Goal: Task Accomplishment & Management: Use online tool/utility

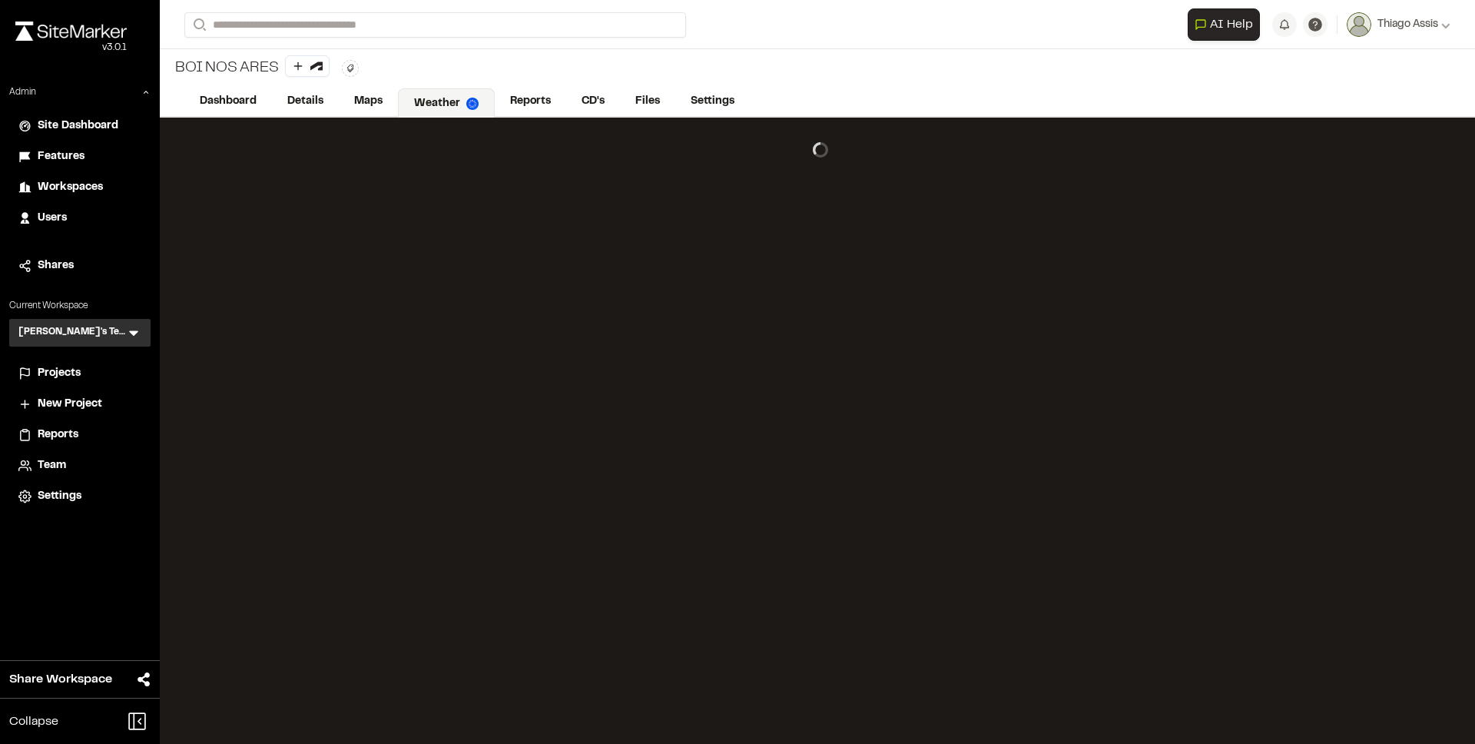
click at [133, 332] on icon at bounding box center [133, 333] width 9 height 5
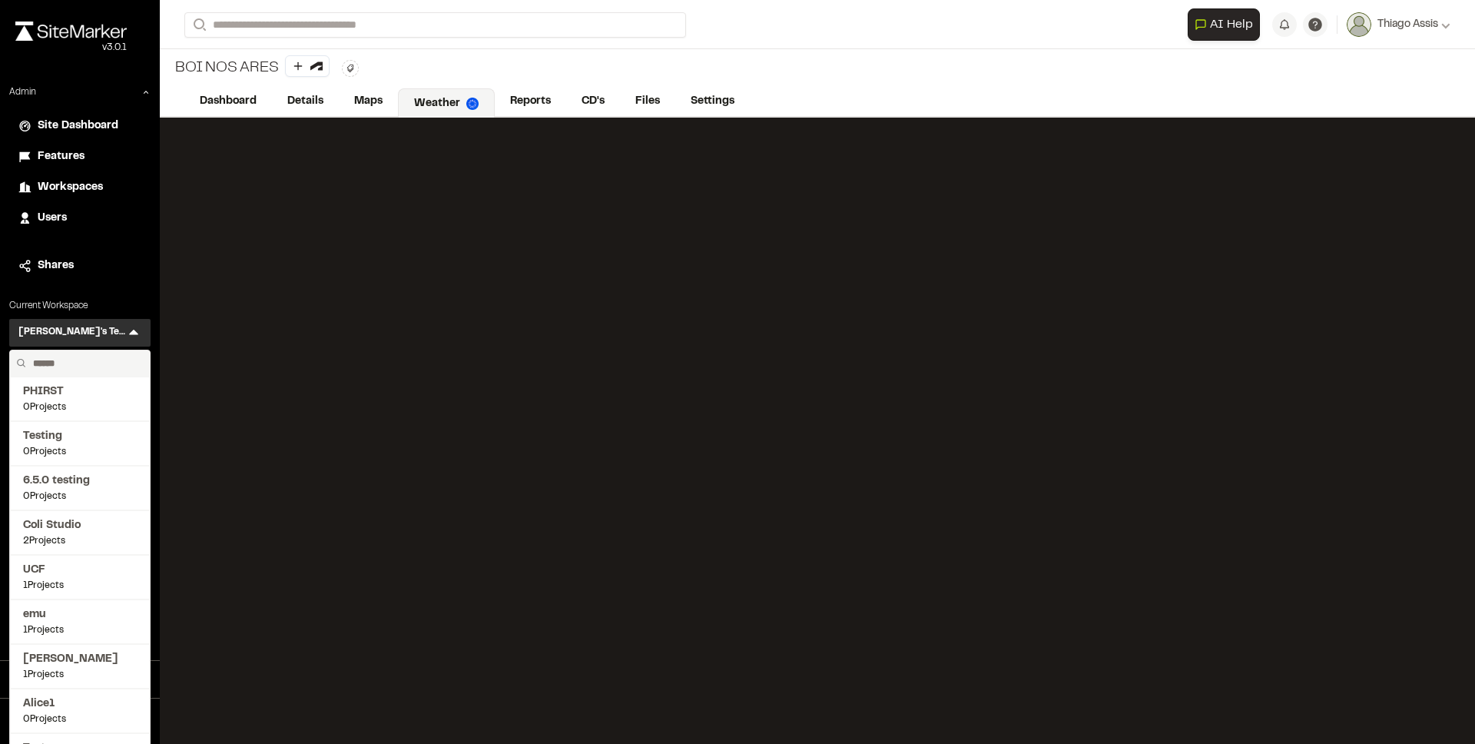
click at [99, 358] on input "text" at bounding box center [85, 363] width 117 height 26
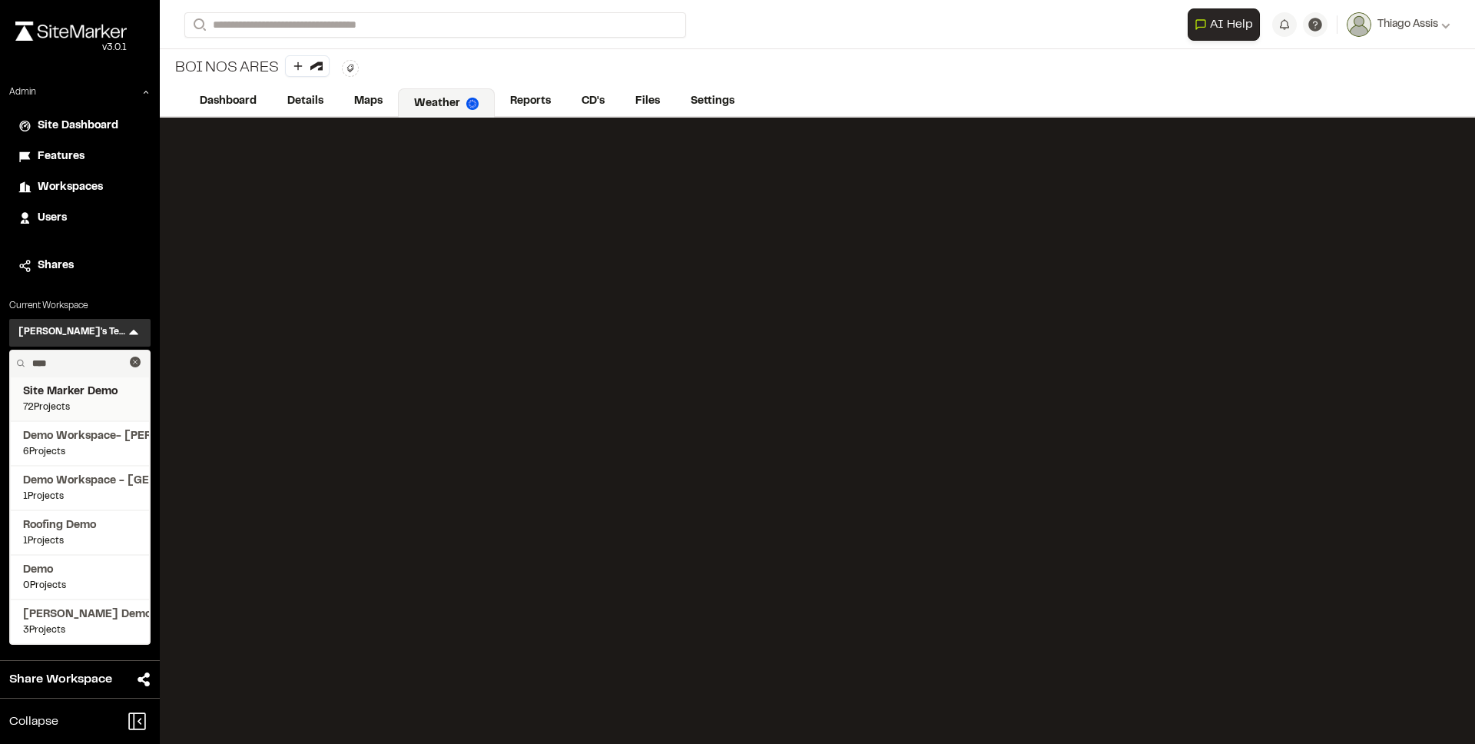
type input "****"
click at [80, 400] on span "72 Projects" at bounding box center [80, 407] width 114 height 14
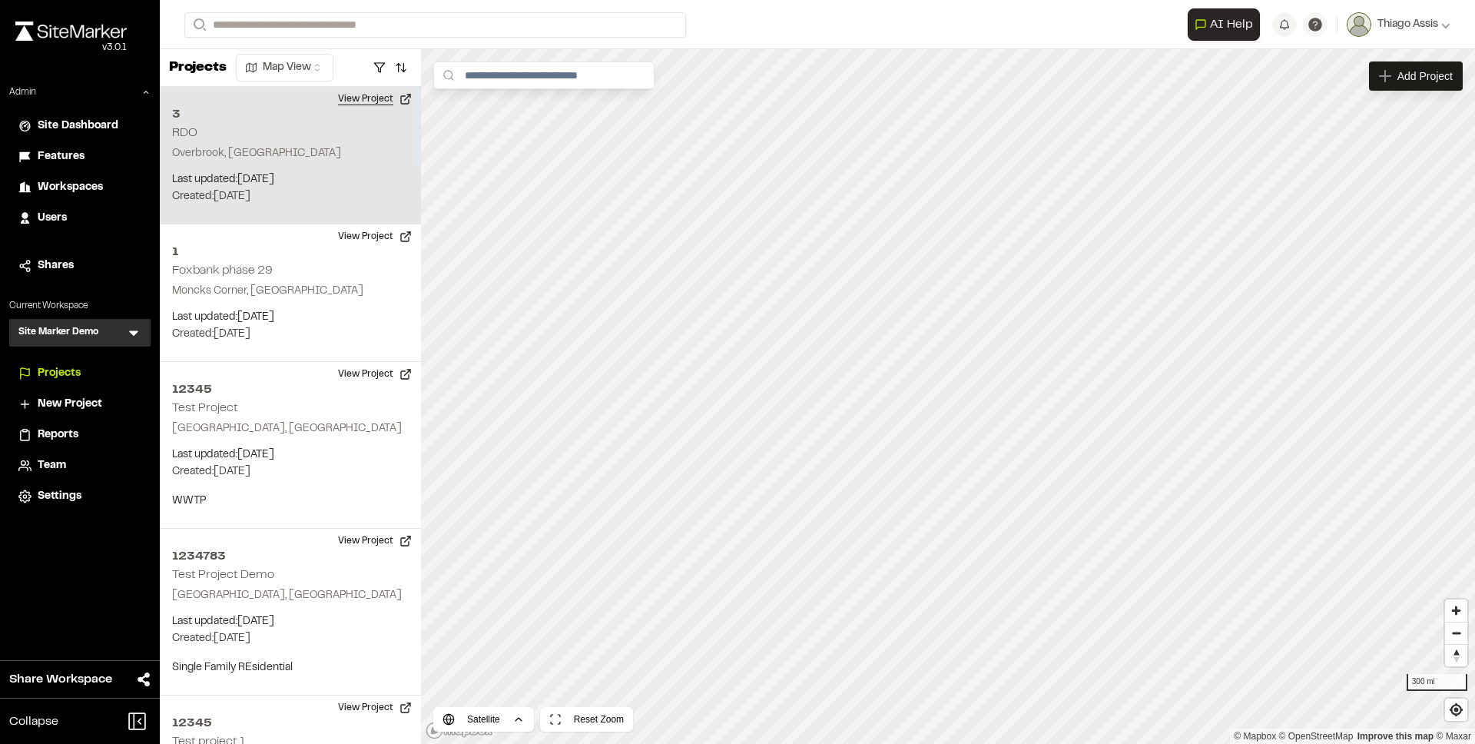
click at [356, 104] on button "View Project" at bounding box center [375, 99] width 92 height 25
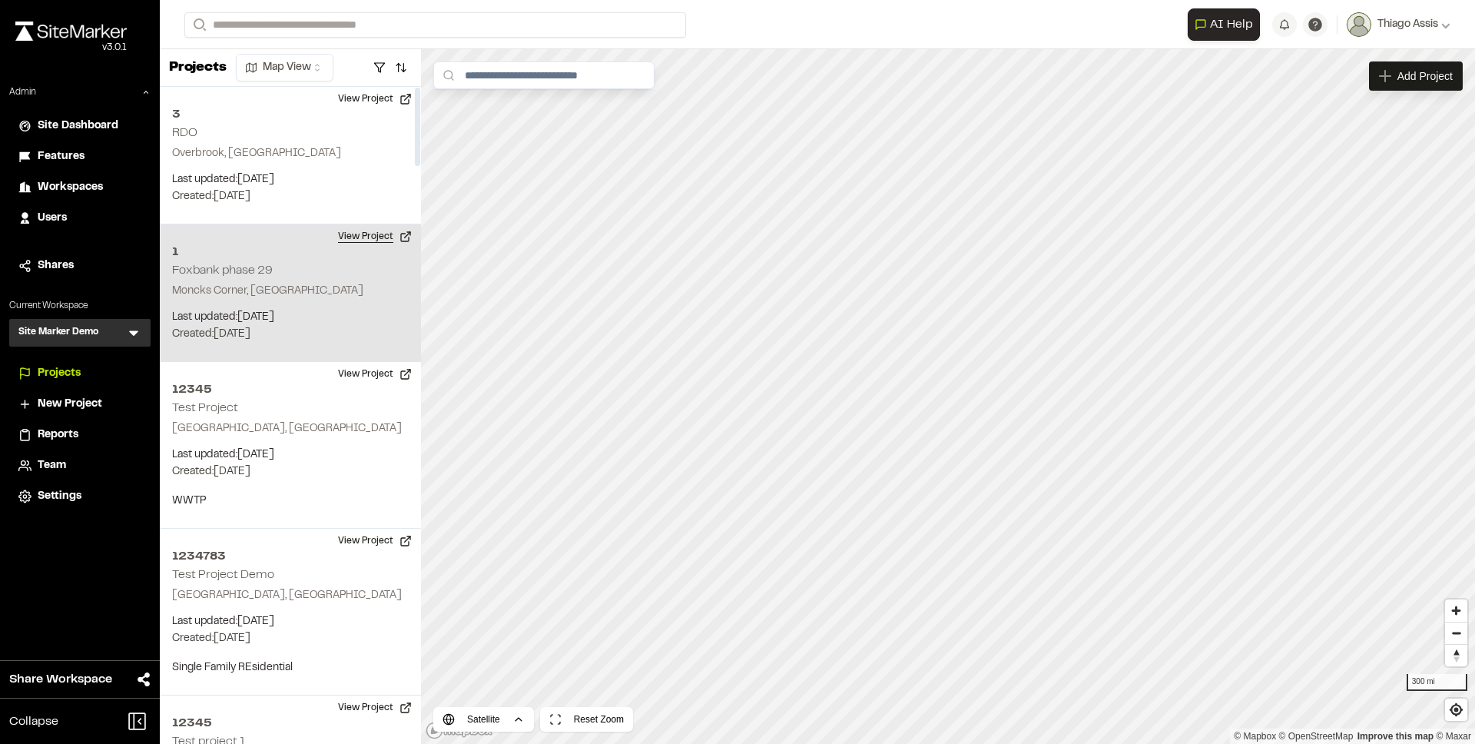
click at [367, 241] on button "View Project" at bounding box center [375, 236] width 92 height 25
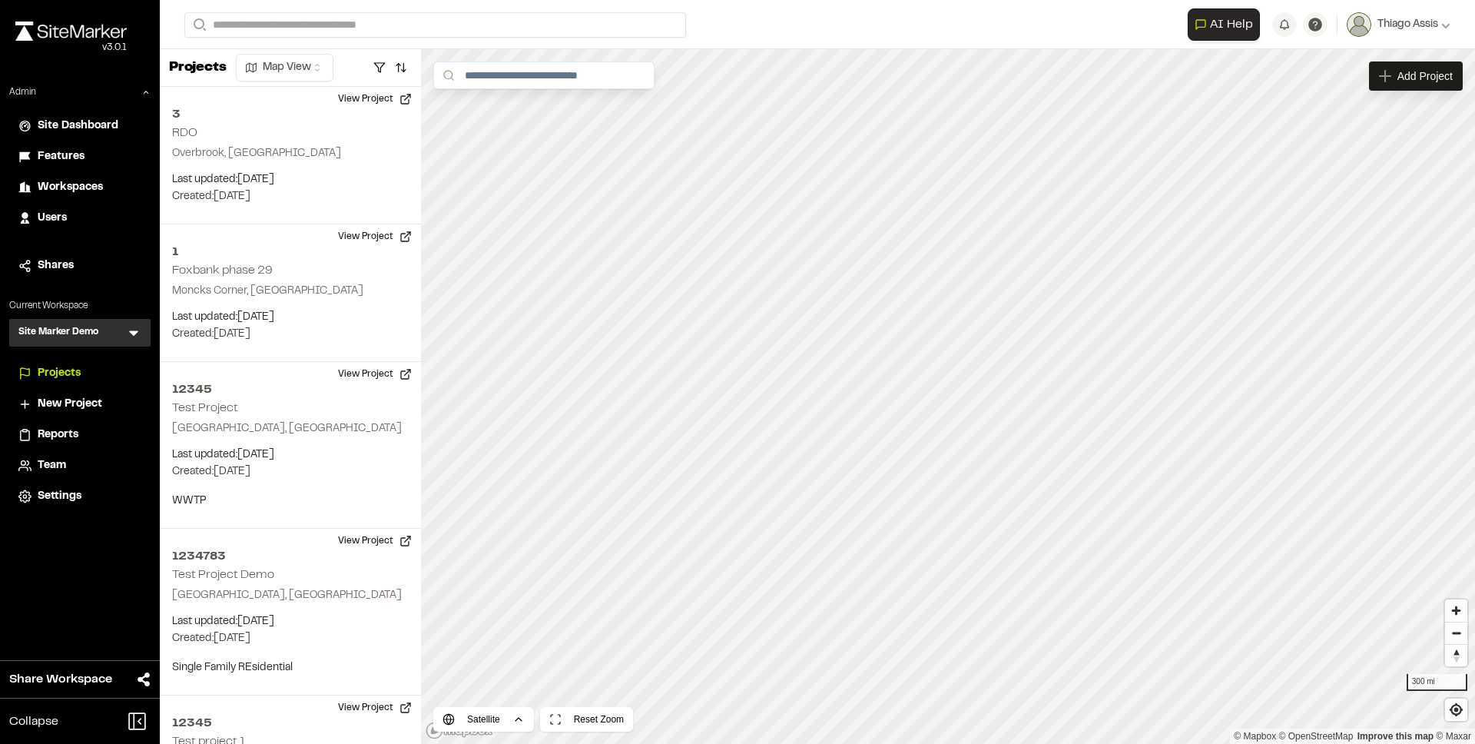
click at [139, 335] on icon at bounding box center [133, 332] width 15 height 15
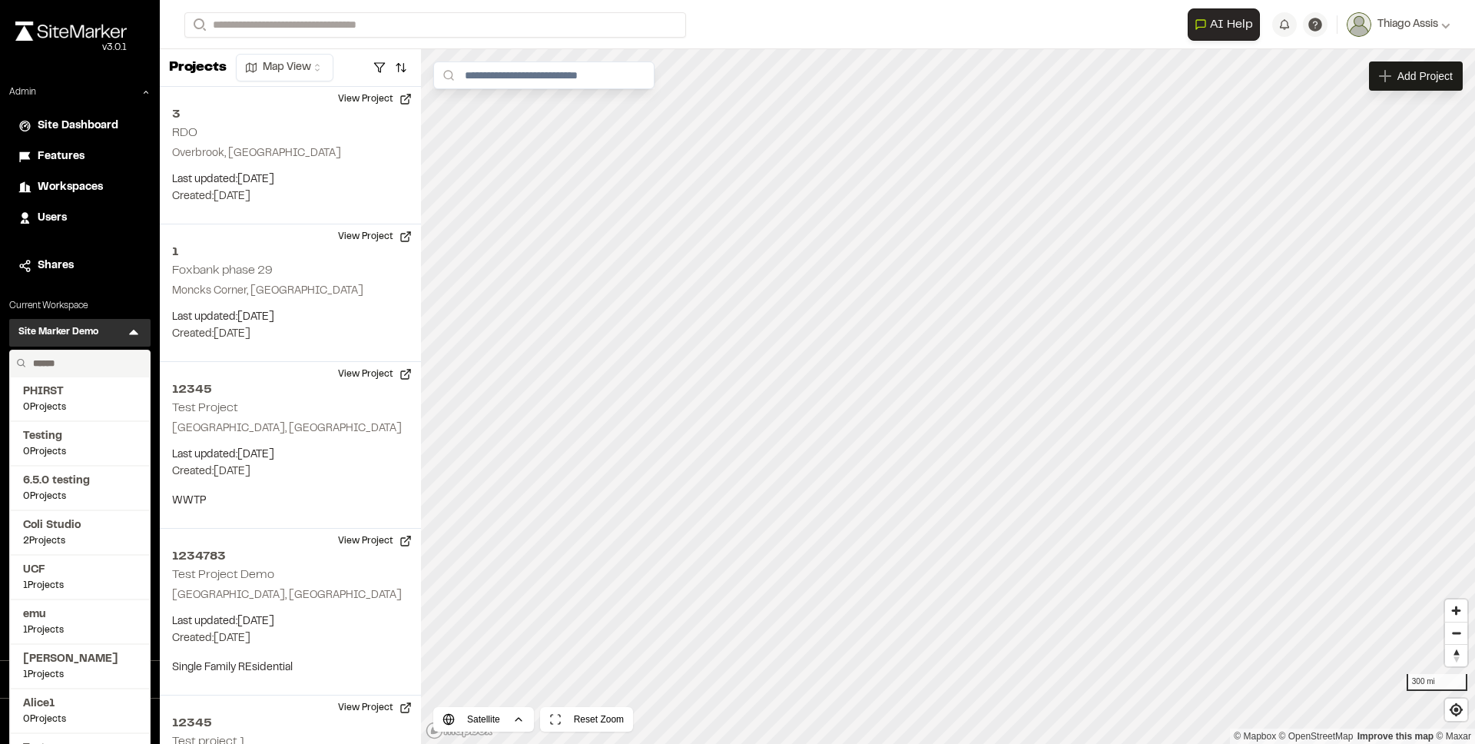
click at [73, 363] on input "text" at bounding box center [85, 363] width 117 height 26
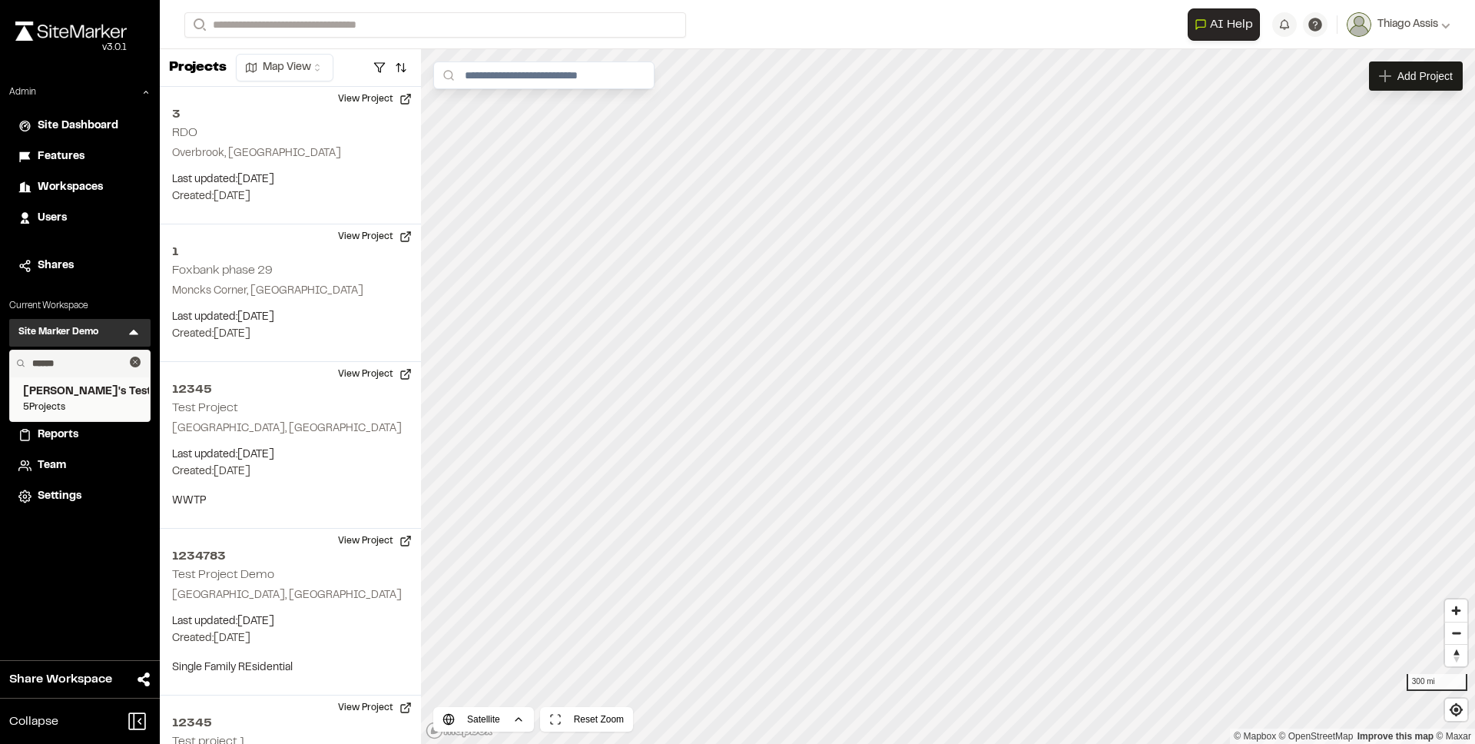
type input "******"
click at [75, 402] on span "5 Projects" at bounding box center [80, 407] width 114 height 14
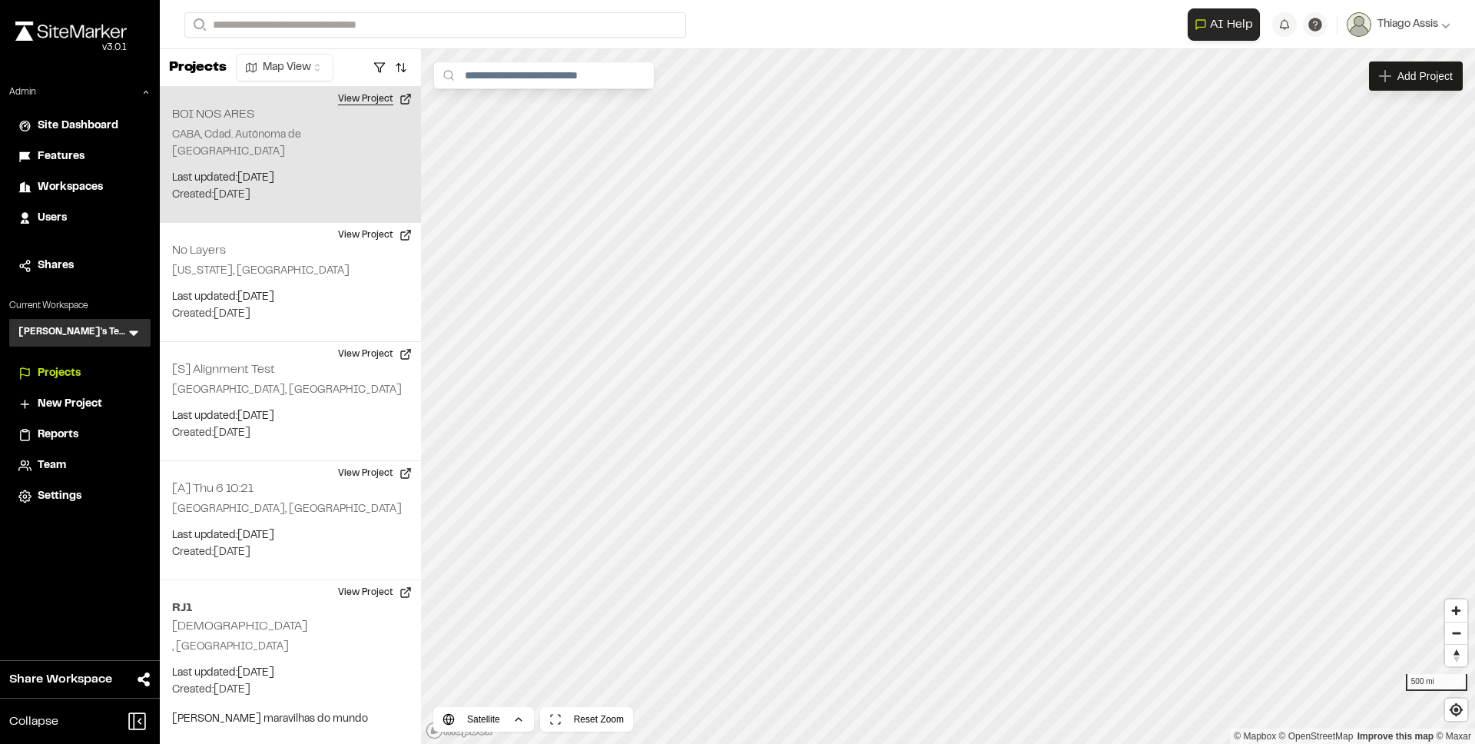
click at [381, 100] on button "View Project" at bounding box center [375, 99] width 92 height 25
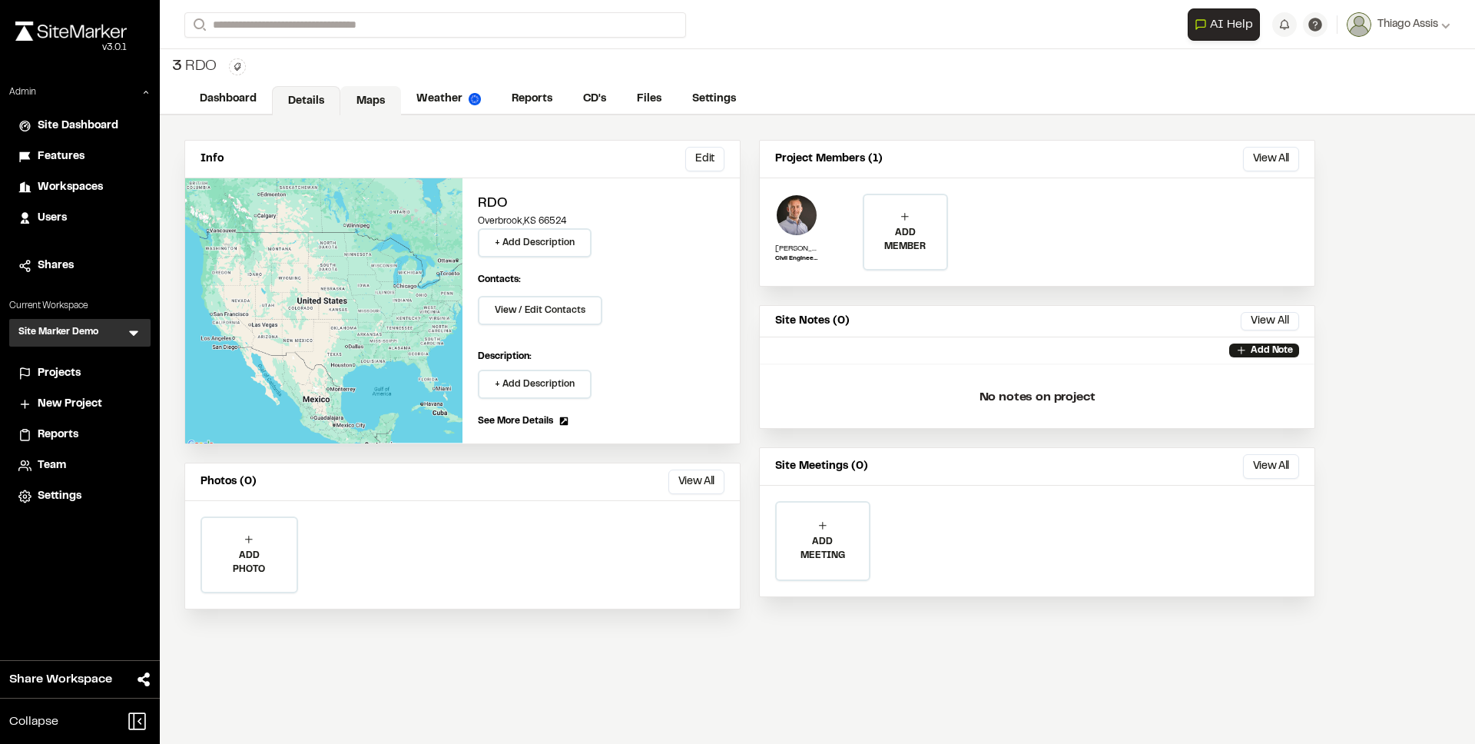
click at [383, 94] on link "Maps" at bounding box center [370, 100] width 61 height 29
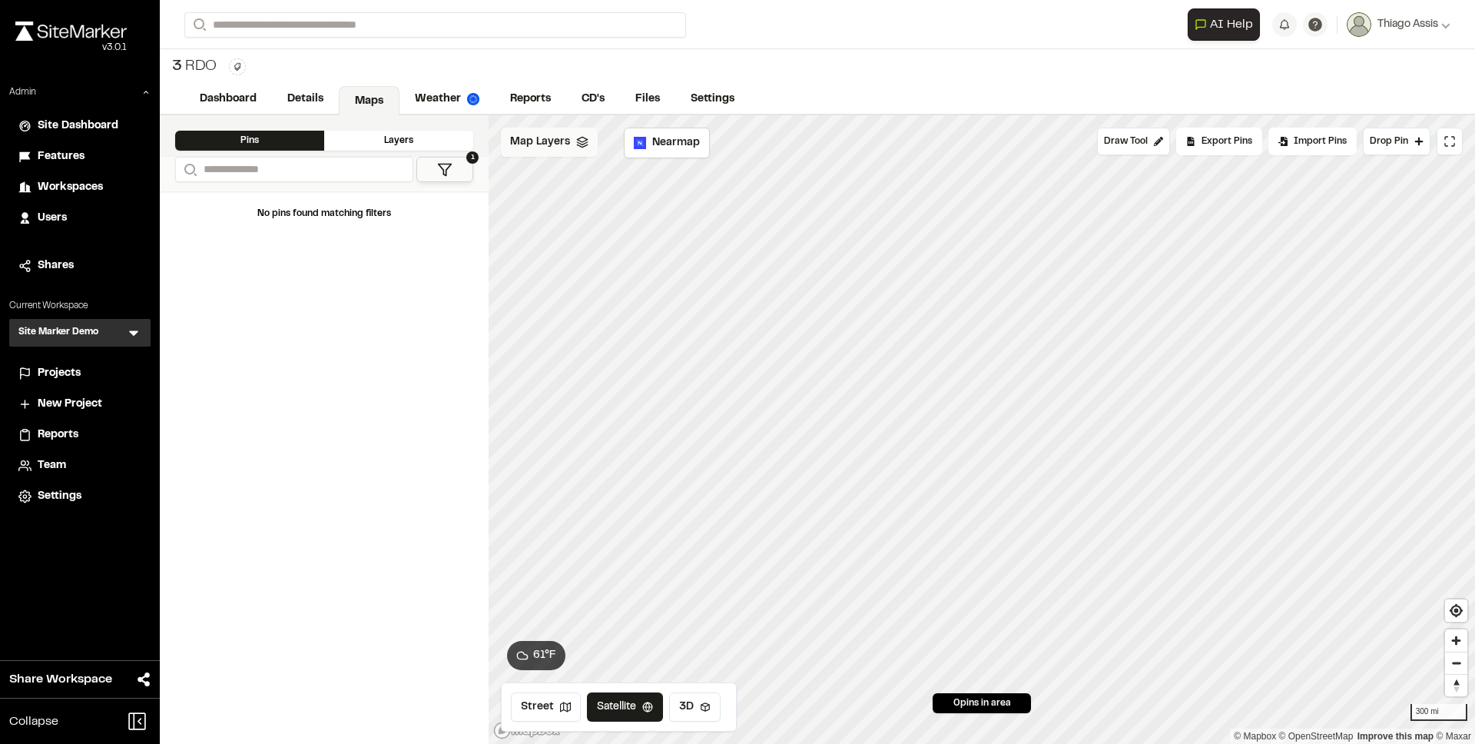
click at [547, 149] on span "Map Layers" at bounding box center [540, 142] width 60 height 17
click at [549, 150] on span "Map Layers" at bounding box center [540, 144] width 60 height 17
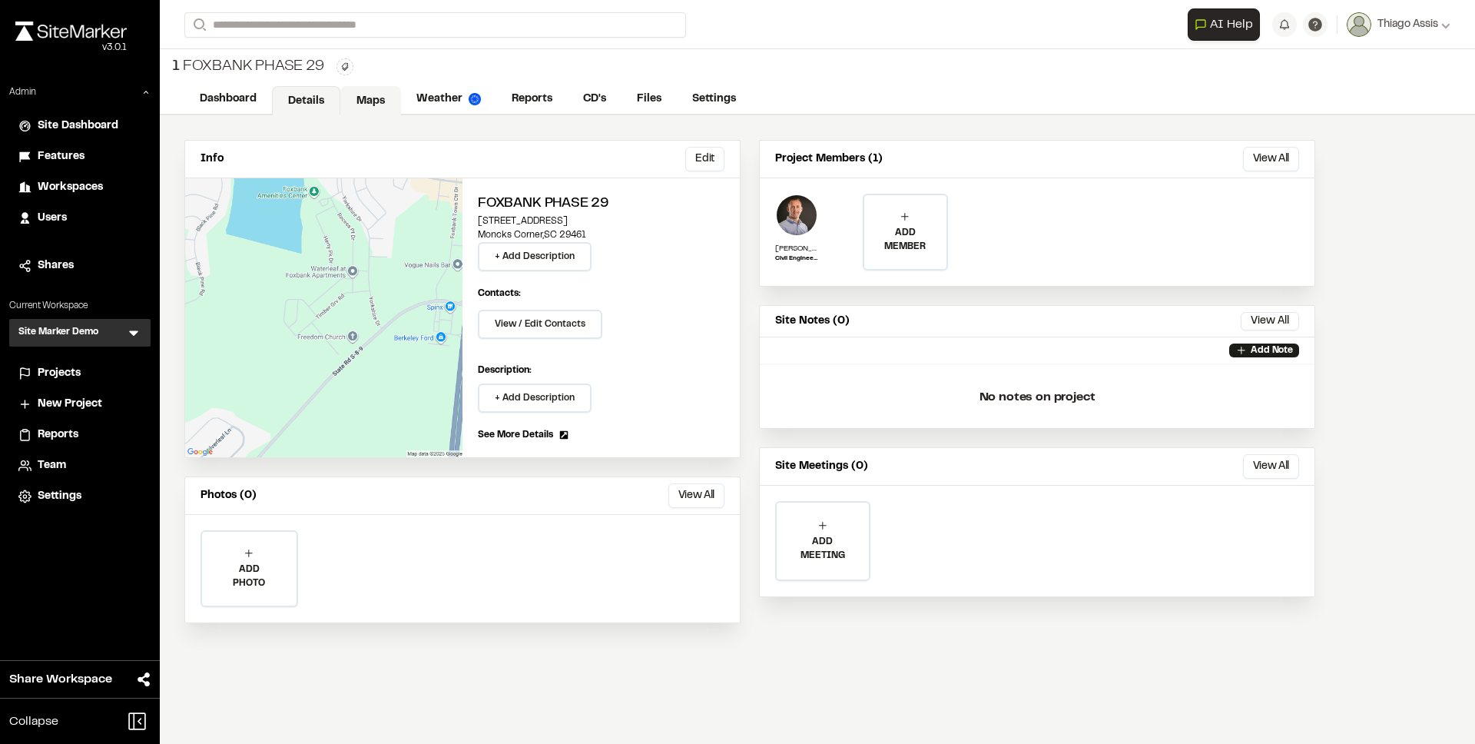
click at [356, 109] on link "Maps" at bounding box center [370, 100] width 61 height 29
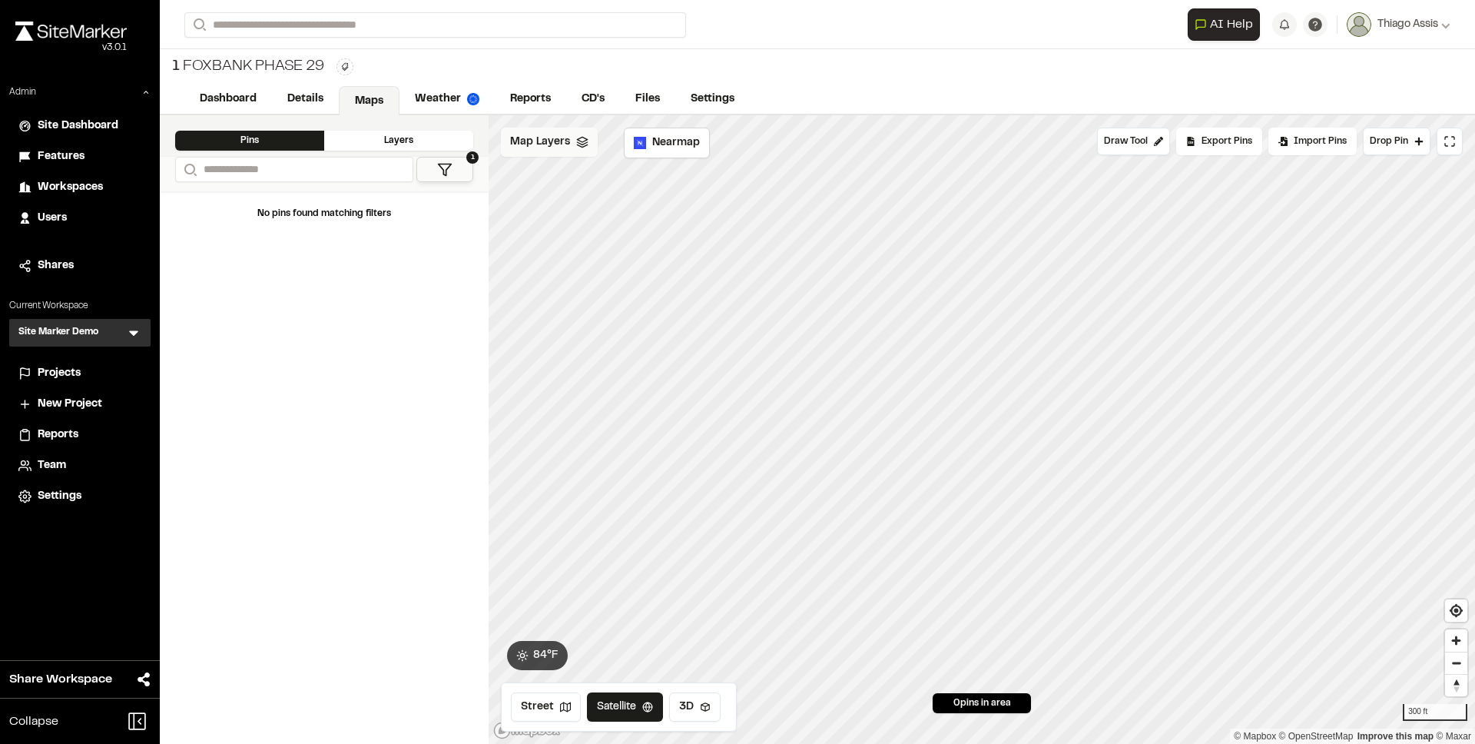
click at [563, 145] on span "Map Layers" at bounding box center [540, 142] width 60 height 17
click at [590, 212] on span "Site linwork" at bounding box center [603, 207] width 127 height 18
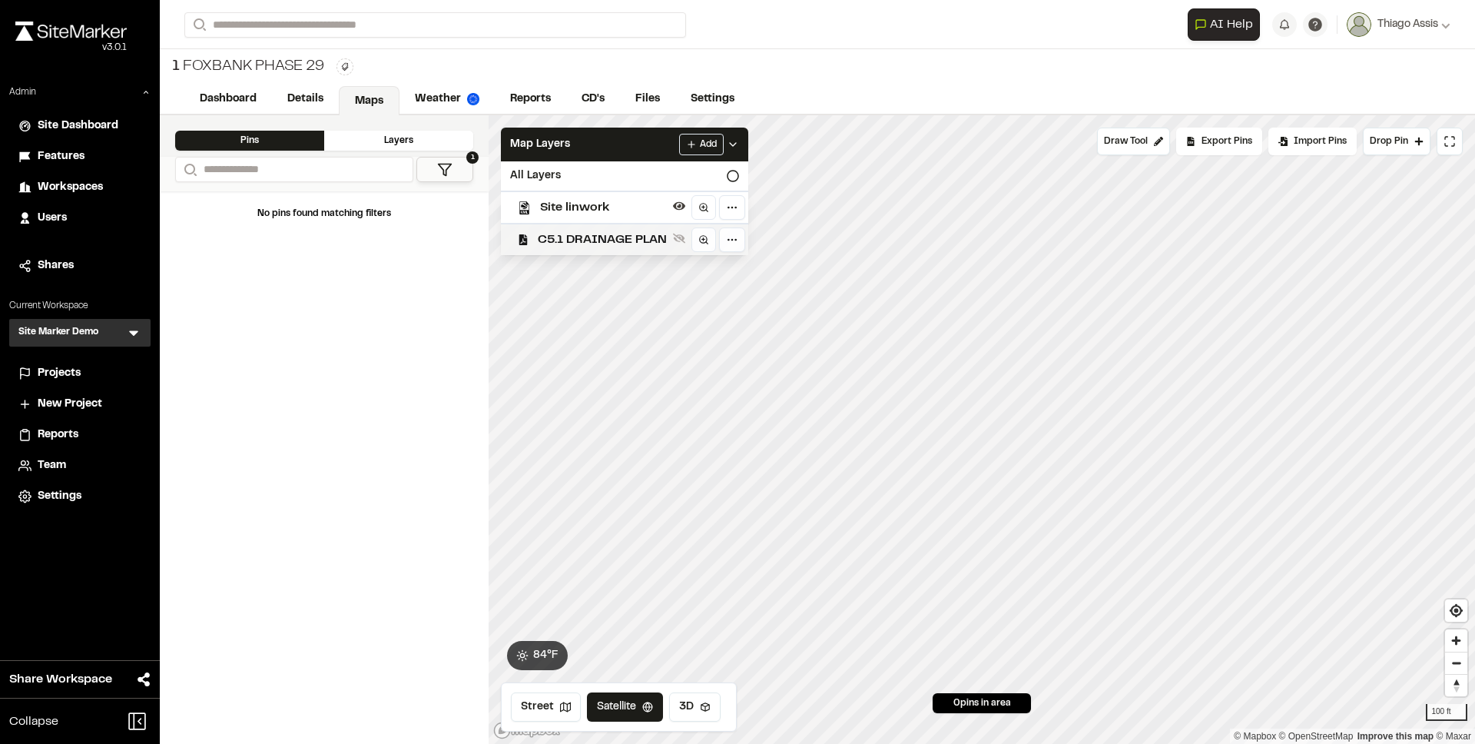
click at [563, 249] on div "C5.1 DRAINAGE PLAN" at bounding box center [619, 239] width 260 height 32
click at [563, 247] on span "C5.1 DRAINAGE PLAN" at bounding box center [602, 240] width 129 height 18
click at [222, 98] on link "Dashboard" at bounding box center [228, 100] width 89 height 29
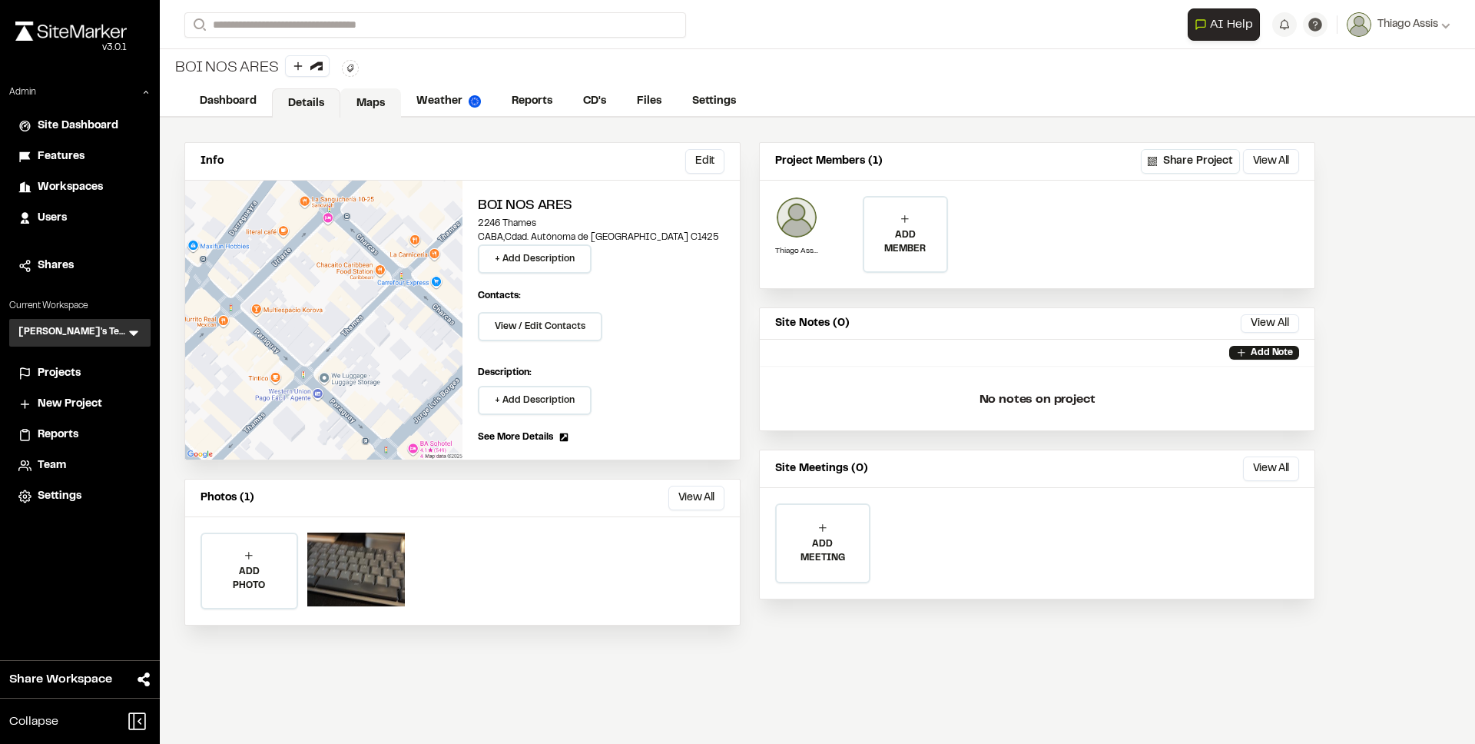
click at [373, 102] on link "Maps" at bounding box center [370, 102] width 61 height 29
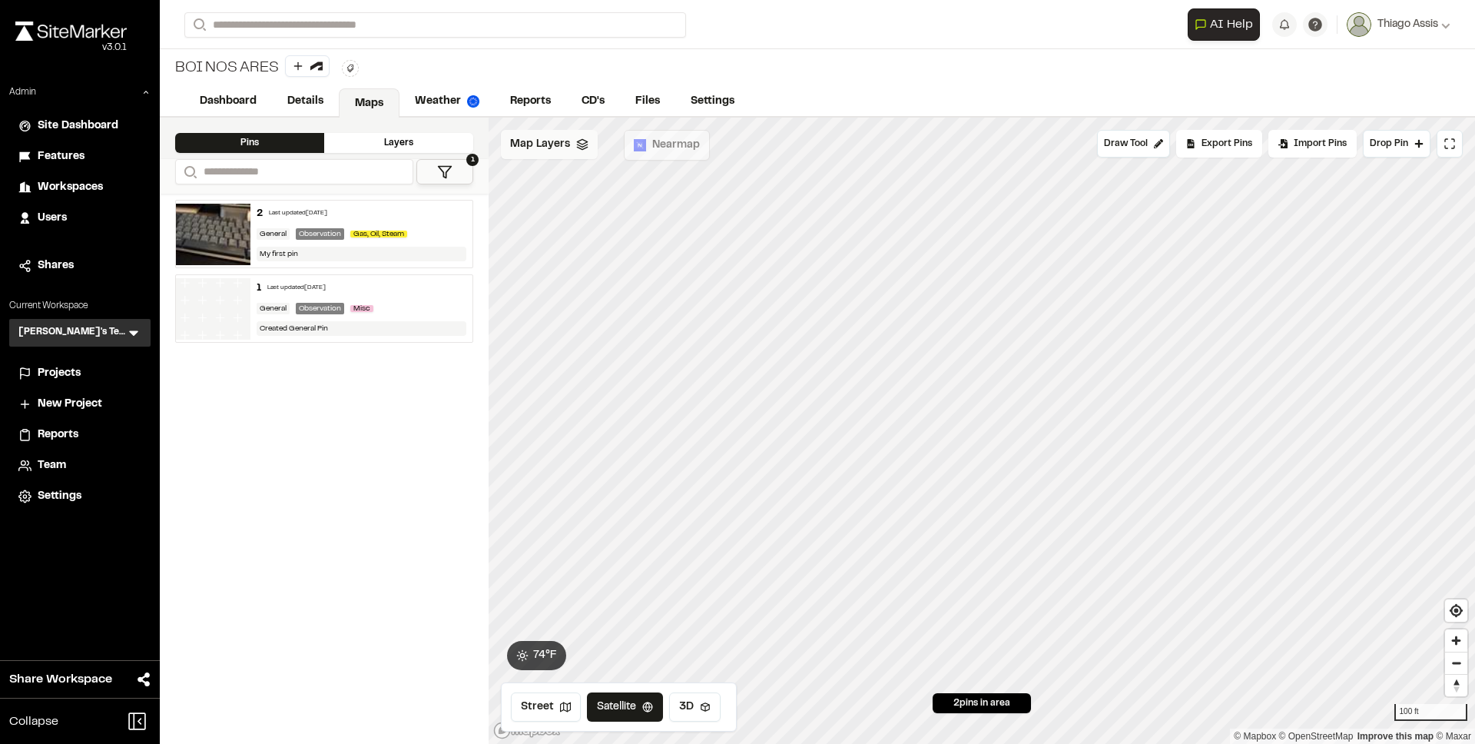
click at [544, 138] on span "Map Layers" at bounding box center [540, 144] width 60 height 17
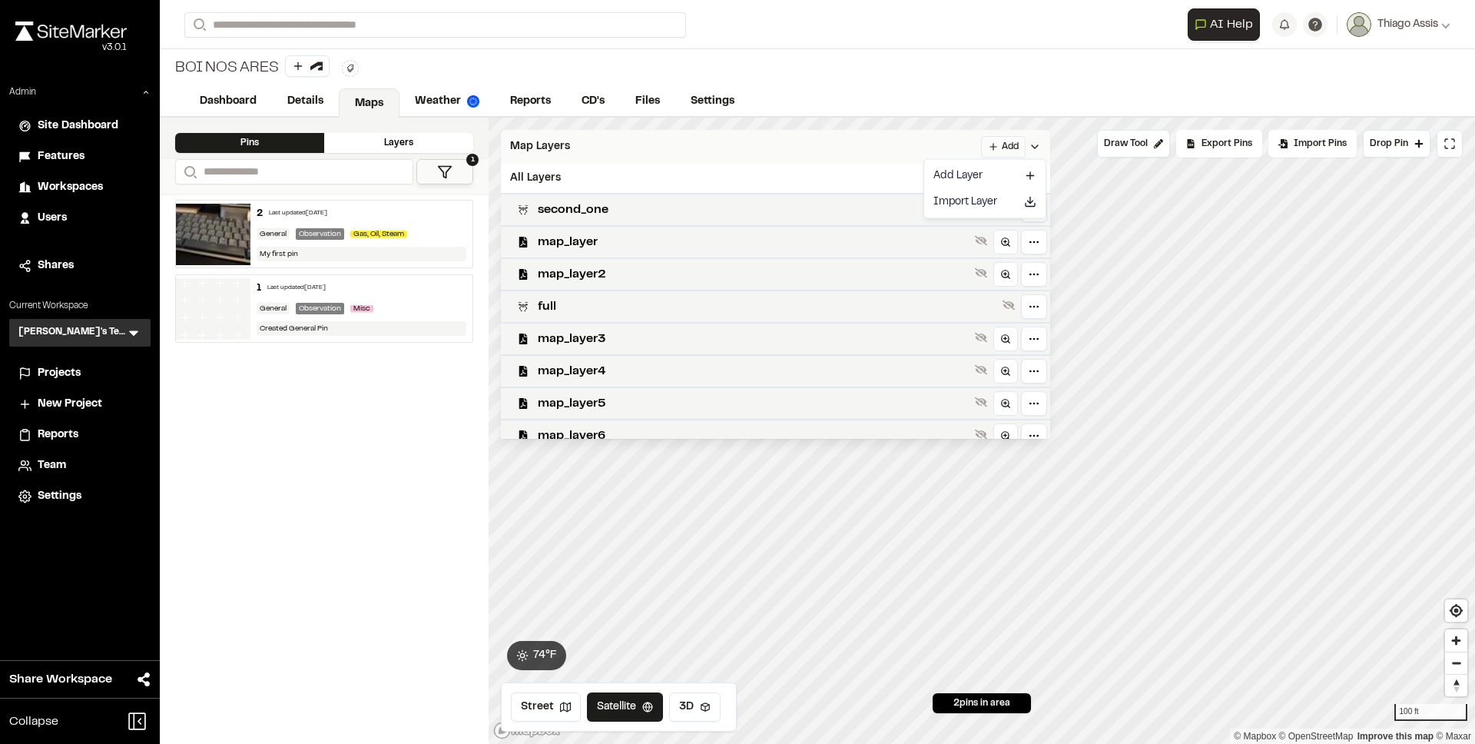
click at [1021, 142] on html "**********" at bounding box center [737, 372] width 1475 height 744
click at [977, 173] on link "Add Layer" at bounding box center [985, 176] width 115 height 26
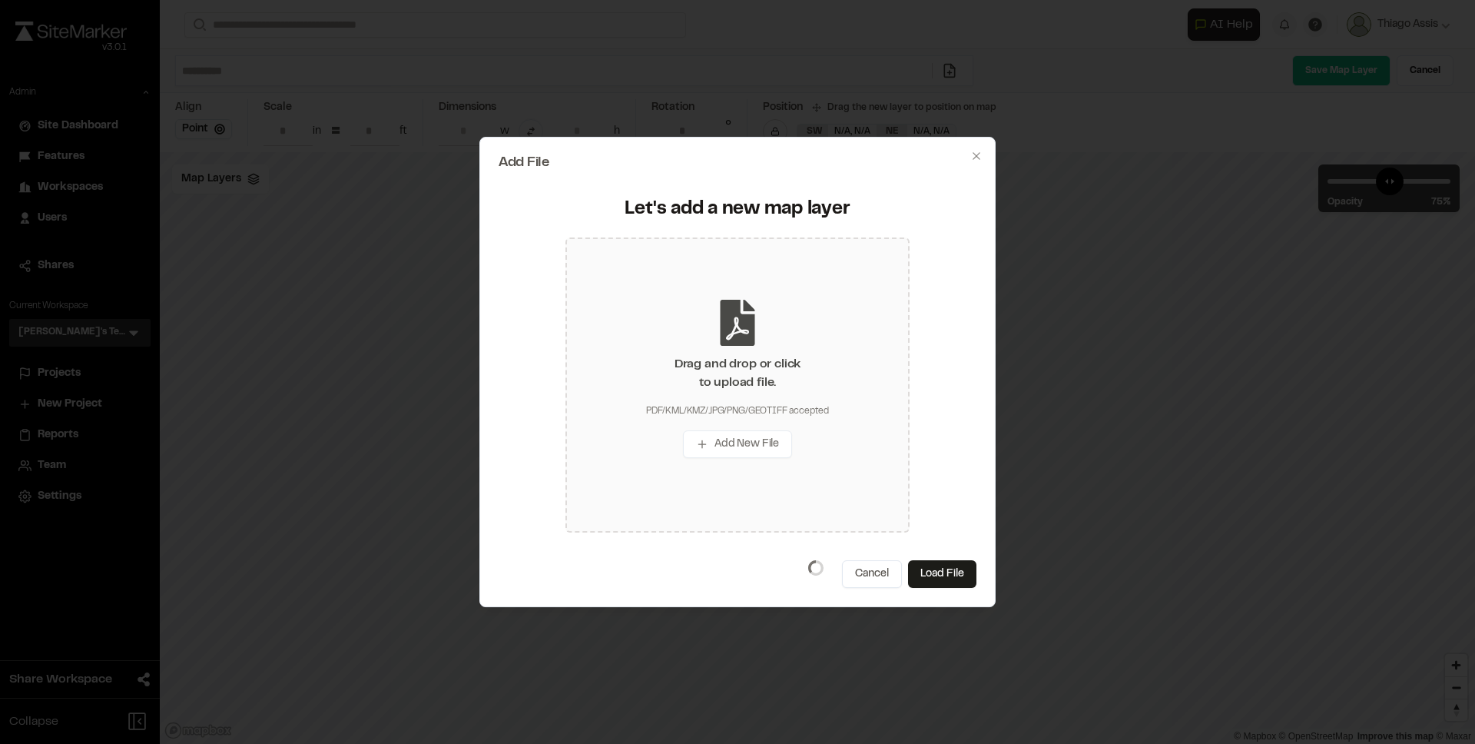
click at [758, 305] on icon at bounding box center [738, 323] width 46 height 46
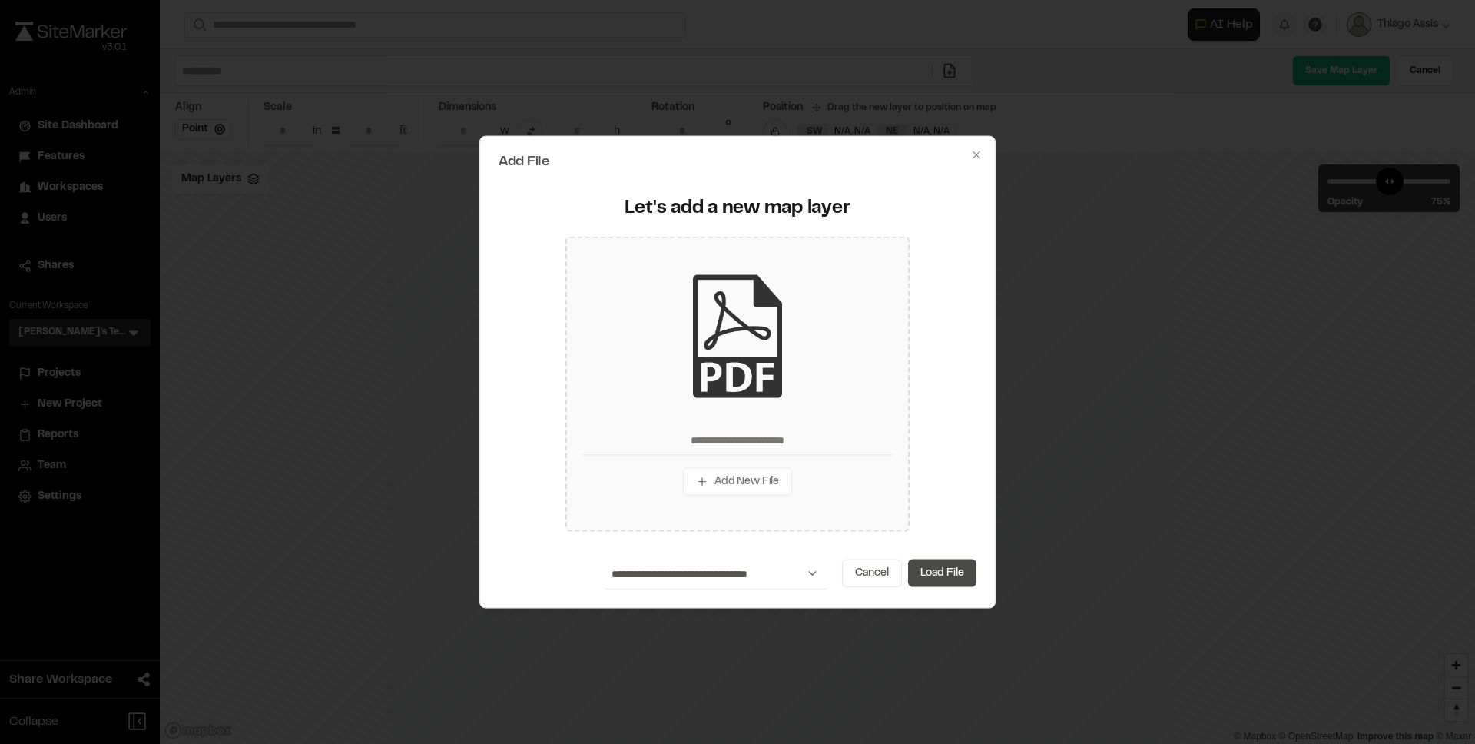
click at [952, 560] on button "Load File" at bounding box center [942, 573] width 68 height 28
type input "**********"
type input "****"
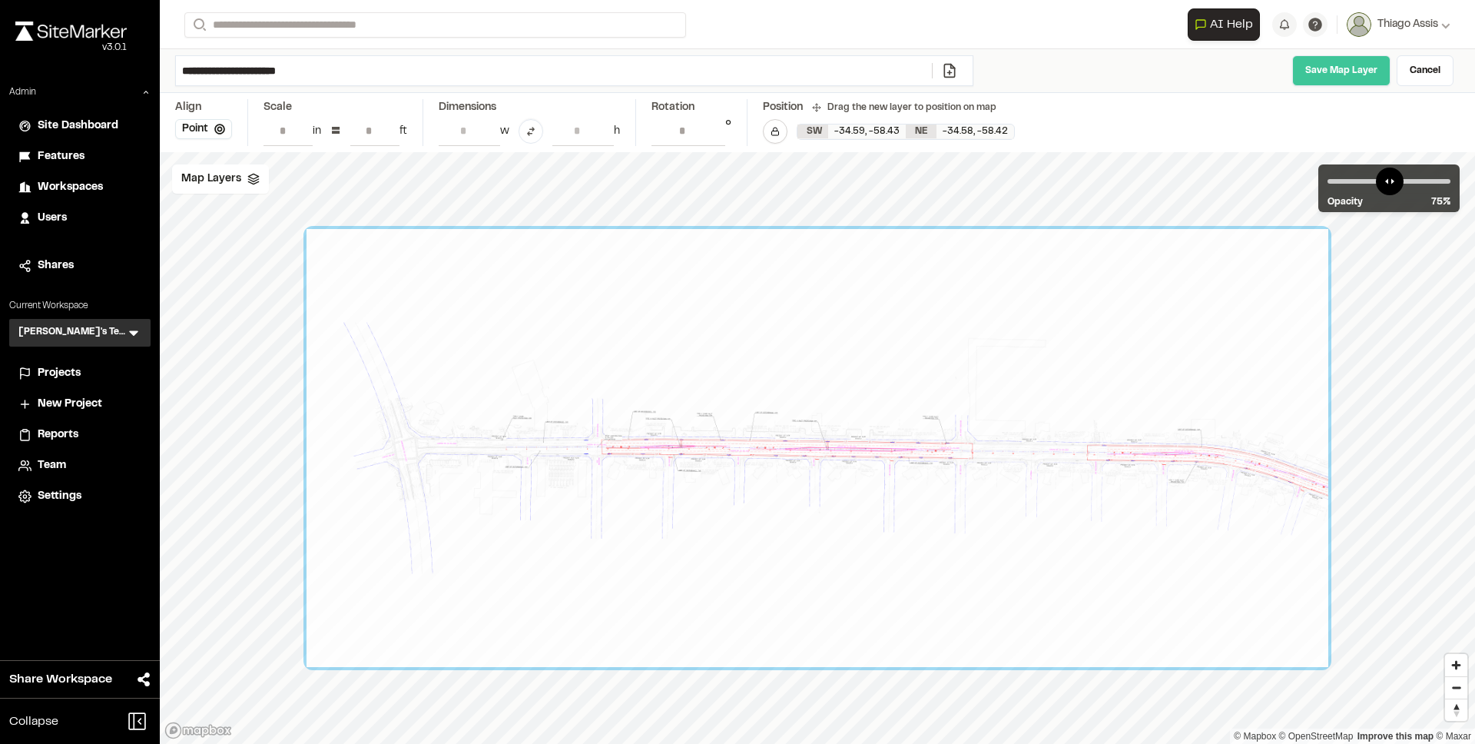
click at [1333, 68] on link "Save Map Layer" at bounding box center [1342, 70] width 98 height 31
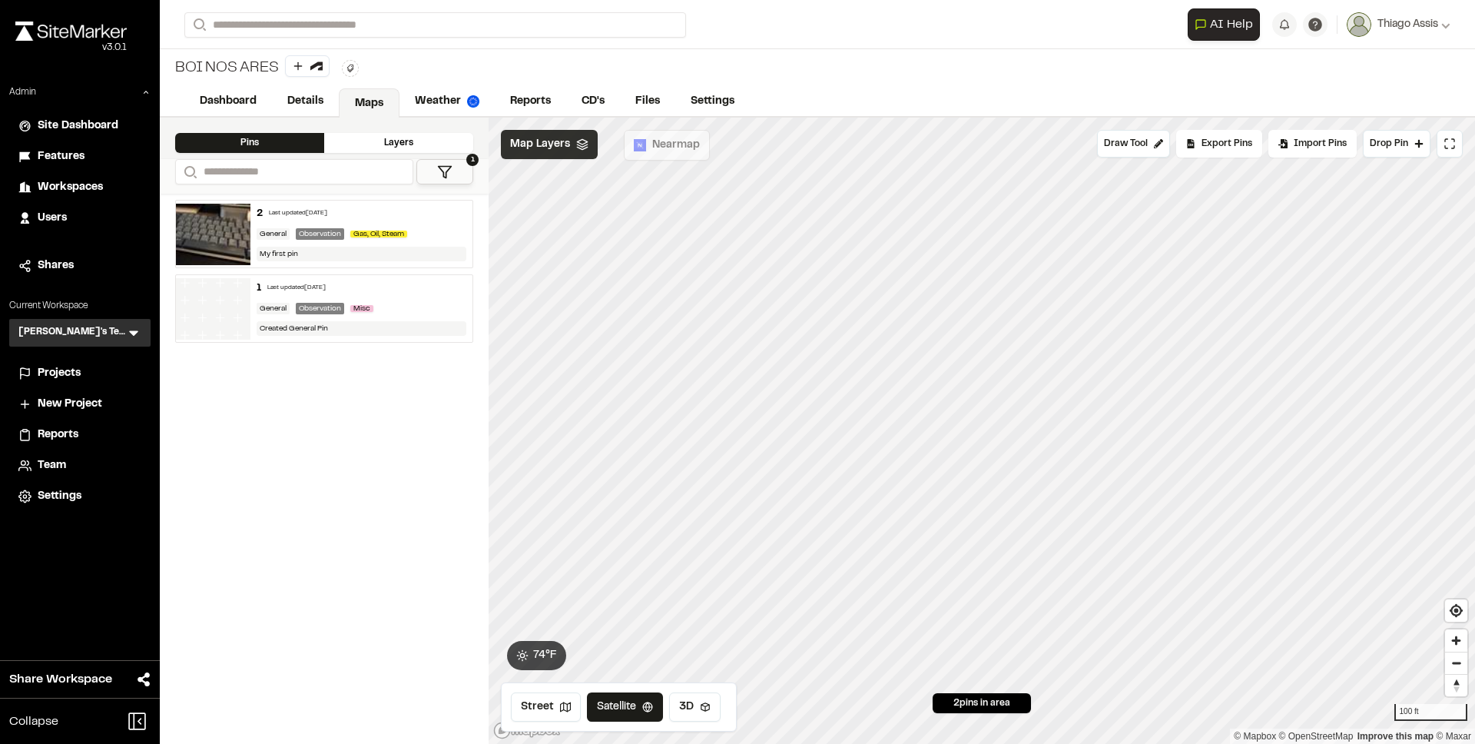
click at [536, 142] on span "Map Layers" at bounding box center [540, 144] width 60 height 17
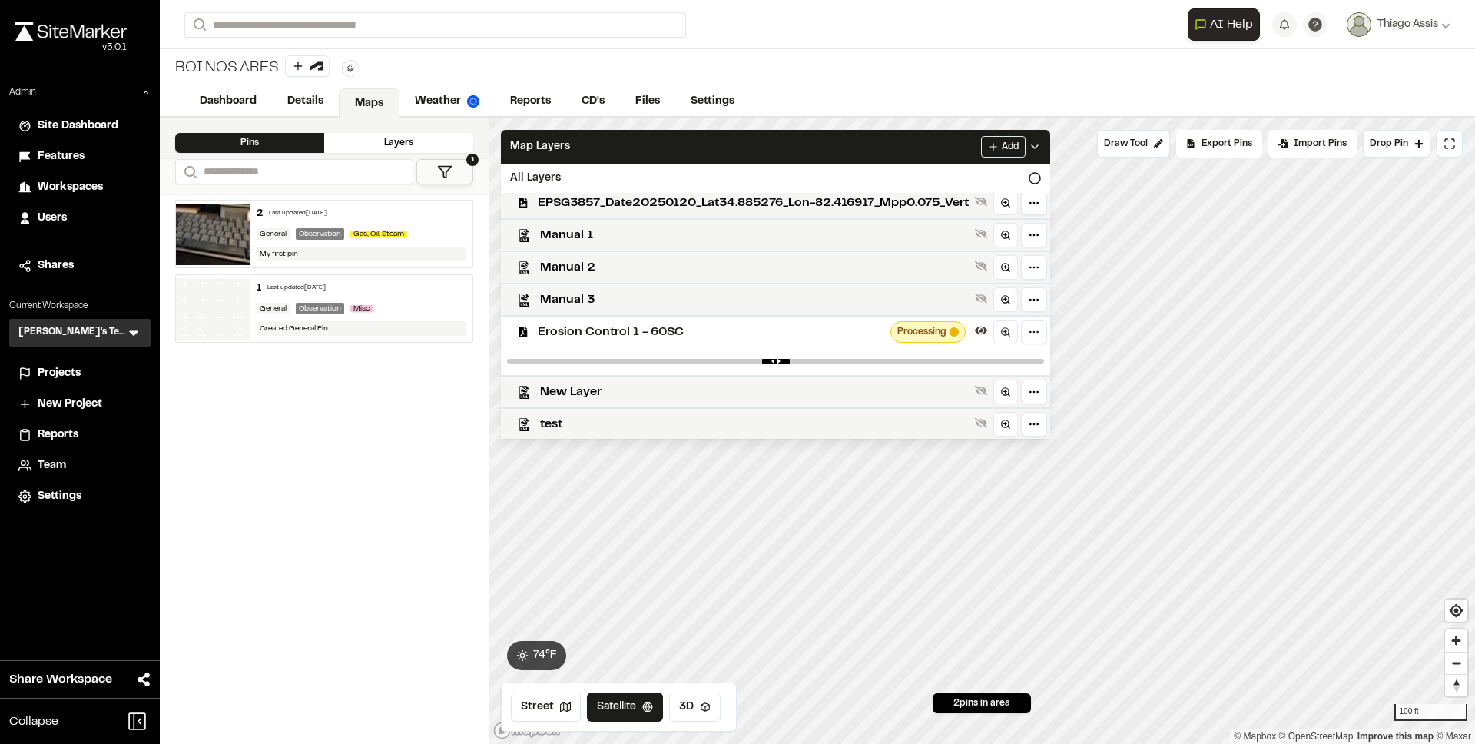
scroll to position [363, 0]
click at [436, 95] on link "Weather" at bounding box center [448, 102] width 97 height 29
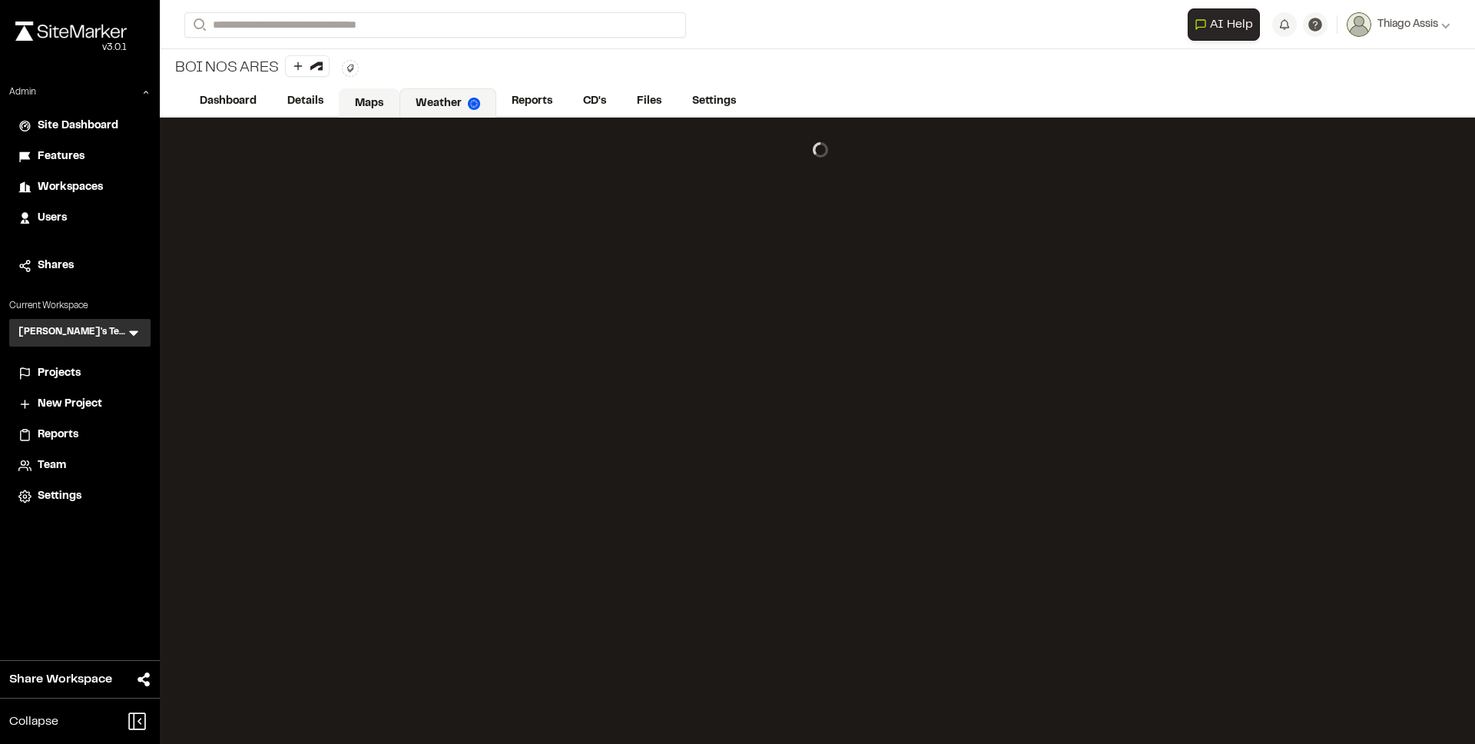
click at [386, 96] on link "Maps" at bounding box center [369, 102] width 61 height 29
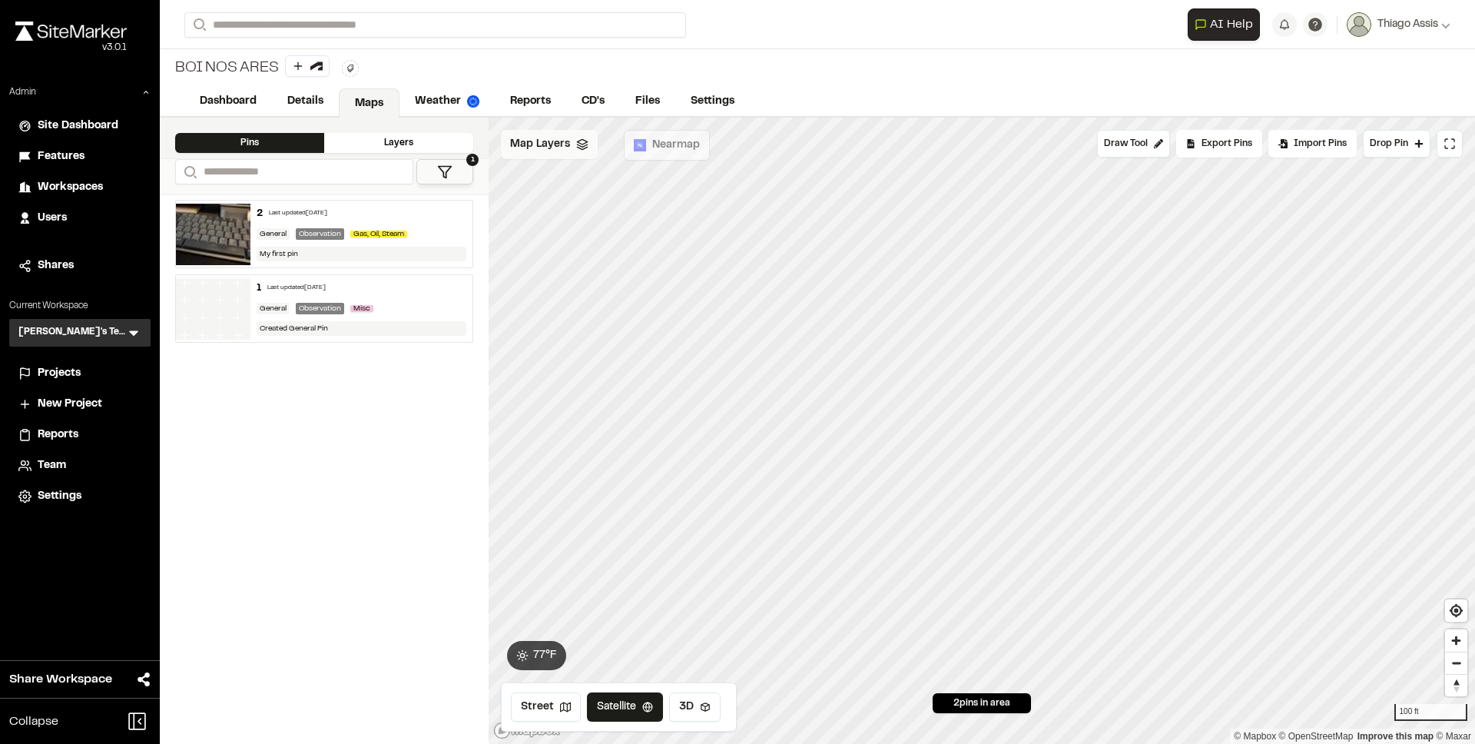
click at [553, 136] on span "Map Layers" at bounding box center [540, 144] width 60 height 17
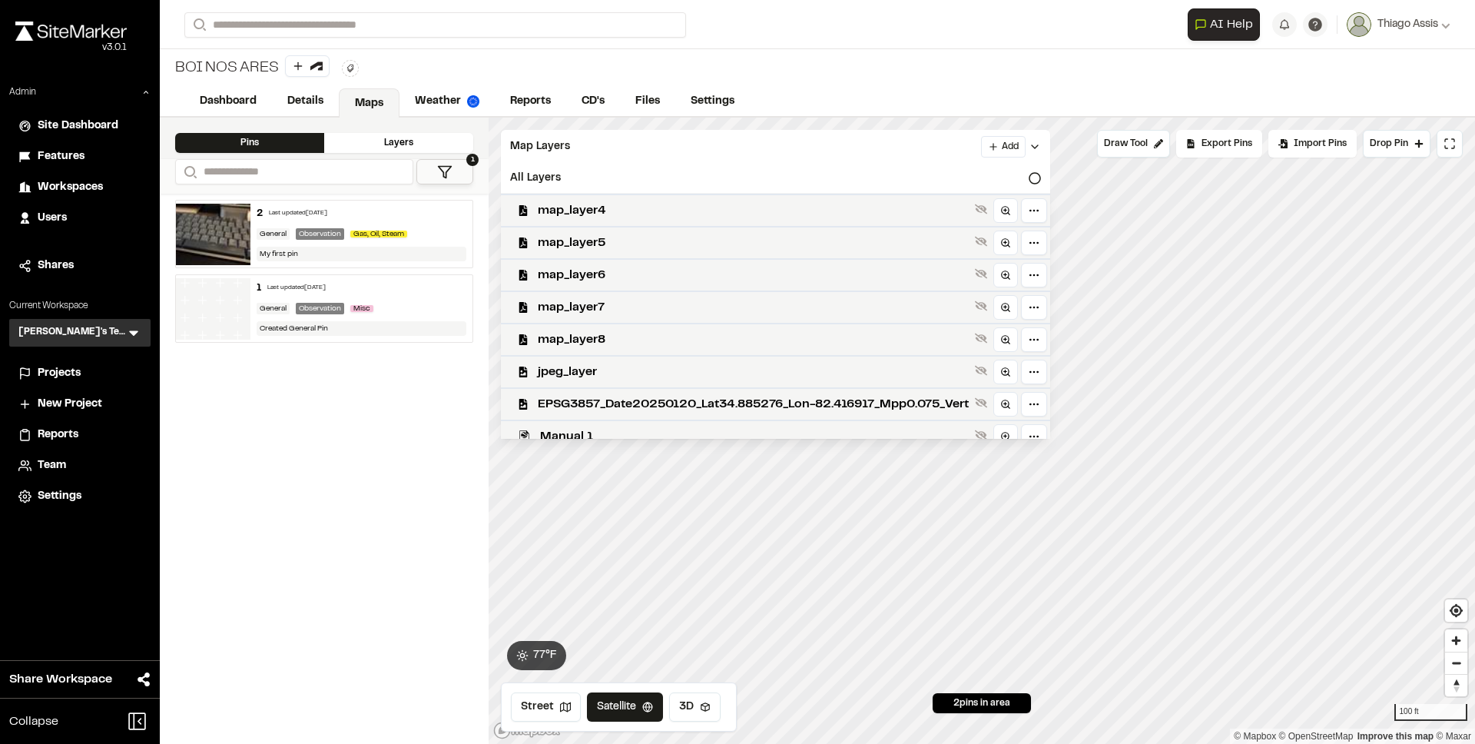
scroll to position [335, 0]
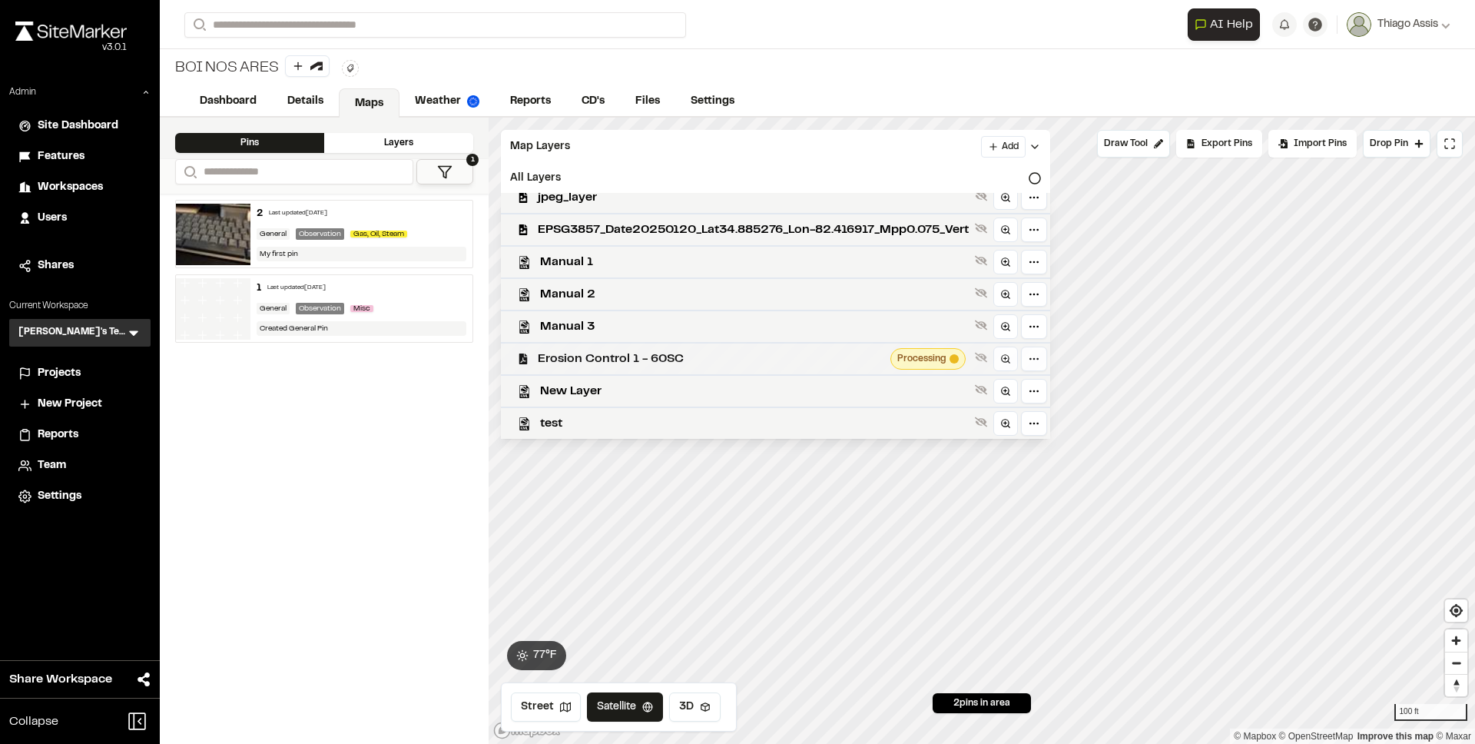
click at [646, 352] on span "Erosion Control 1 - 60SC" at bounding box center [711, 359] width 347 height 18
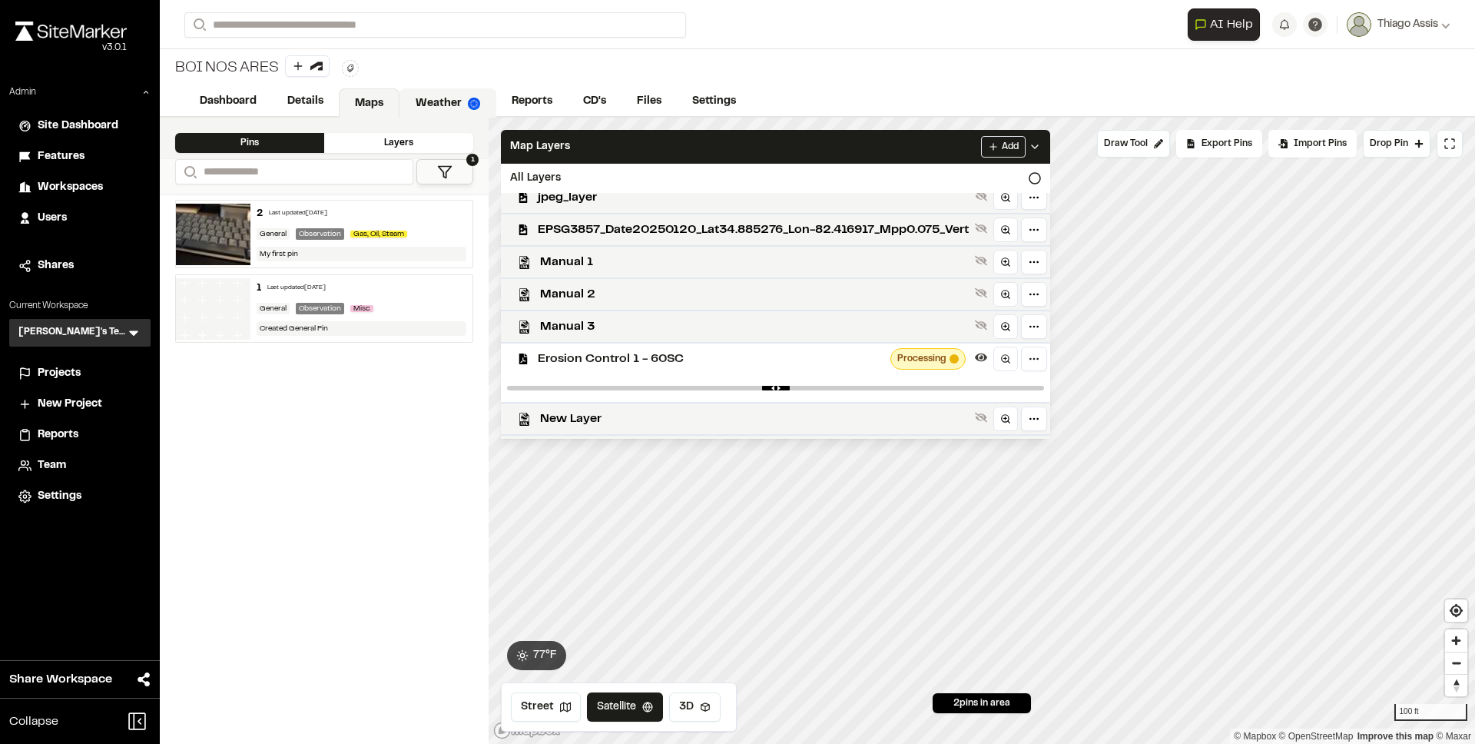
click at [443, 101] on link "Weather" at bounding box center [448, 102] width 97 height 29
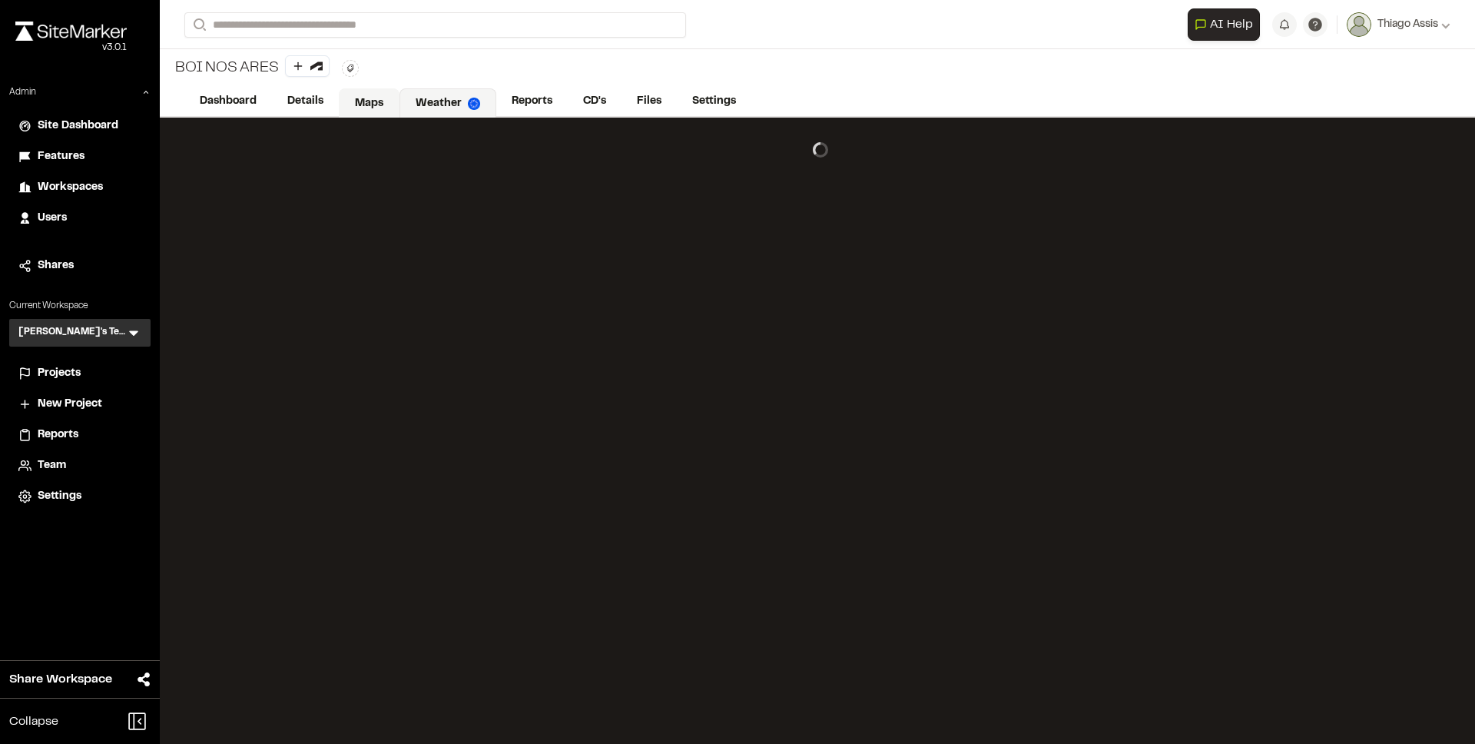
click at [349, 97] on link "Maps" at bounding box center [369, 102] width 61 height 29
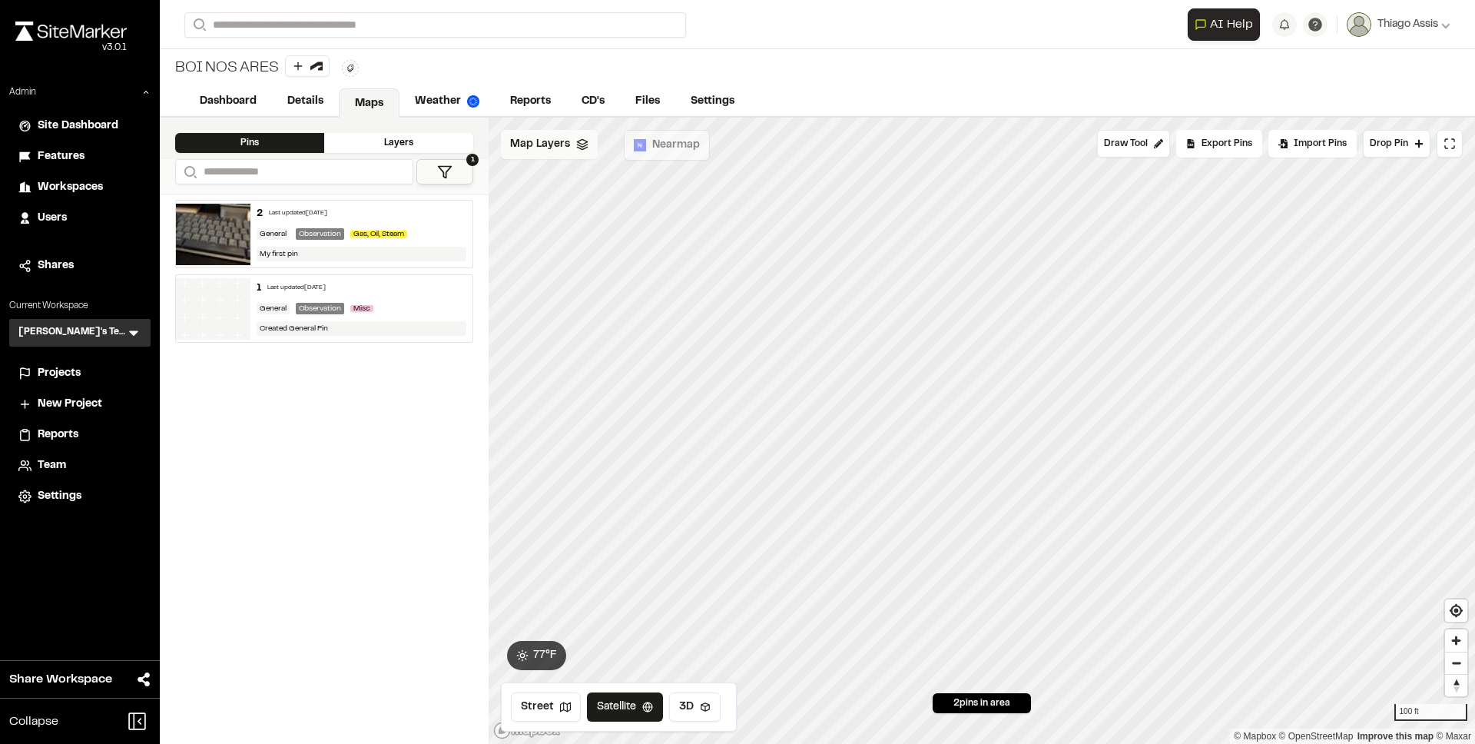
click at [553, 153] on div "Map Layers" at bounding box center [549, 144] width 97 height 29
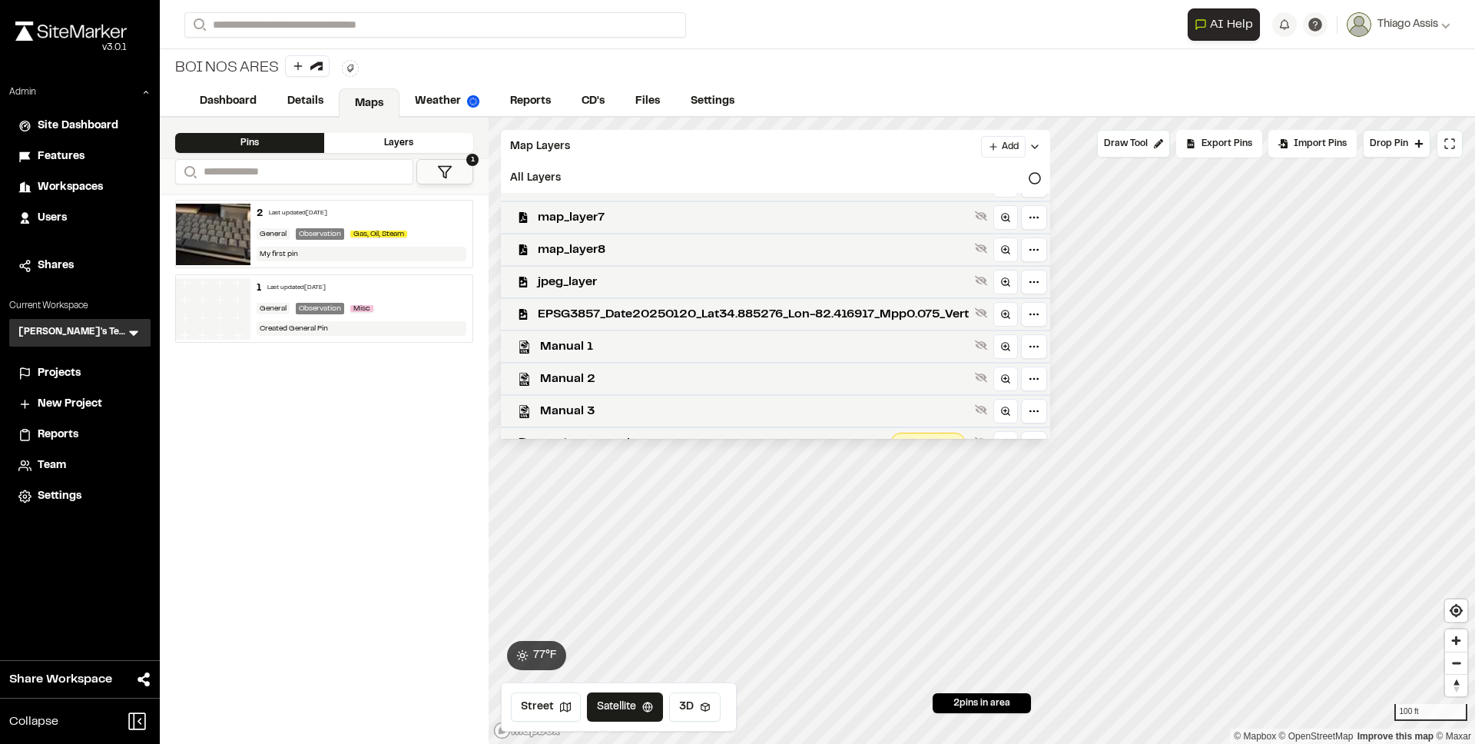
scroll to position [335, 0]
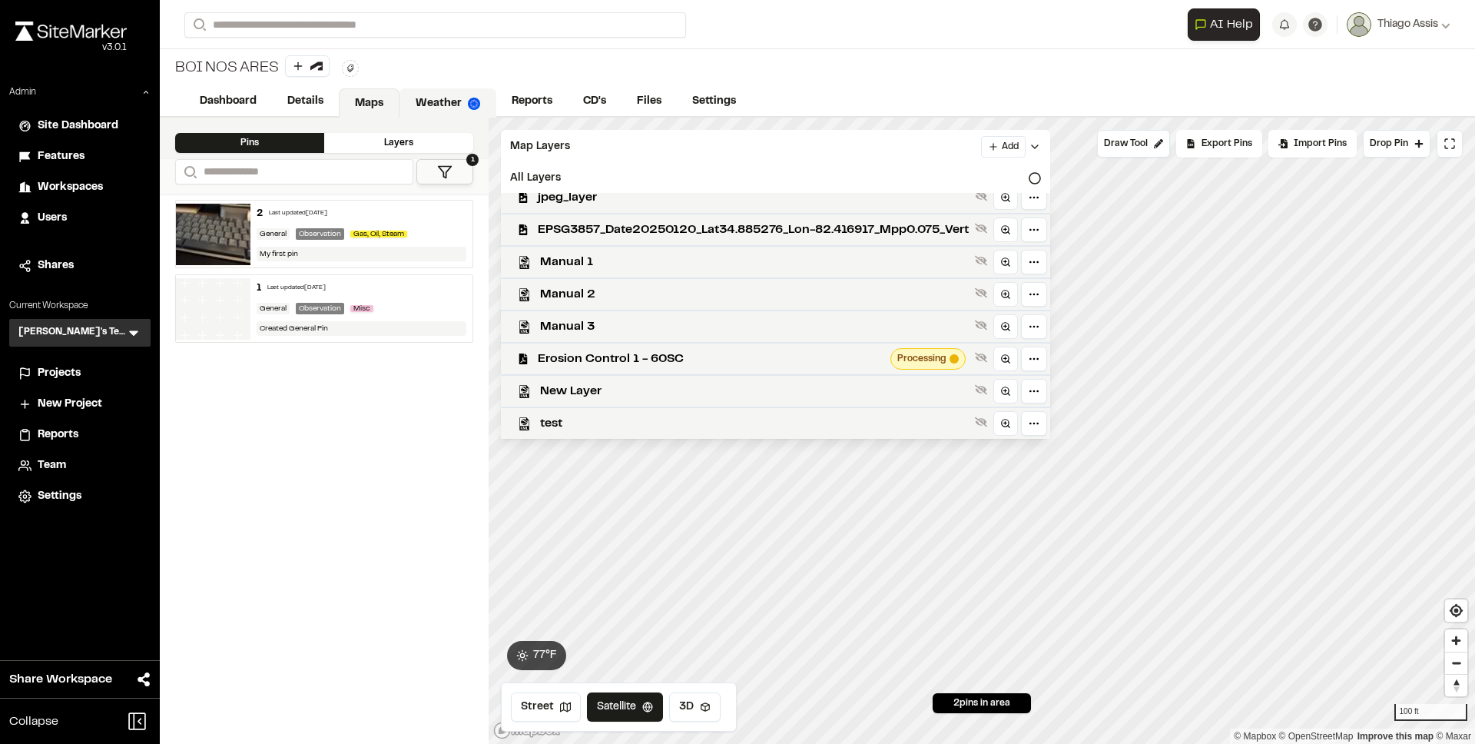
click at [457, 93] on link "Weather" at bounding box center [448, 102] width 97 height 29
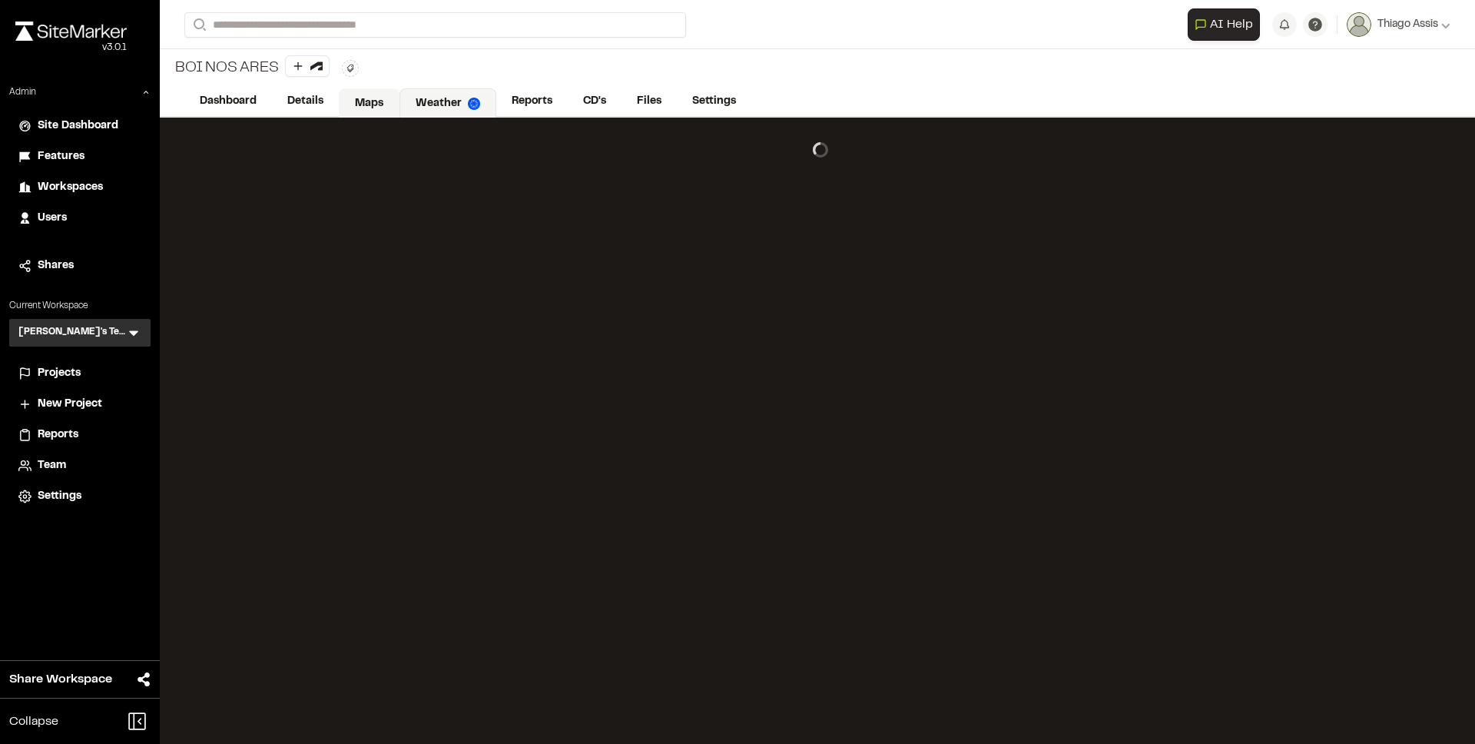
click at [361, 105] on link "Maps" at bounding box center [369, 102] width 61 height 29
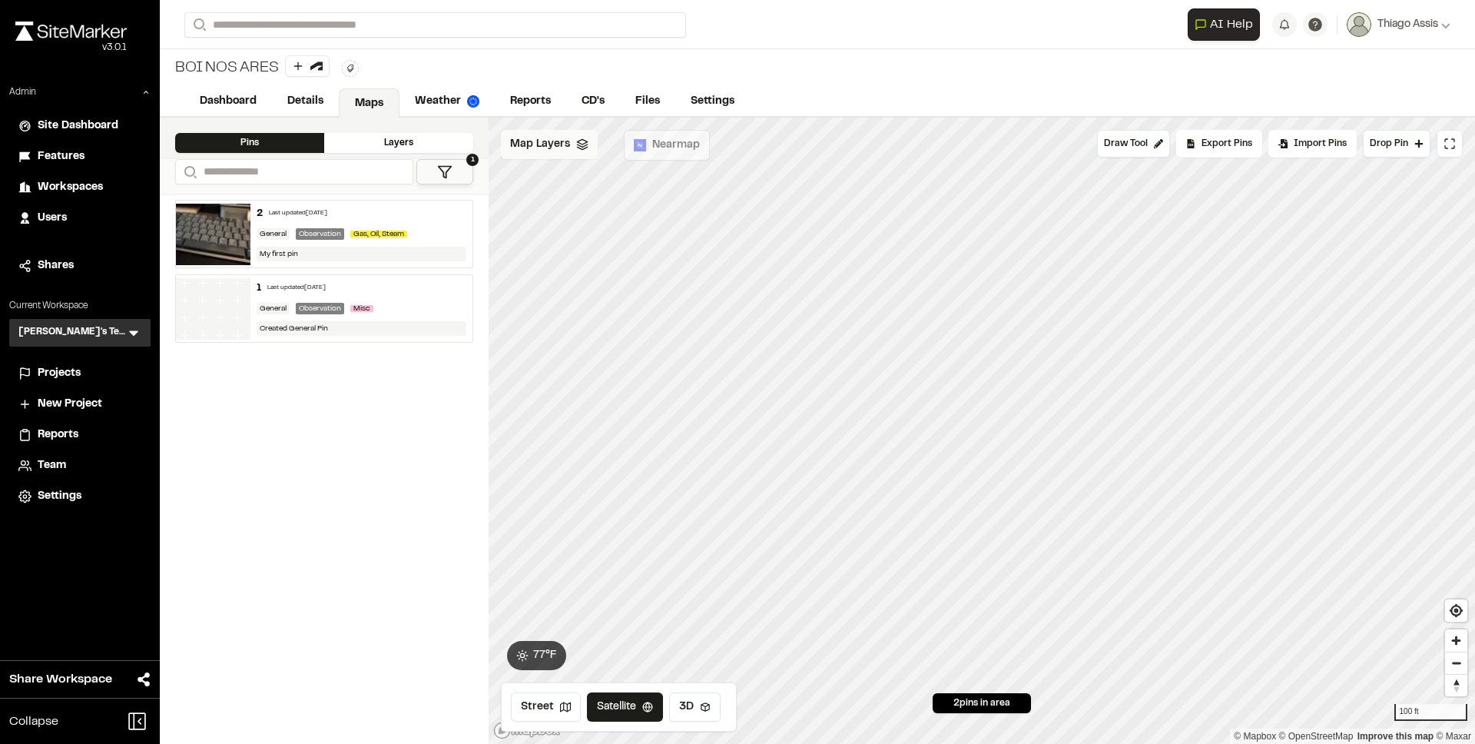
click at [533, 137] on span "Map Layers" at bounding box center [540, 144] width 60 height 17
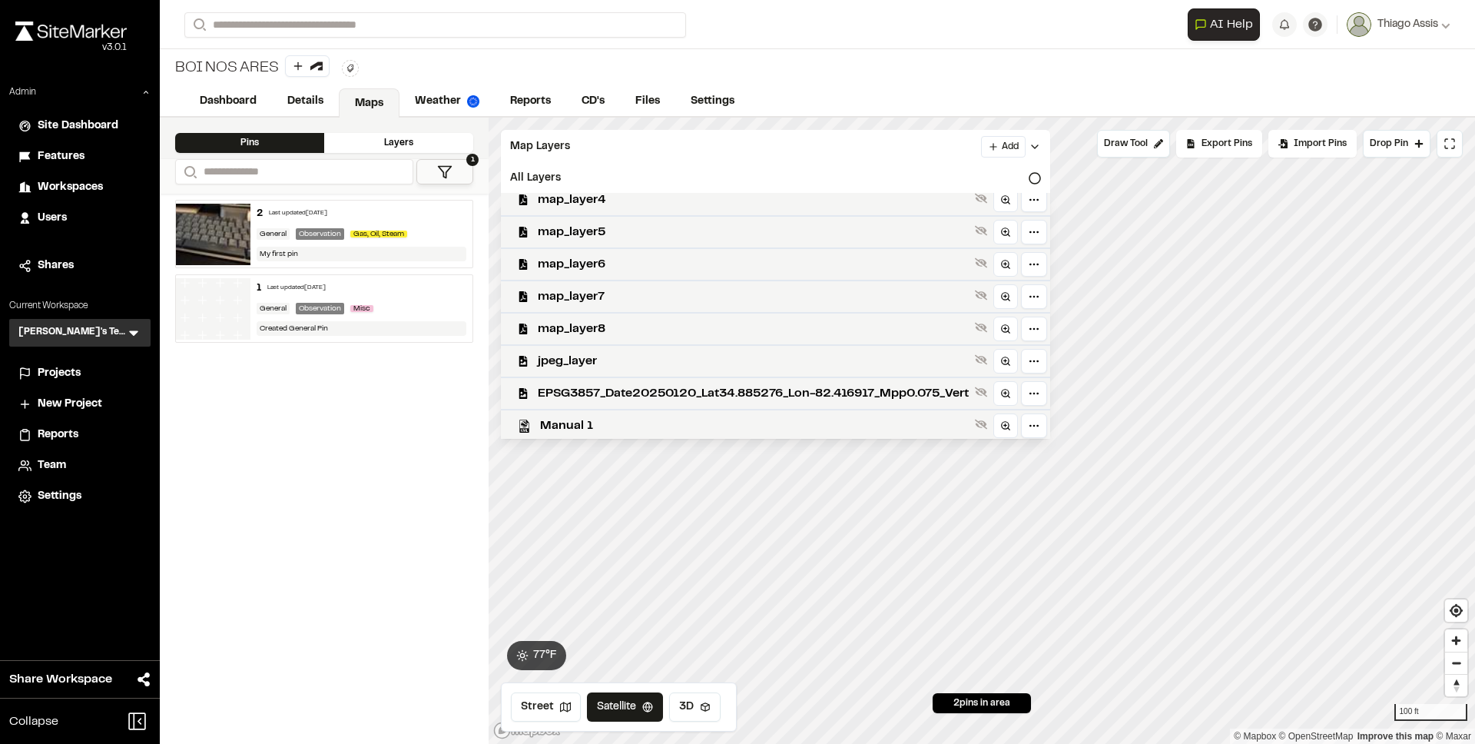
scroll to position [335, 0]
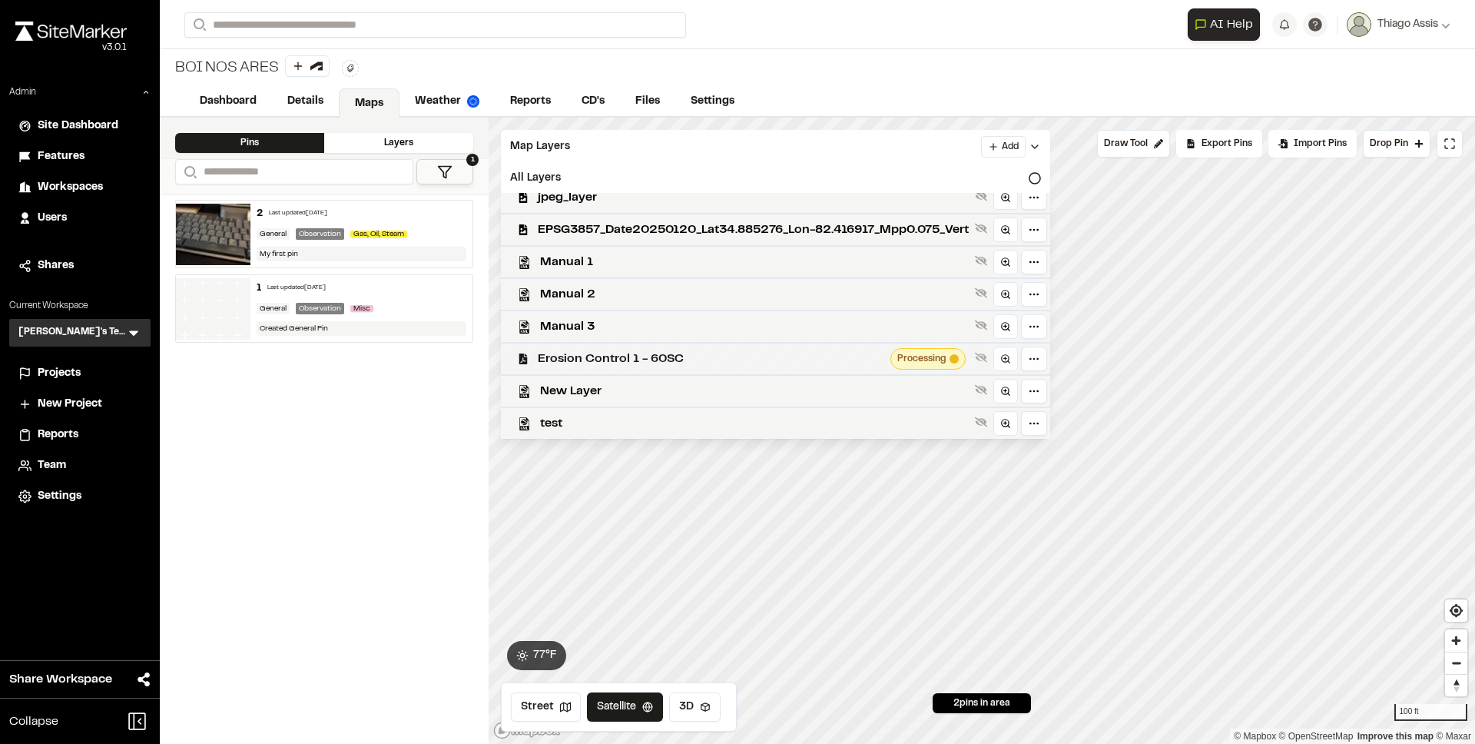
click at [768, 367] on div "Erosion Control 1 - 60SC Processing" at bounding box center [770, 358] width 562 height 32
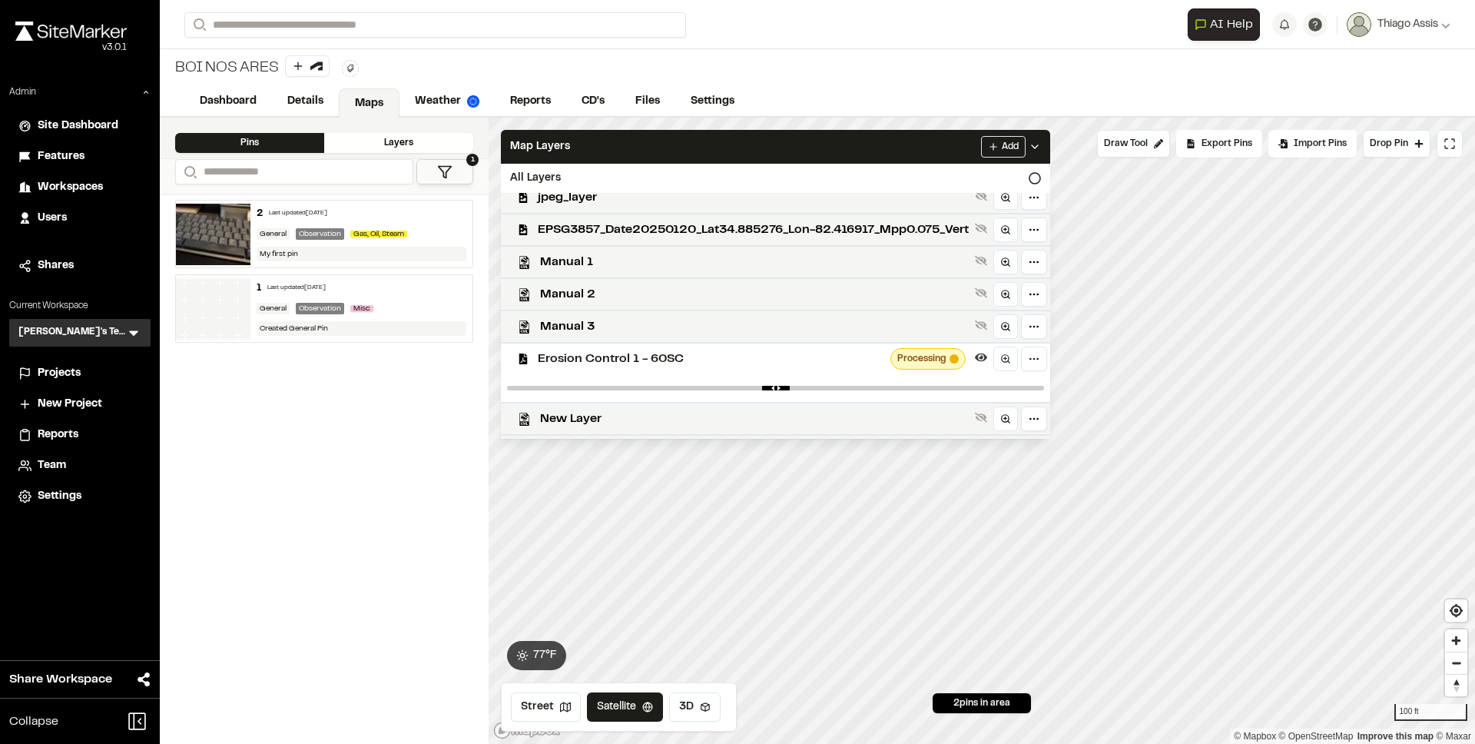
click at [714, 362] on span "Erosion Control 1 - 60SC" at bounding box center [711, 359] width 347 height 18
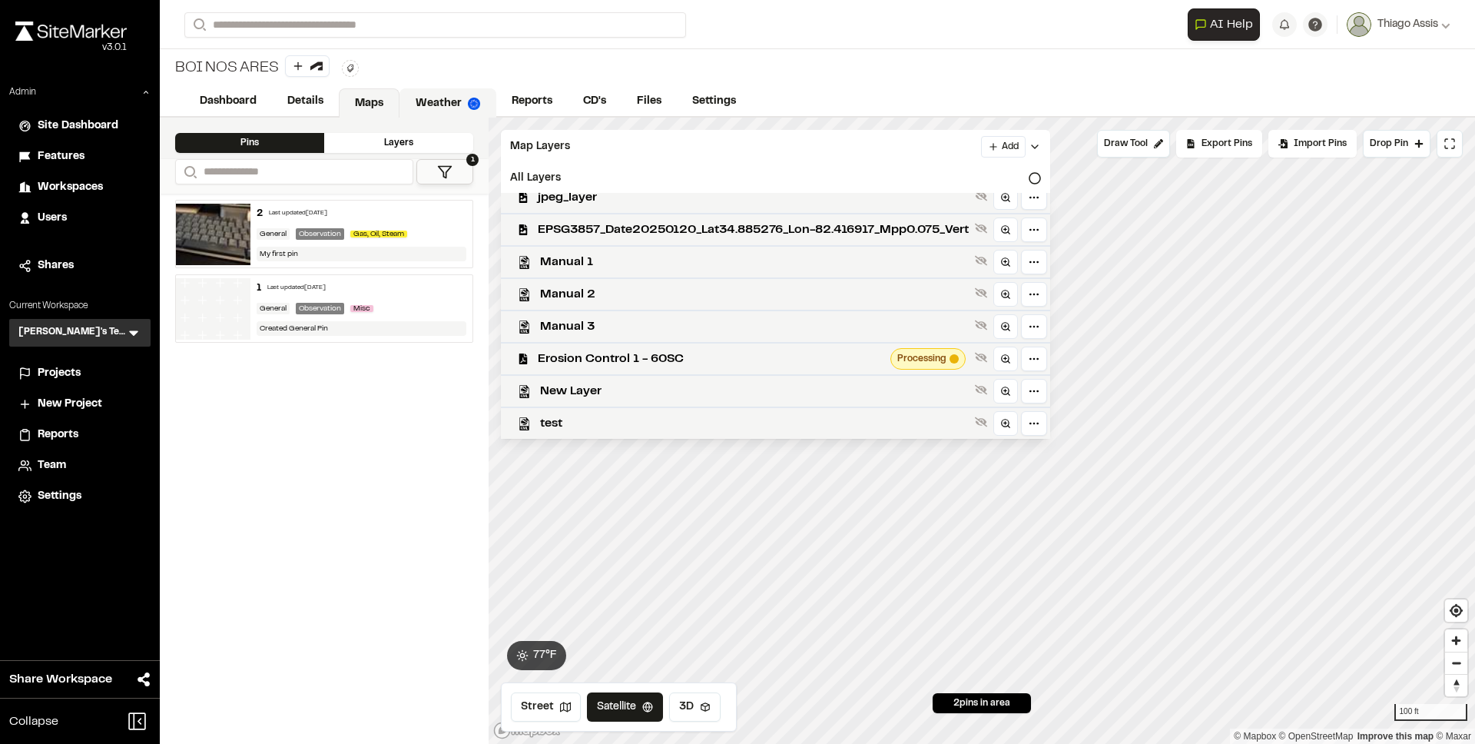
click at [443, 99] on link "Weather" at bounding box center [448, 102] width 97 height 29
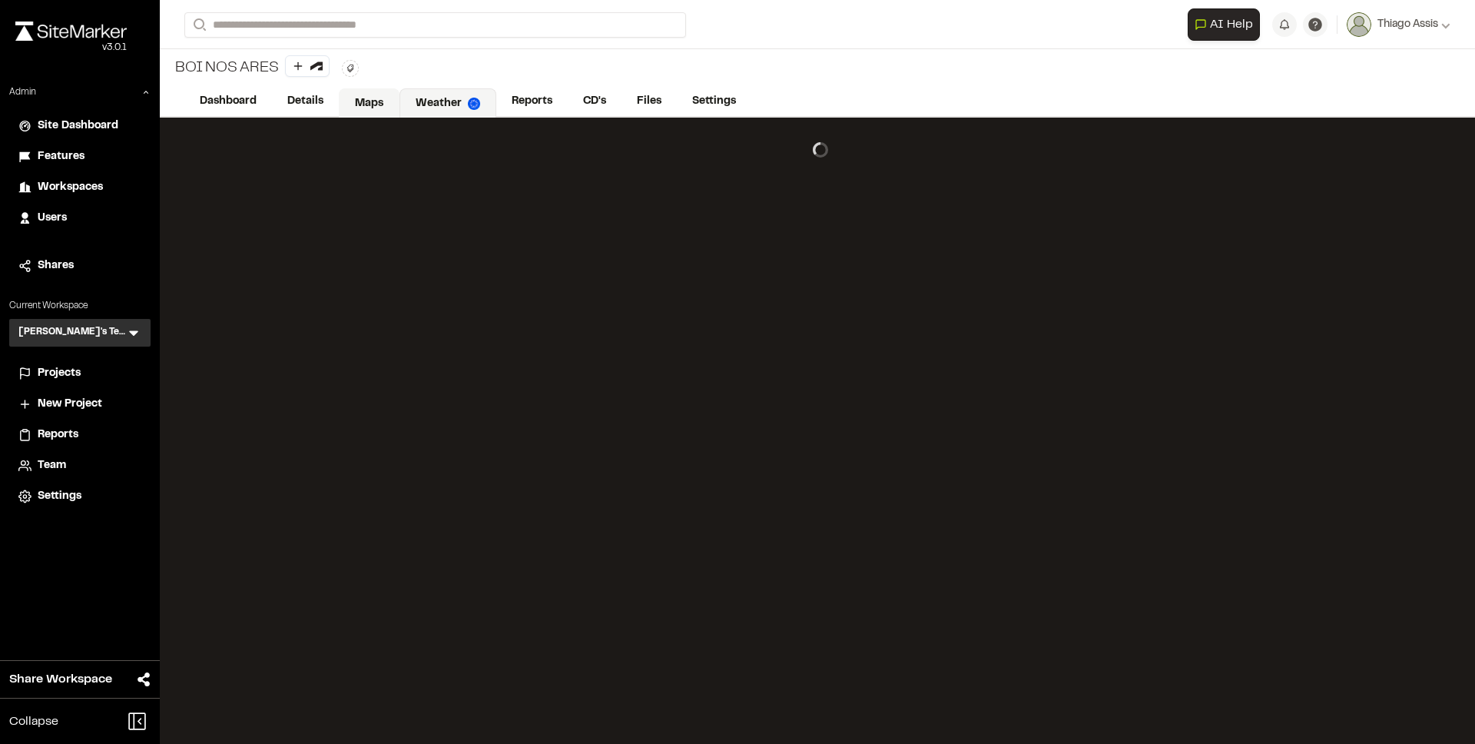
click at [375, 97] on link "Maps" at bounding box center [369, 102] width 61 height 29
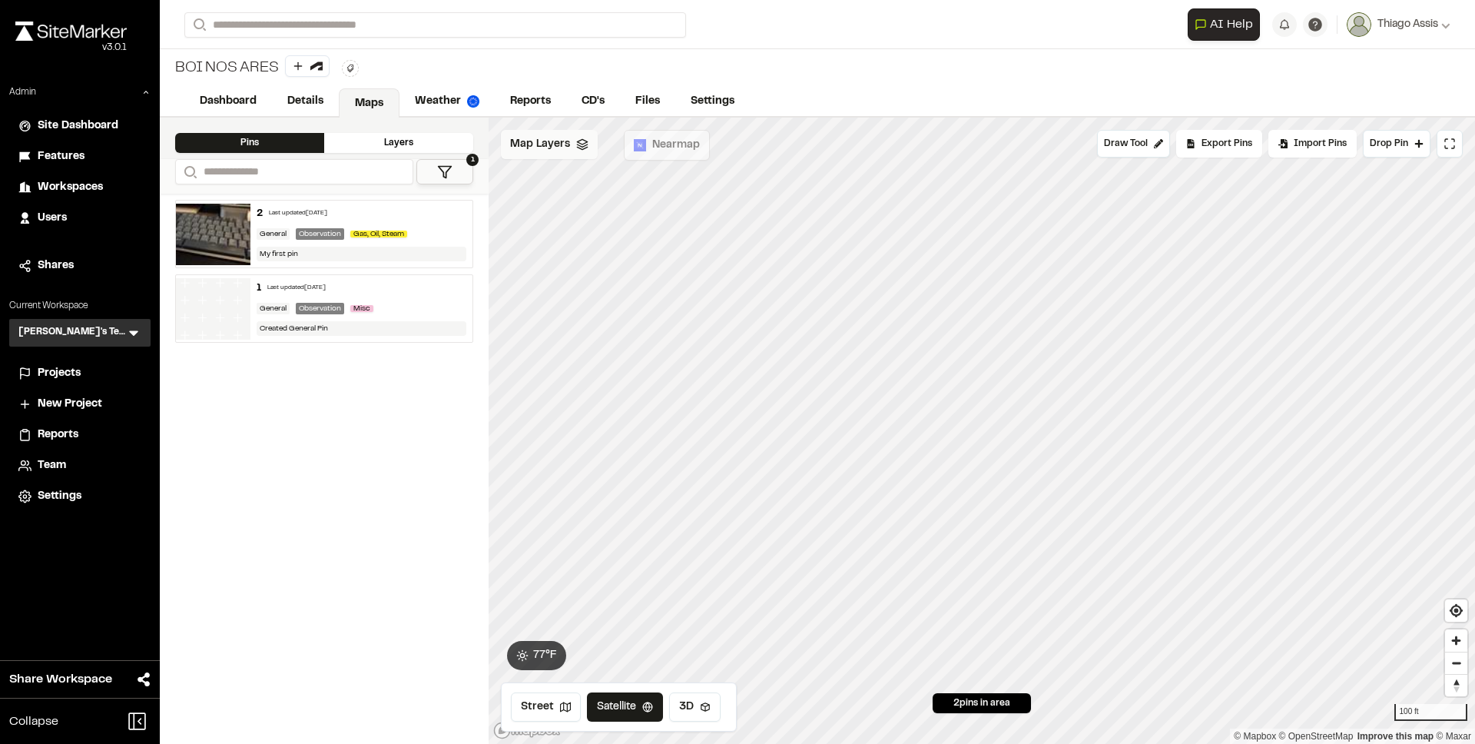
click at [538, 140] on span "Map Layers" at bounding box center [540, 144] width 60 height 17
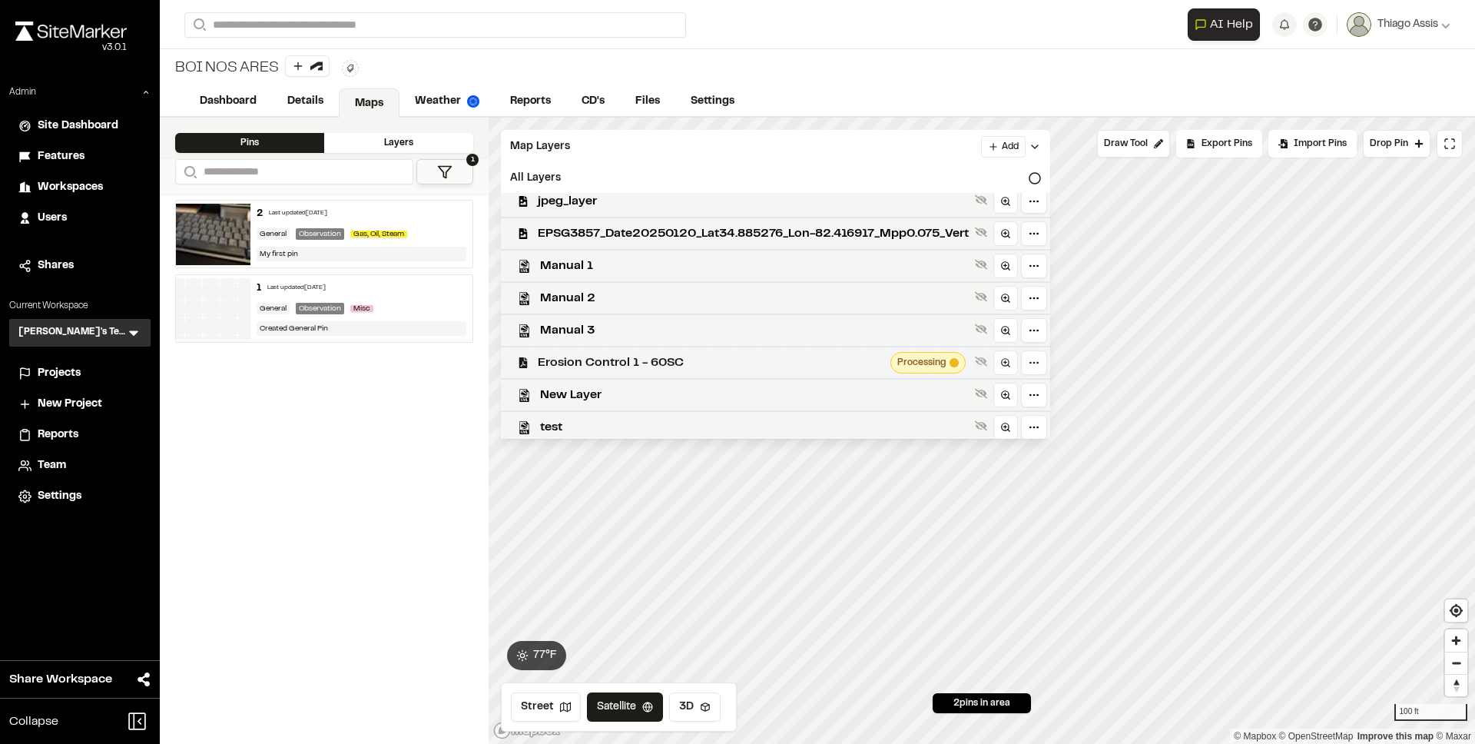
scroll to position [335, 0]
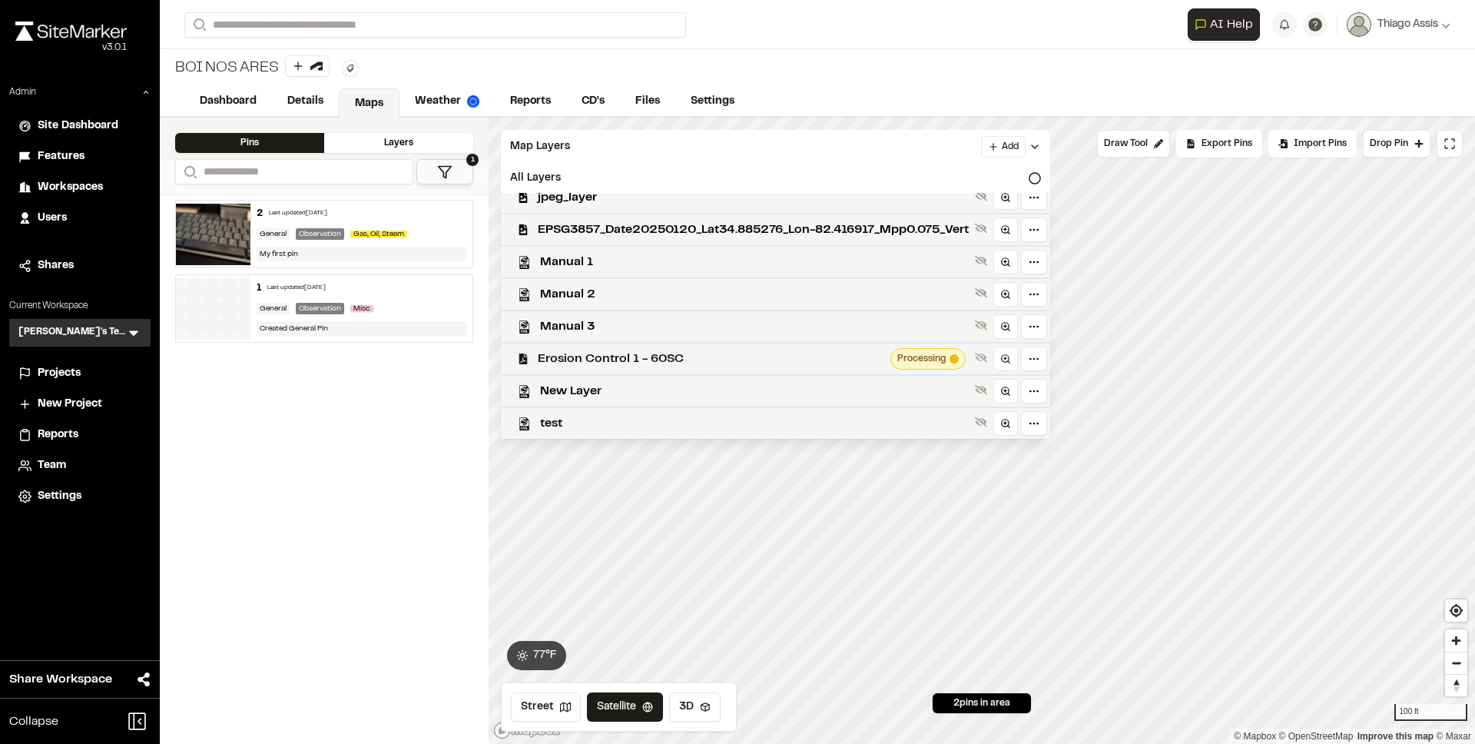
click at [726, 357] on span "Erosion Control 1 - 60SC" at bounding box center [711, 359] width 347 height 18
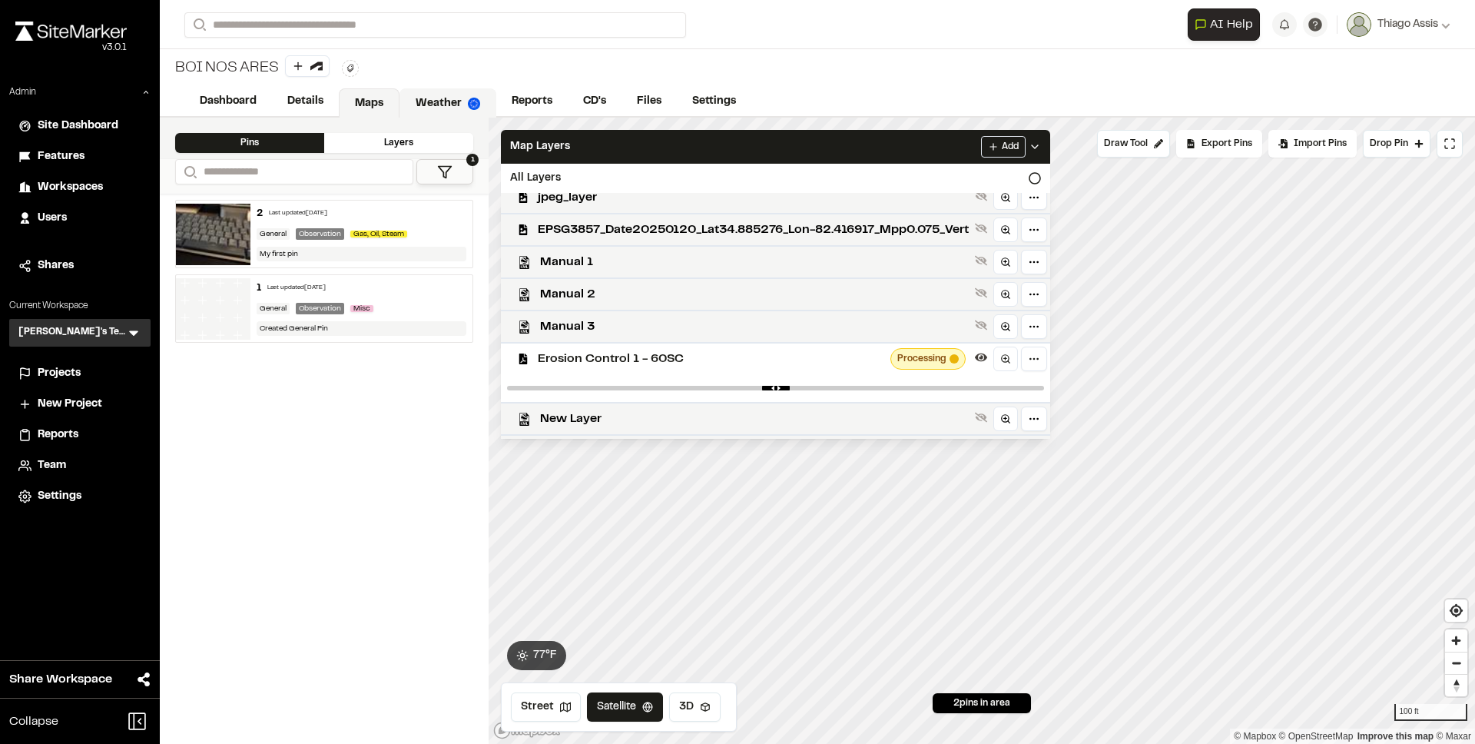
click at [430, 98] on link "Weather" at bounding box center [448, 102] width 97 height 29
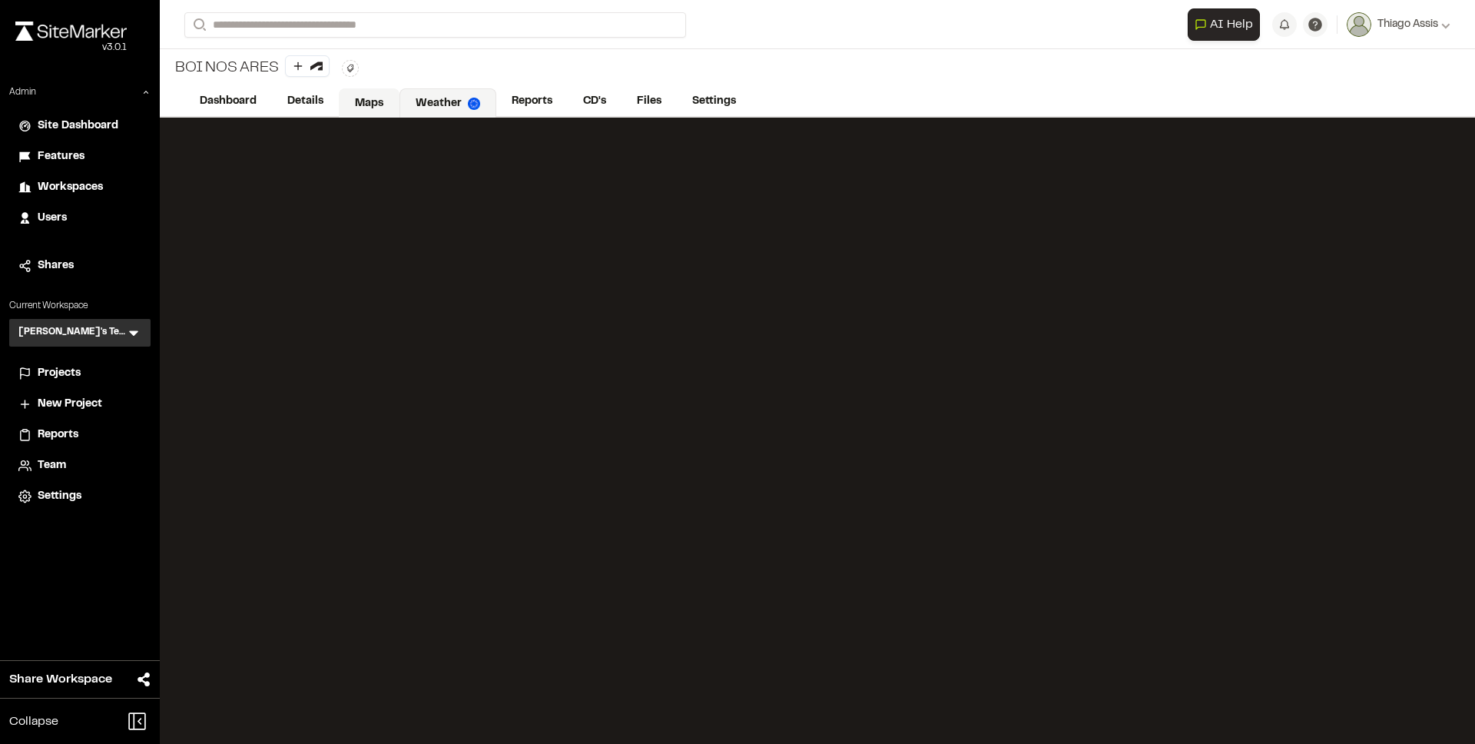
click at [351, 100] on link "Maps" at bounding box center [369, 102] width 61 height 29
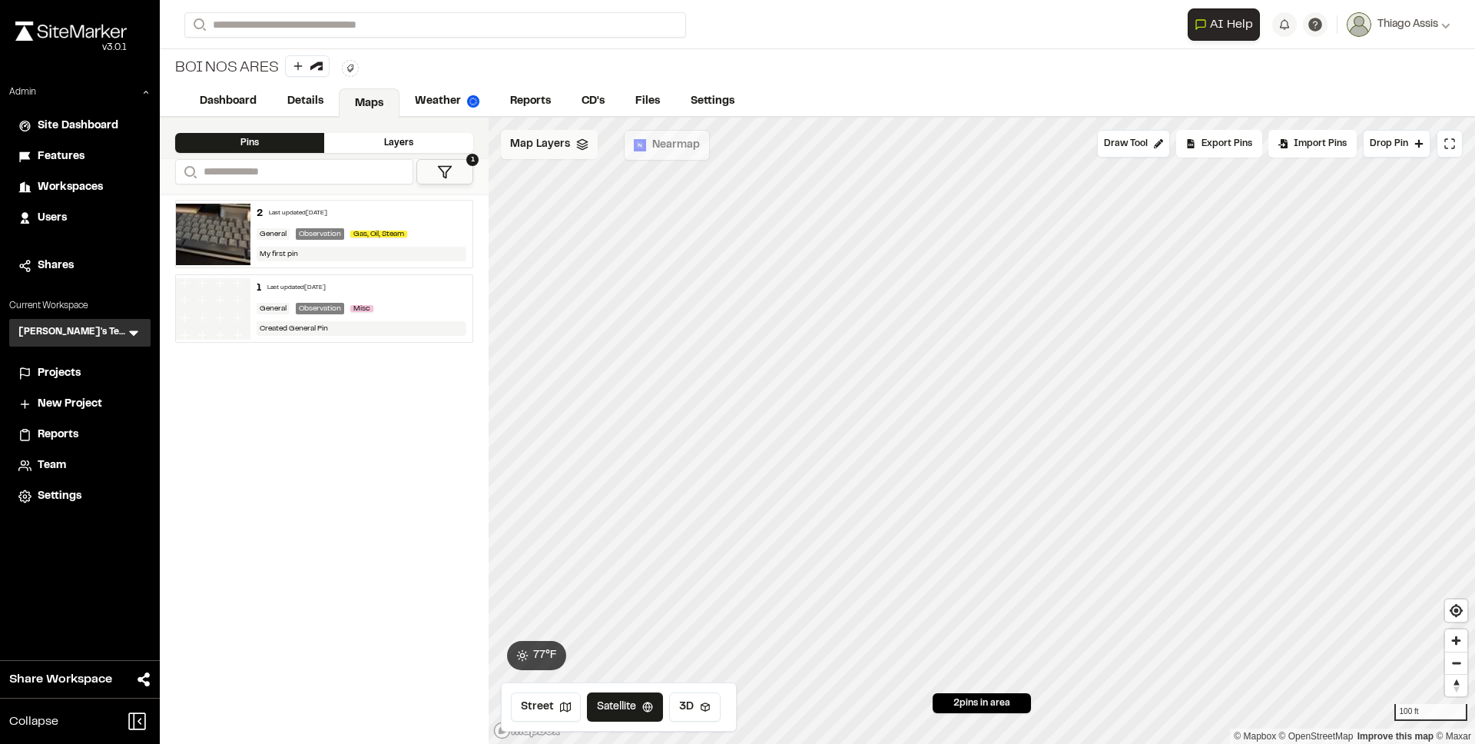
click at [541, 131] on div "Map Layers" at bounding box center [549, 144] width 97 height 29
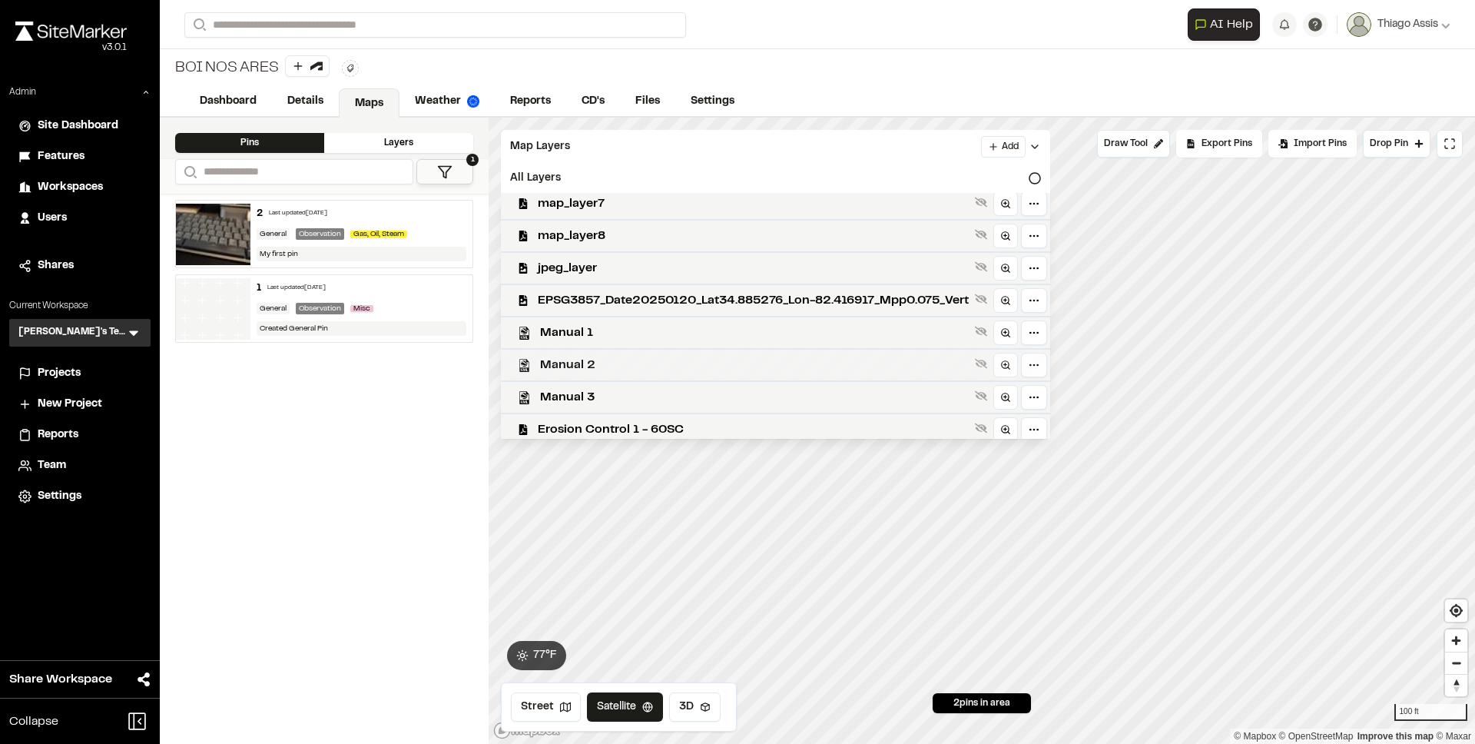
scroll to position [335, 0]
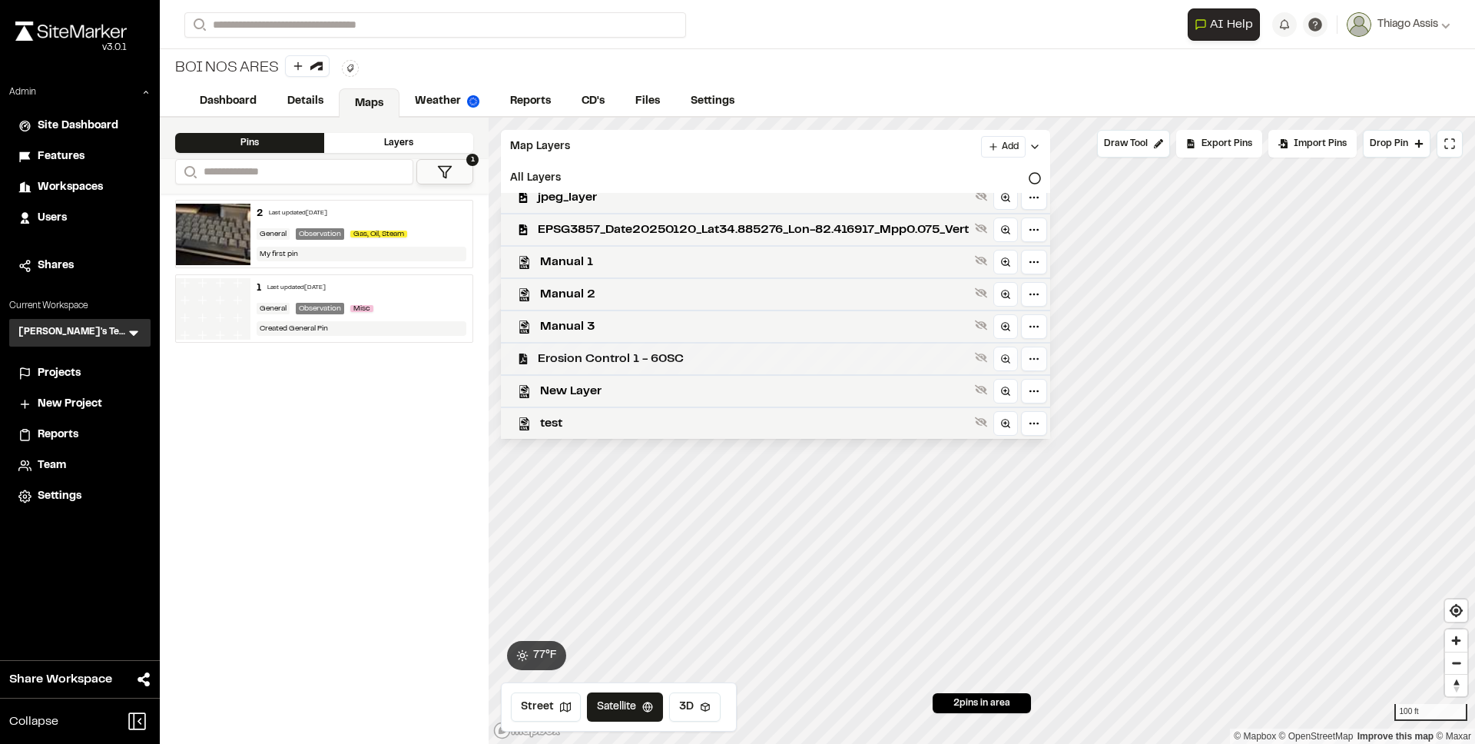
click at [732, 350] on span "Erosion Control 1 - 60SC" at bounding box center [753, 359] width 431 height 18
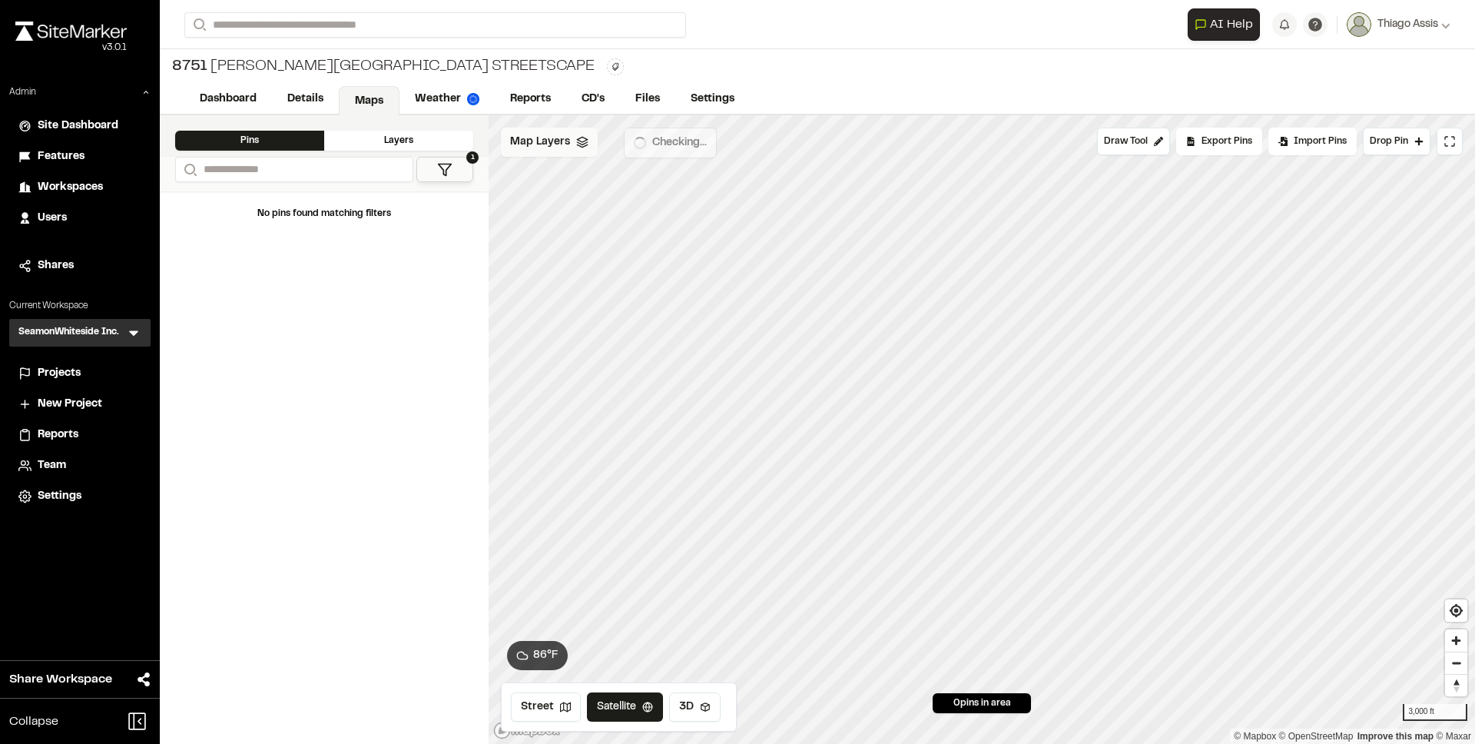
click at [549, 139] on span "Map Layers" at bounding box center [540, 142] width 60 height 17
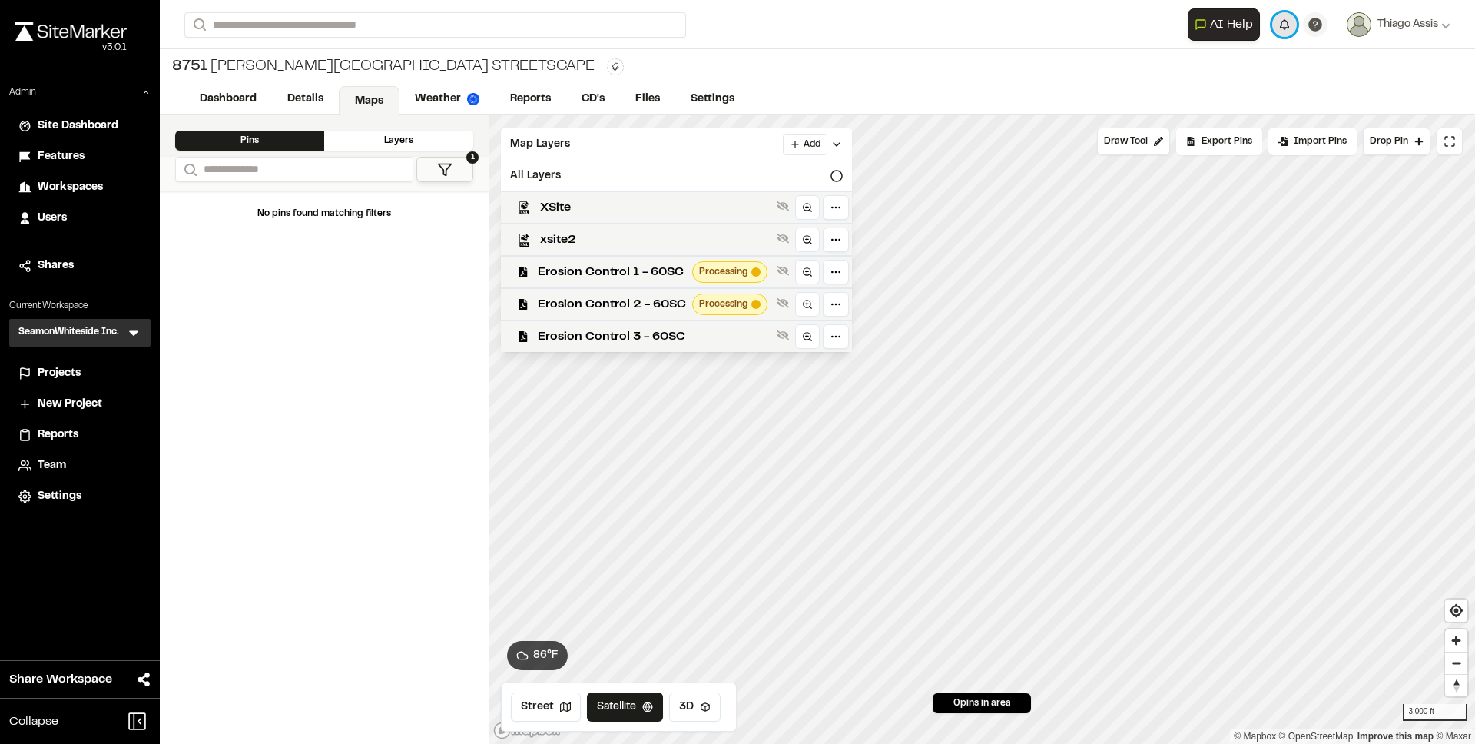
click at [1281, 32] on button "button" at bounding box center [1285, 24] width 25 height 25
click at [530, 101] on link "Reports" at bounding box center [531, 100] width 73 height 29
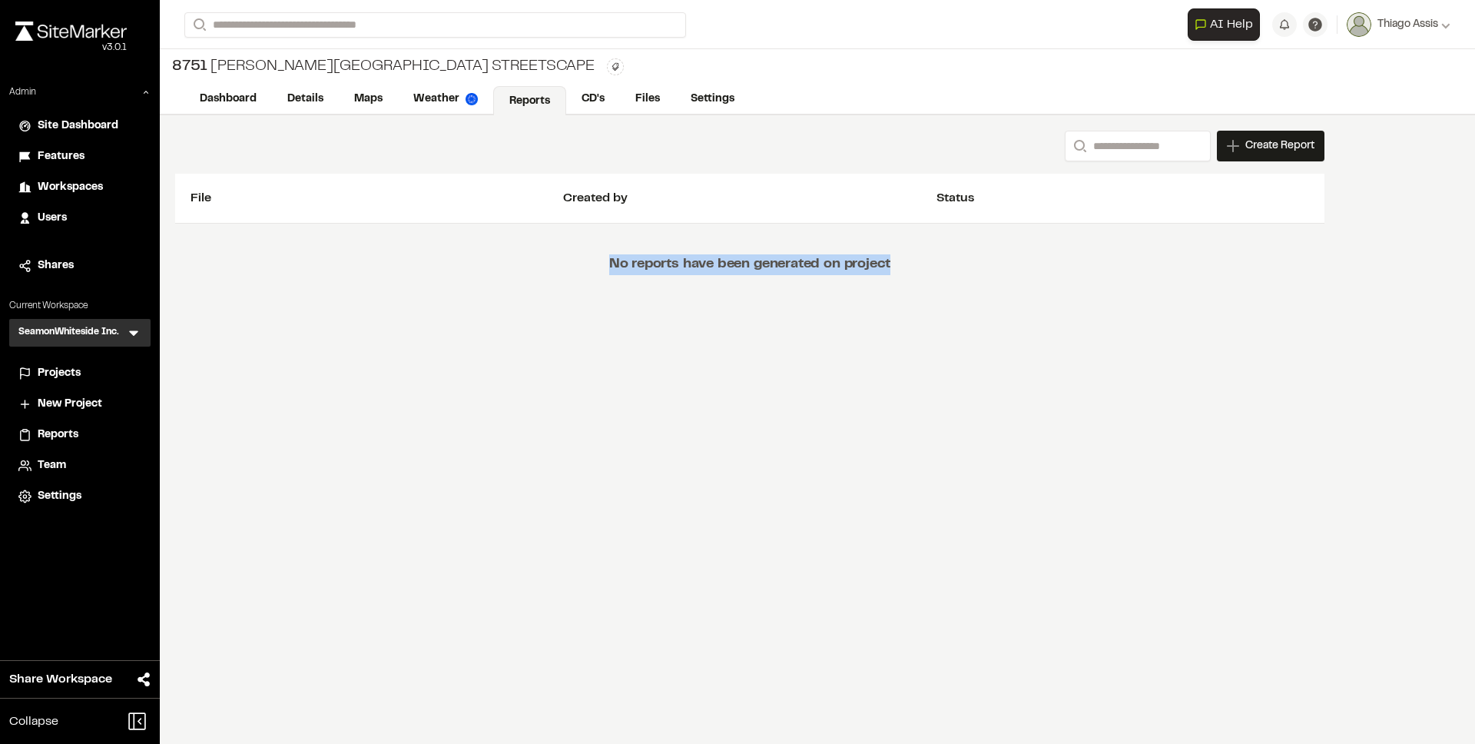
drag, startPoint x: 638, startPoint y: 268, endPoint x: 921, endPoint y: 276, distance: 282.9
click at [921, 276] on div "No reports have been generated on project" at bounding box center [750, 265] width 1150 height 82
drag, startPoint x: 840, startPoint y: 267, endPoint x: 670, endPoint y: 266, distance: 169.8
click at [673, 266] on div "No reports have been generated on project" at bounding box center [750, 265] width 1150 height 82
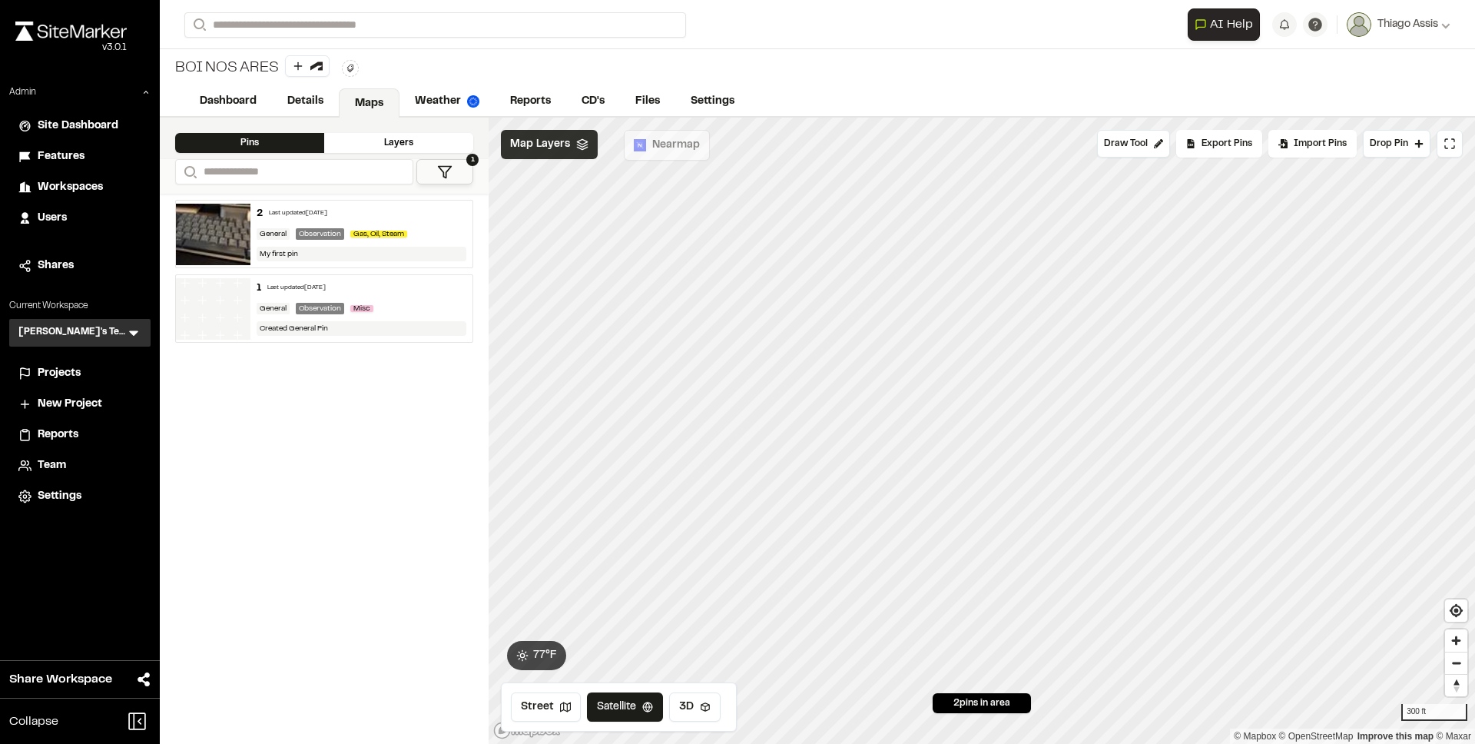
click at [552, 136] on span "Map Layers" at bounding box center [540, 144] width 60 height 17
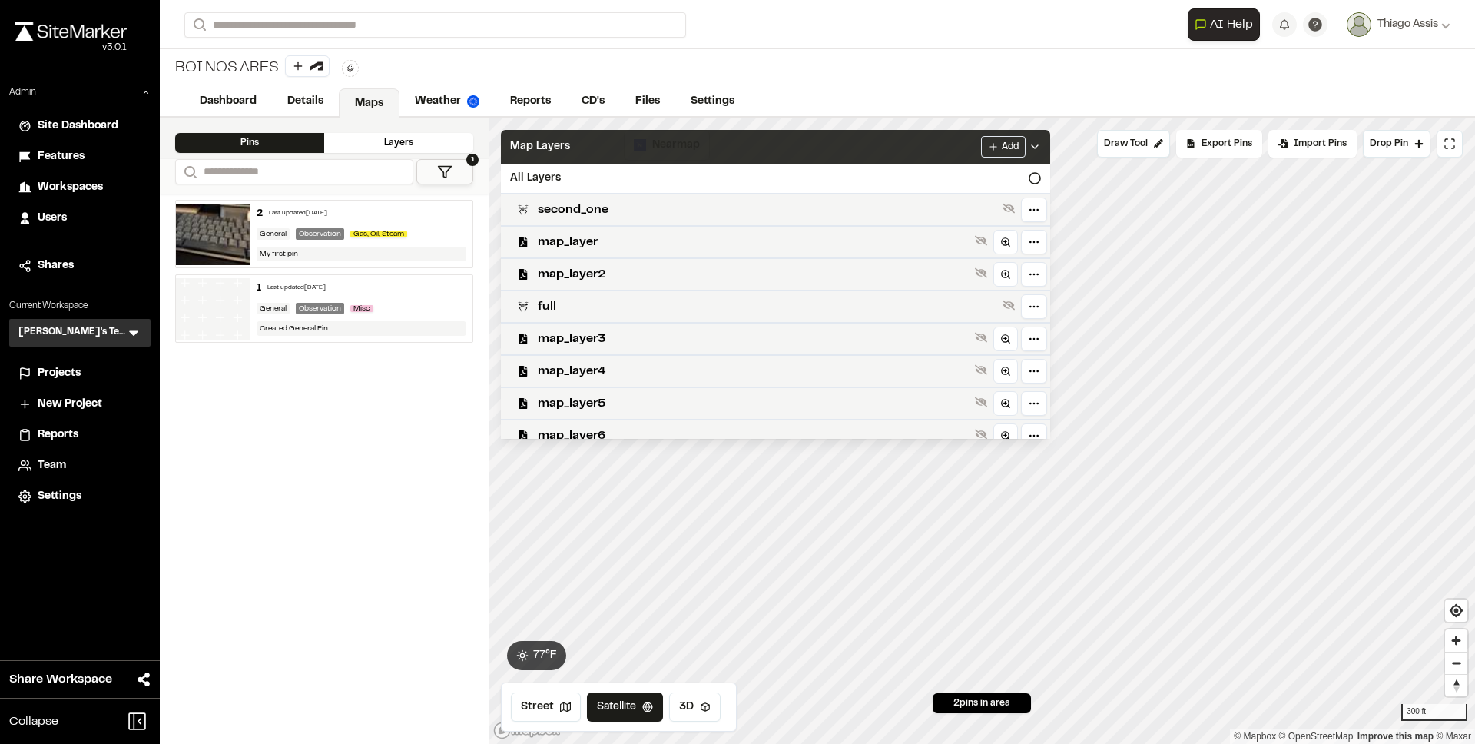
click at [552, 134] on div "Map Layers Add" at bounding box center [775, 147] width 549 height 34
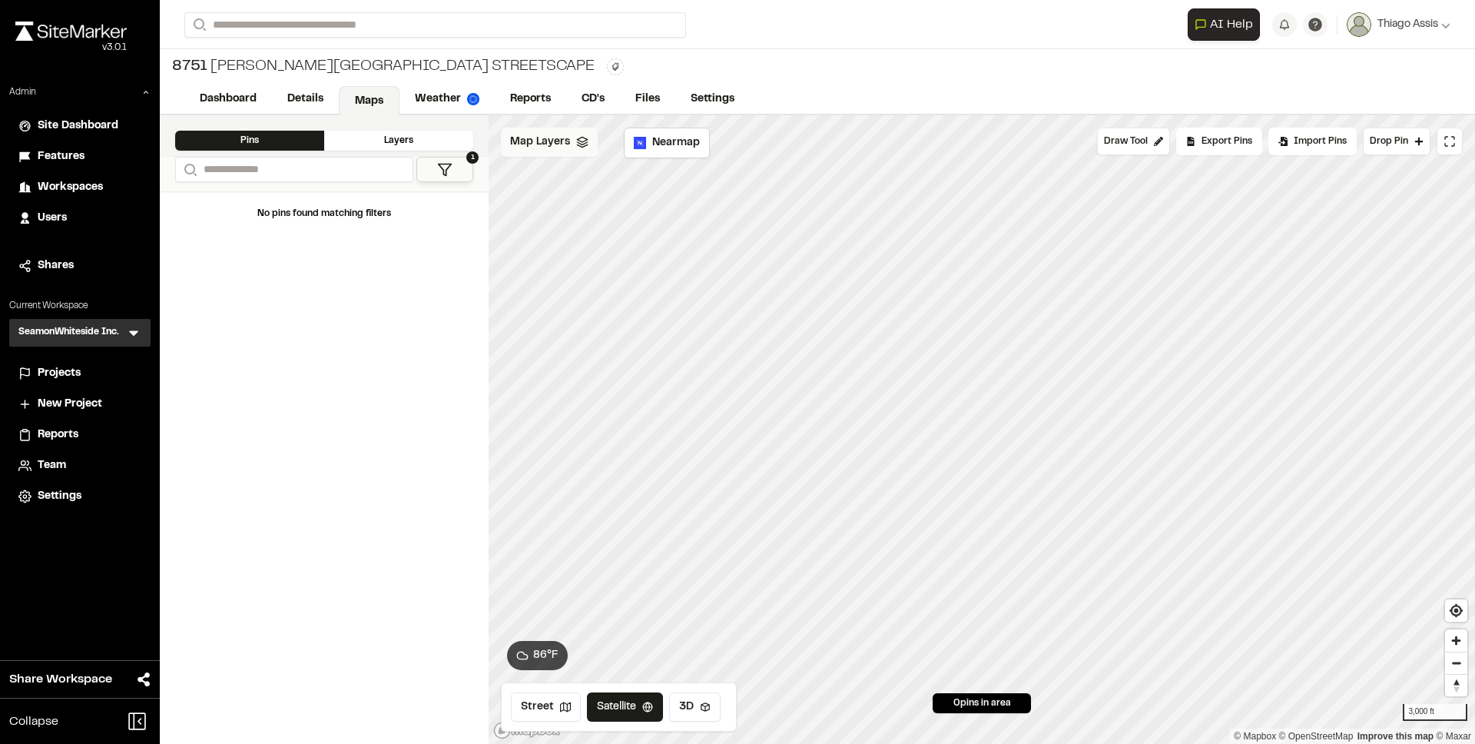
click at [541, 144] on span "Map Layers" at bounding box center [540, 142] width 60 height 17
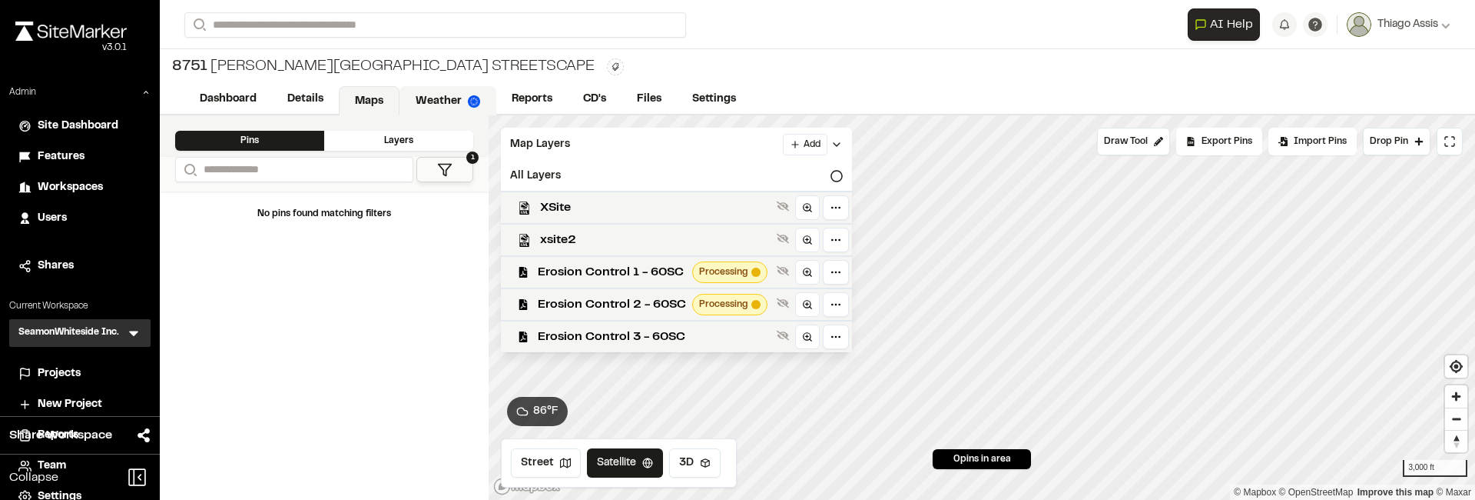
click at [426, 98] on link "Weather" at bounding box center [448, 100] width 97 height 29
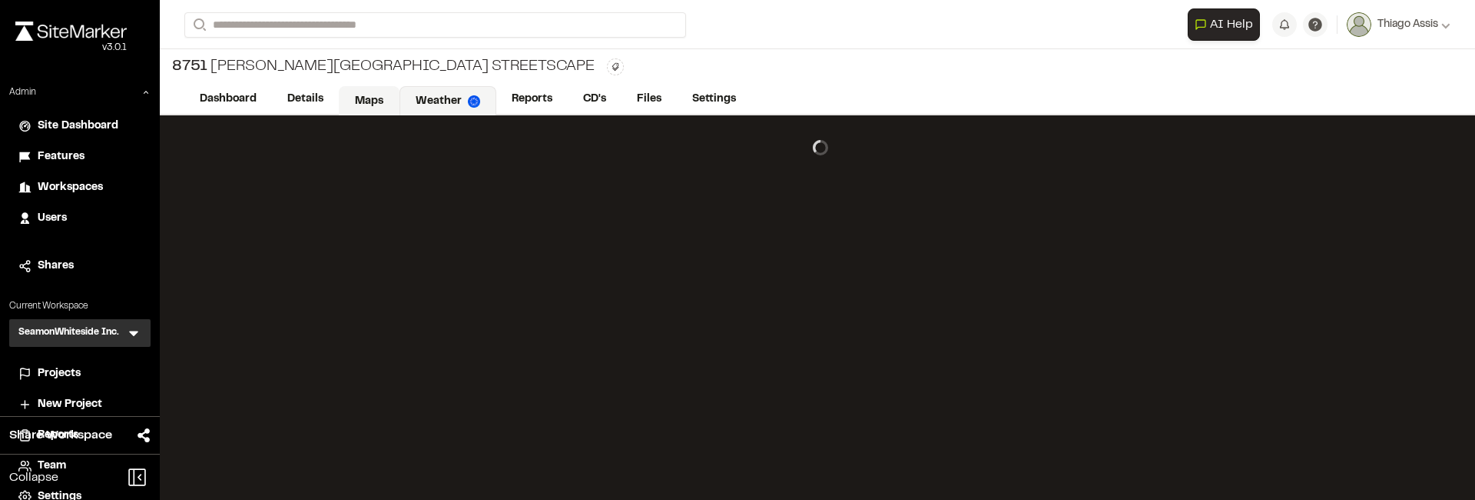
click at [359, 95] on link "Maps" at bounding box center [369, 100] width 61 height 29
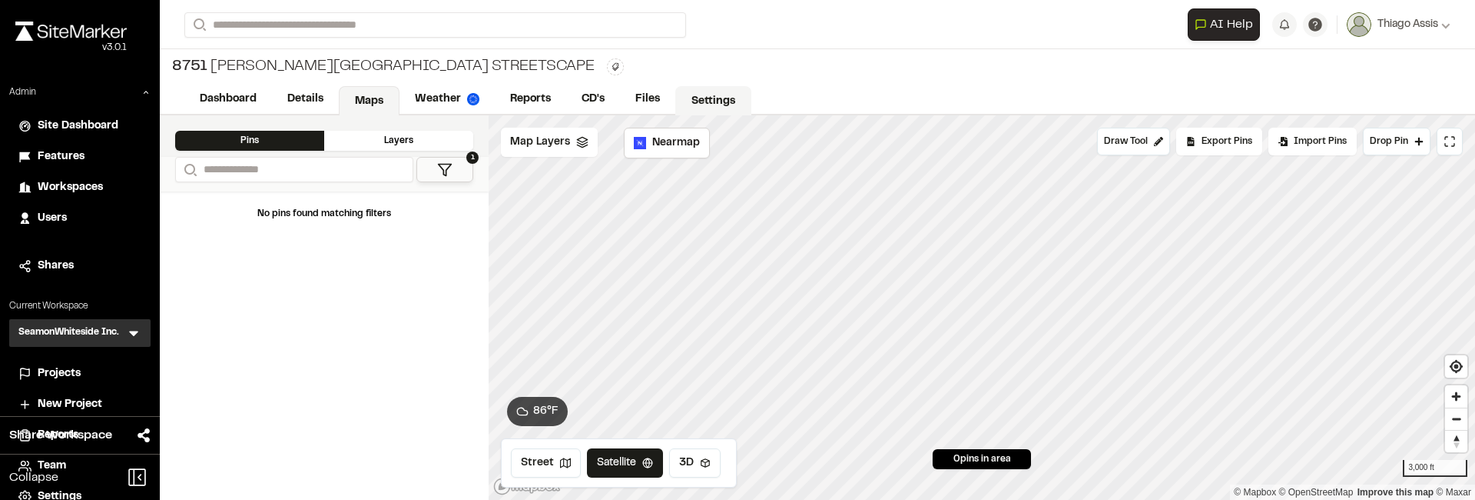
click at [712, 105] on link "Settings" at bounding box center [713, 100] width 76 height 29
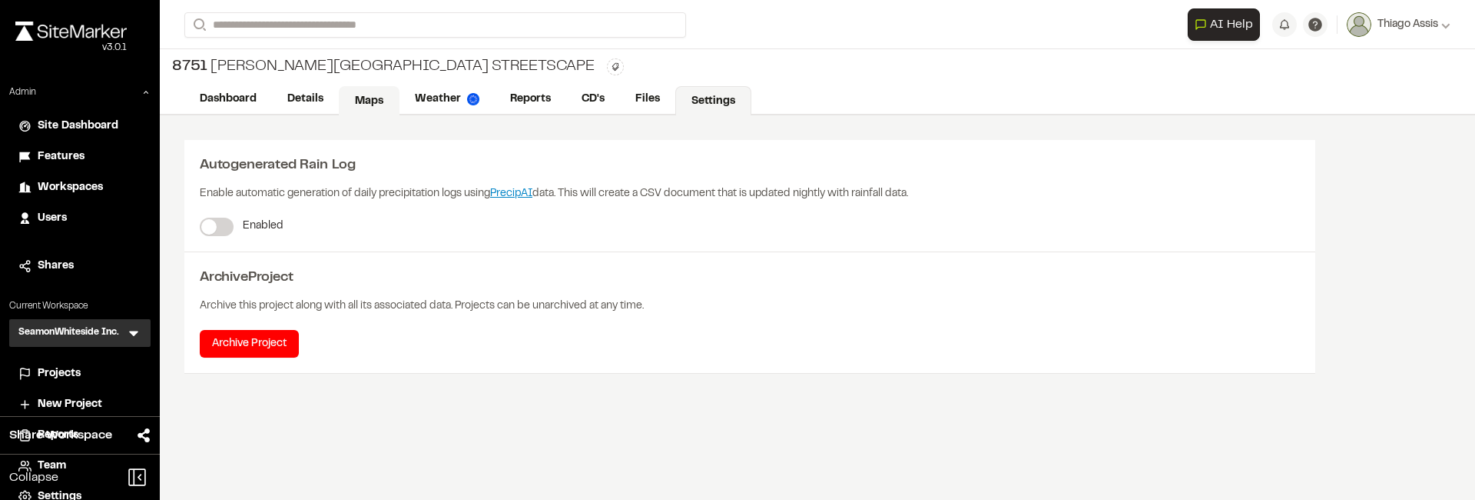
click at [376, 94] on link "Maps" at bounding box center [369, 100] width 61 height 29
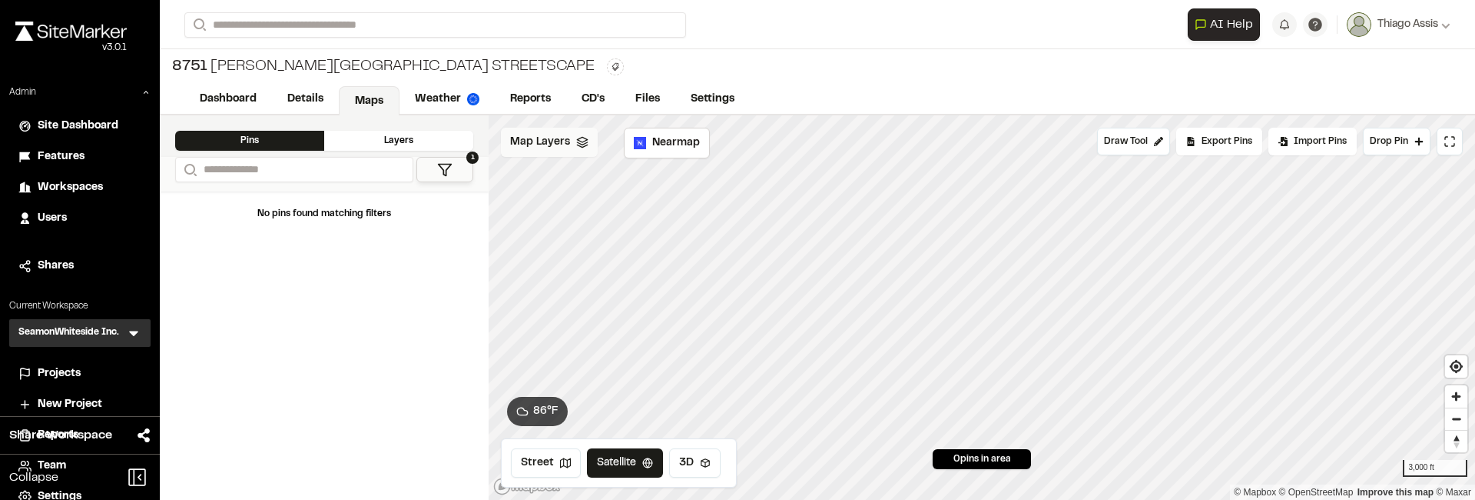
click at [546, 143] on span "Map Layers" at bounding box center [540, 142] width 60 height 17
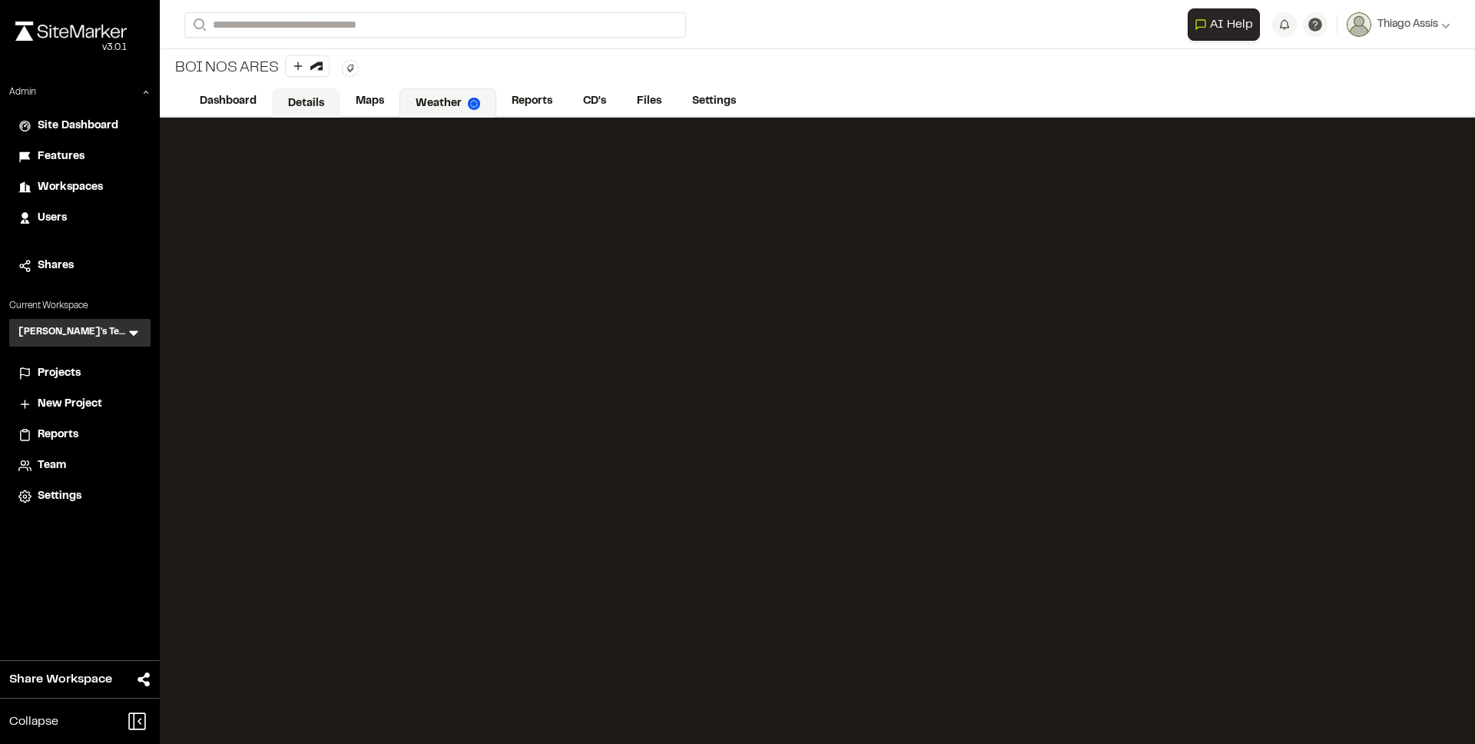
click at [315, 97] on link "Details" at bounding box center [306, 102] width 68 height 29
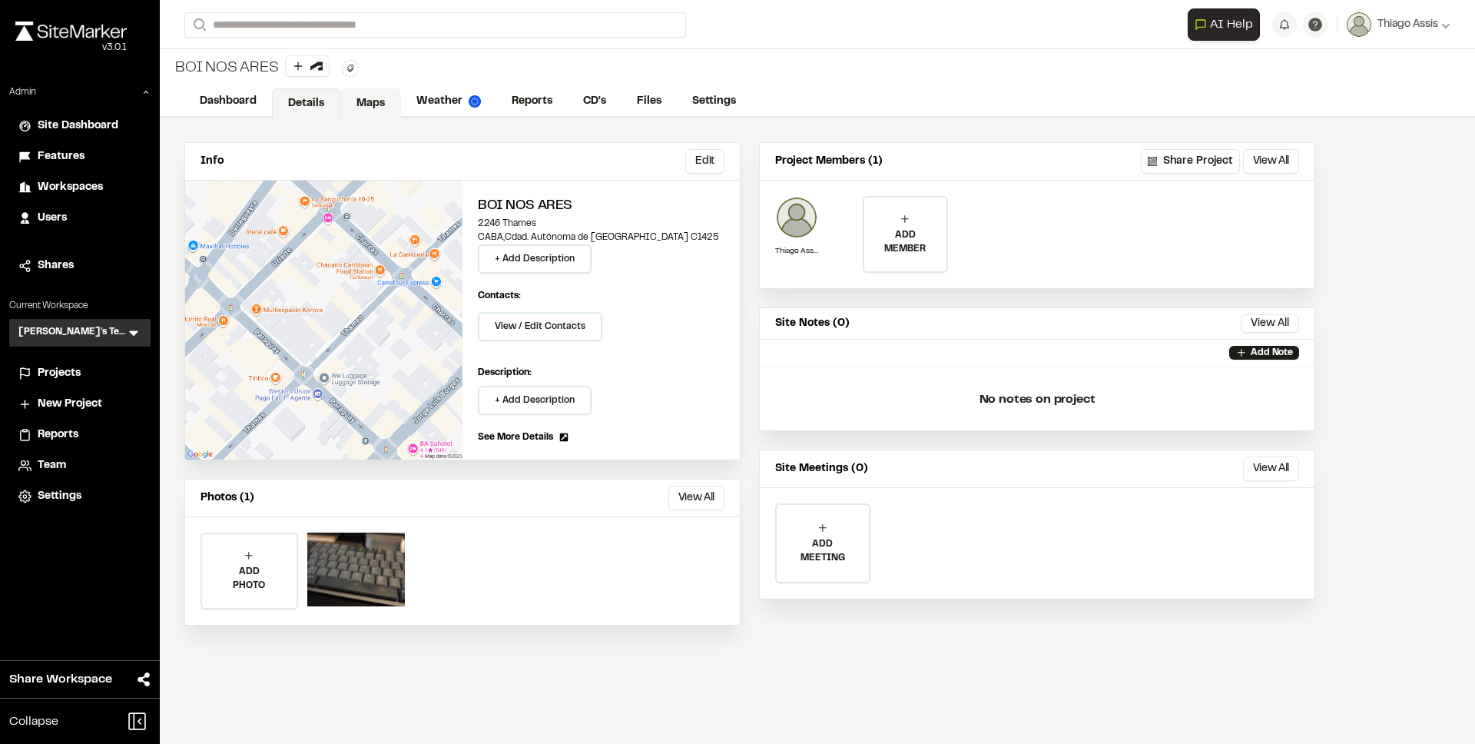
click at [364, 97] on link "Maps" at bounding box center [370, 102] width 61 height 29
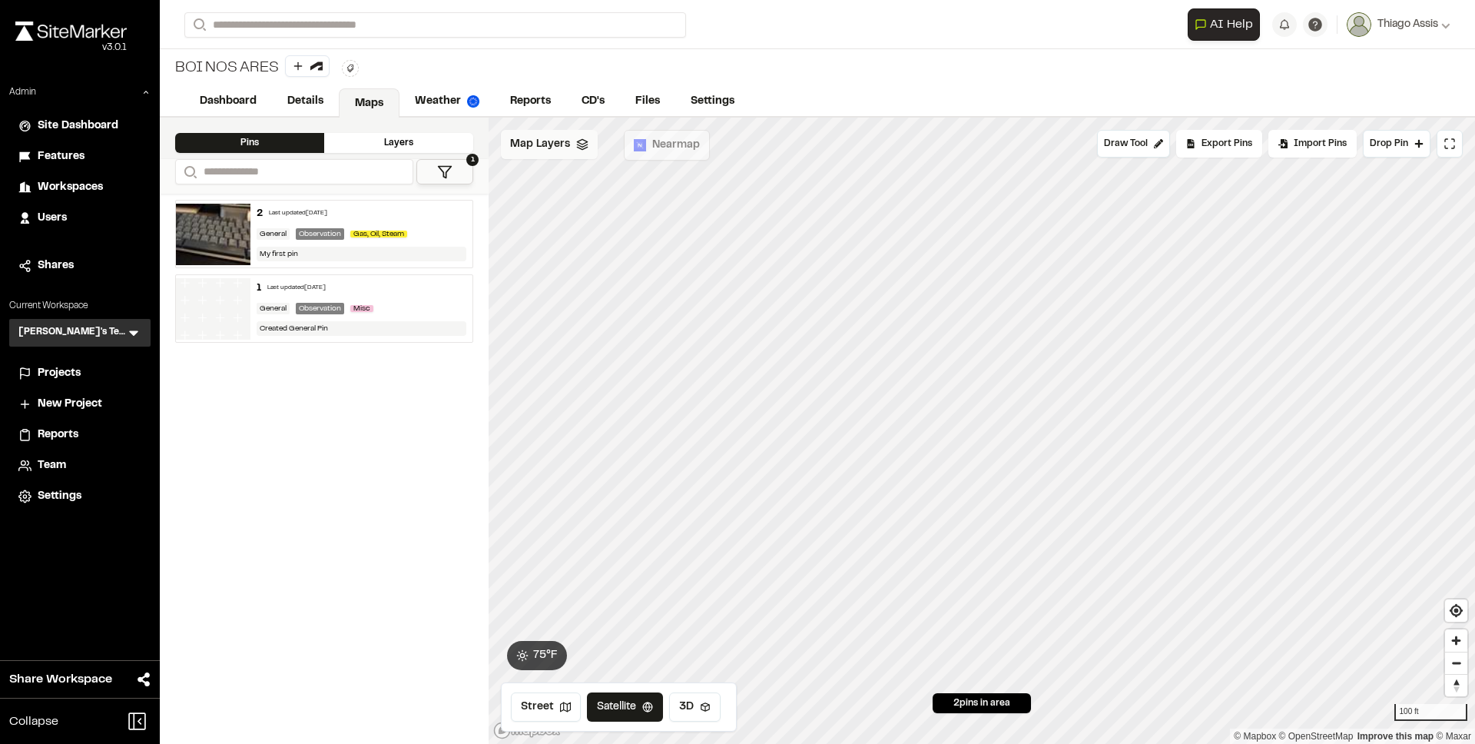
click at [545, 141] on span "Map Layers" at bounding box center [540, 144] width 60 height 17
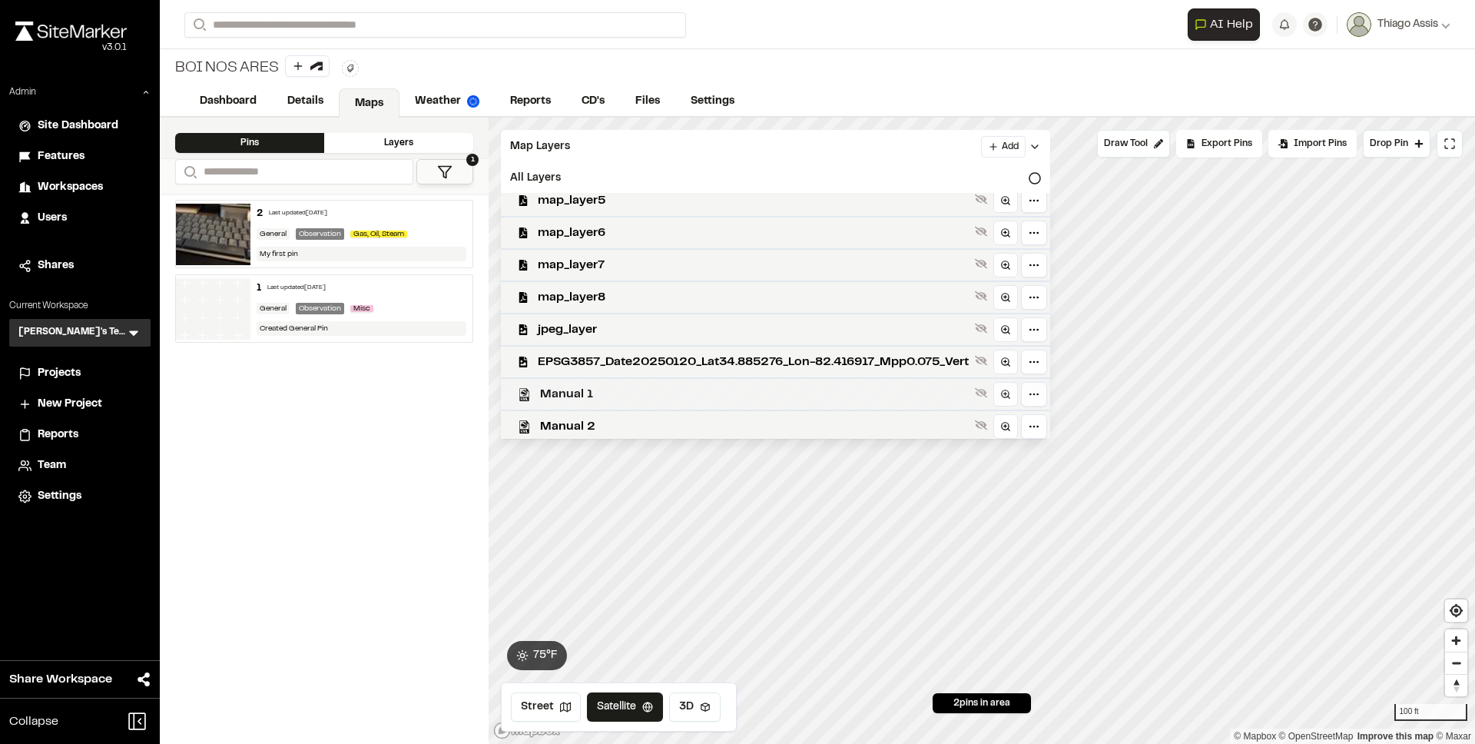
scroll to position [335, 0]
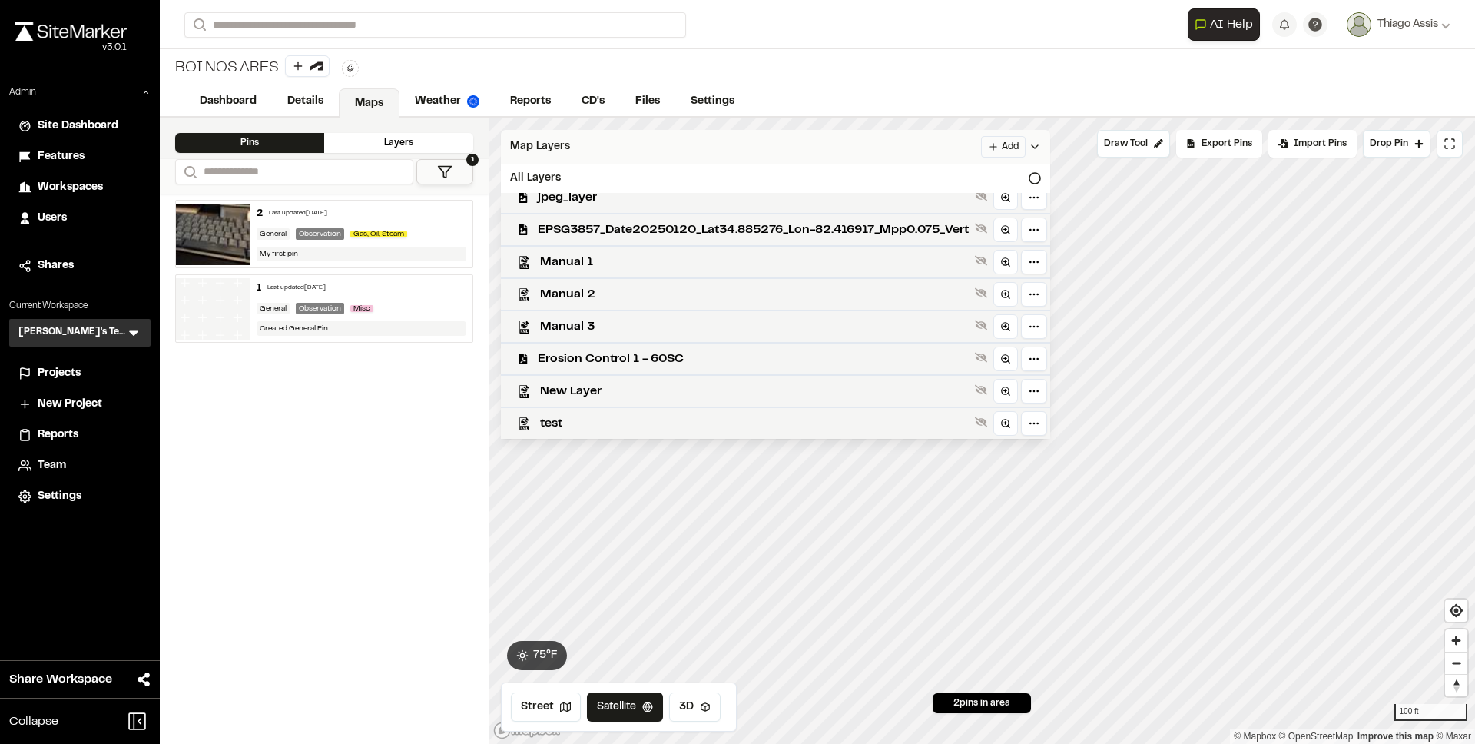
click at [1027, 141] on html "**********" at bounding box center [737, 372] width 1475 height 744
click at [981, 177] on link "Add Layer" at bounding box center [985, 176] width 115 height 26
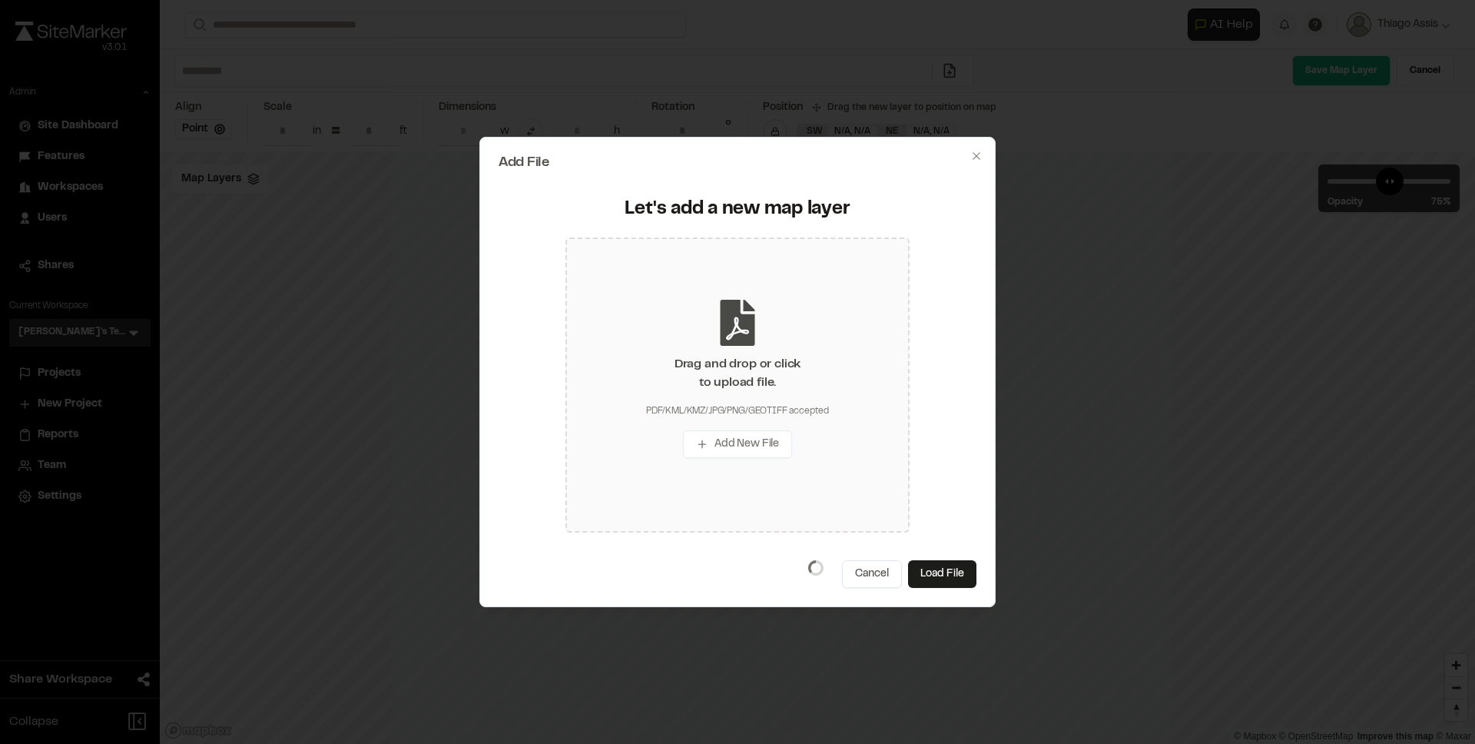
click at [710, 397] on div "Drag and drop or click to upload file. PDF/KML/KMZ/JPG/PNG/GEOTIFF accepted Add…" at bounding box center [738, 384] width 344 height 295
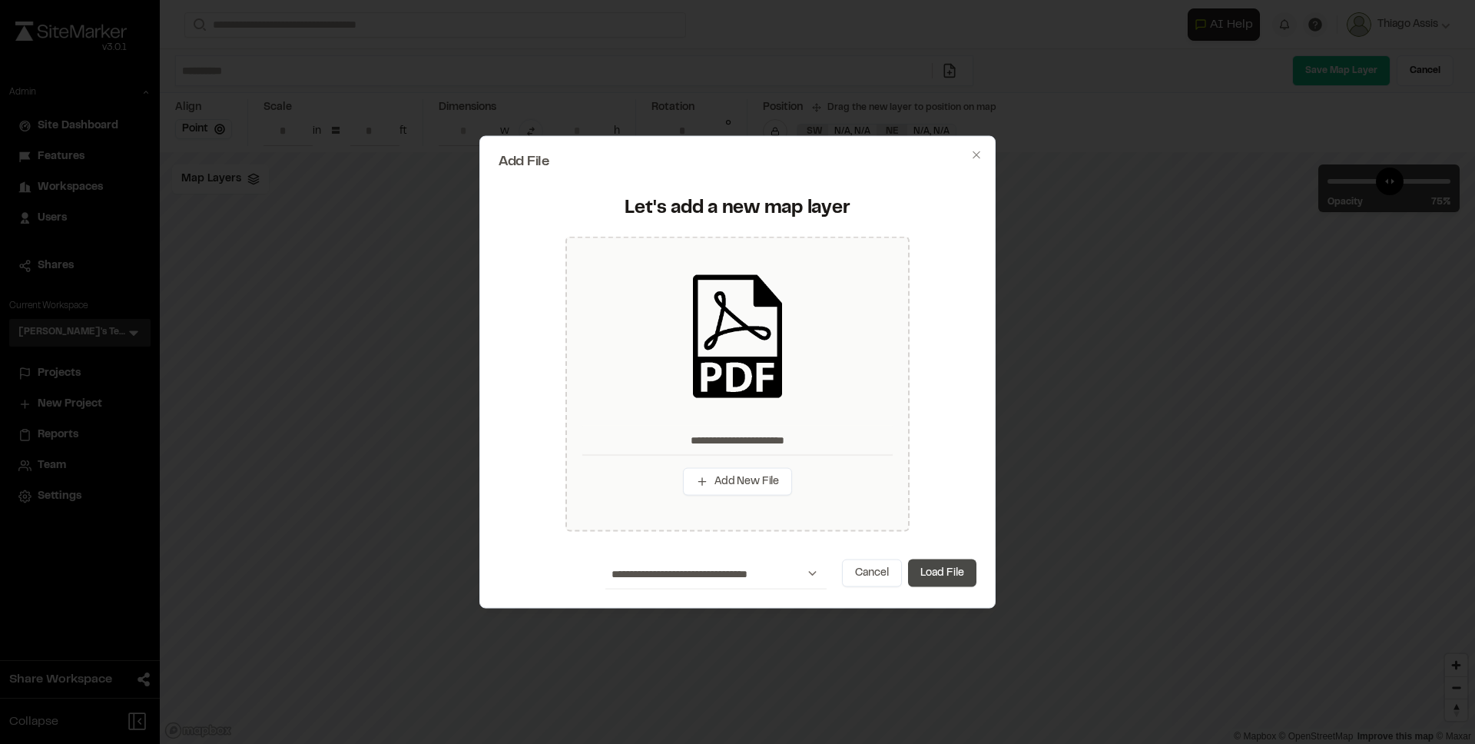
click at [935, 573] on button "Load File" at bounding box center [942, 573] width 68 height 28
type input "**********"
type input "****"
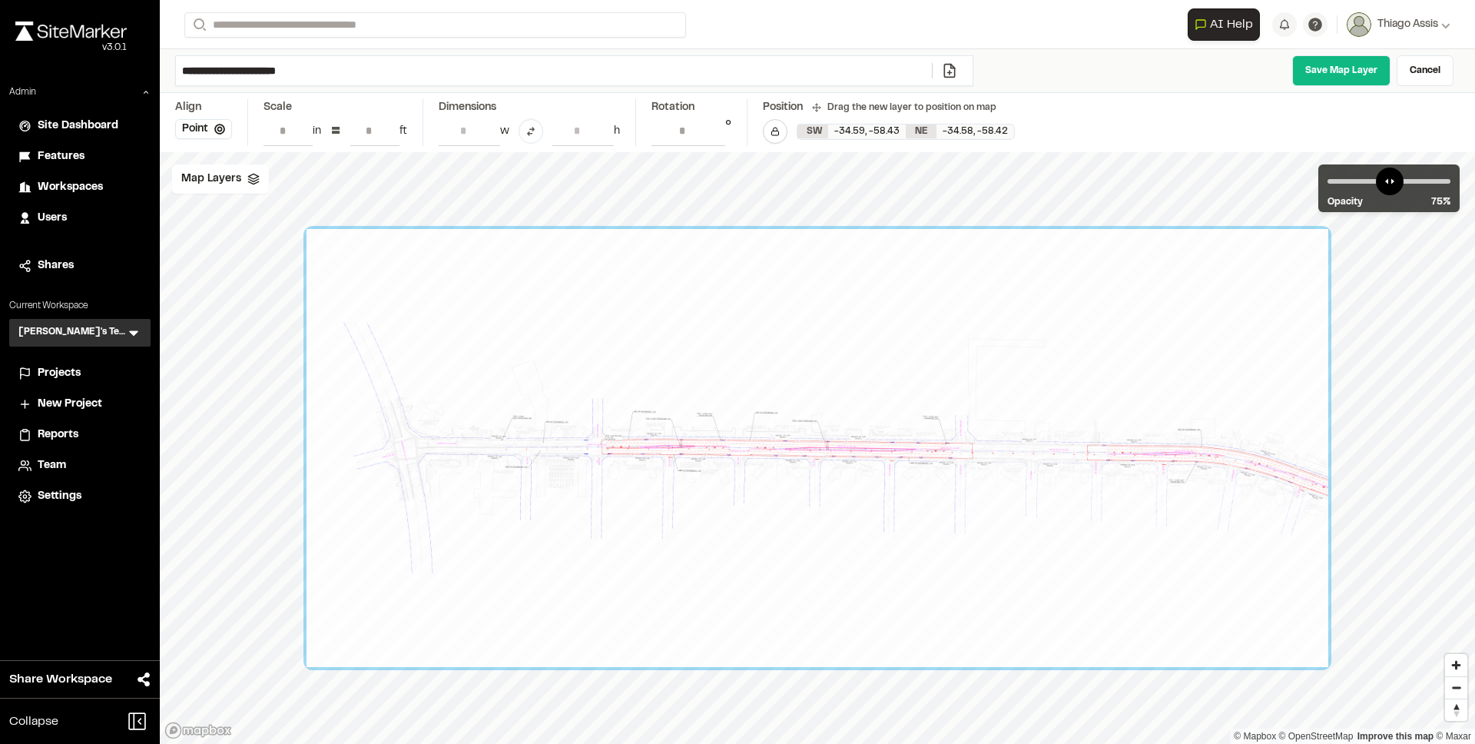
click at [363, 73] on input "**********" at bounding box center [554, 70] width 756 height 29
type input "**********"
click at [1359, 67] on link "Save Map Layer" at bounding box center [1342, 70] width 98 height 31
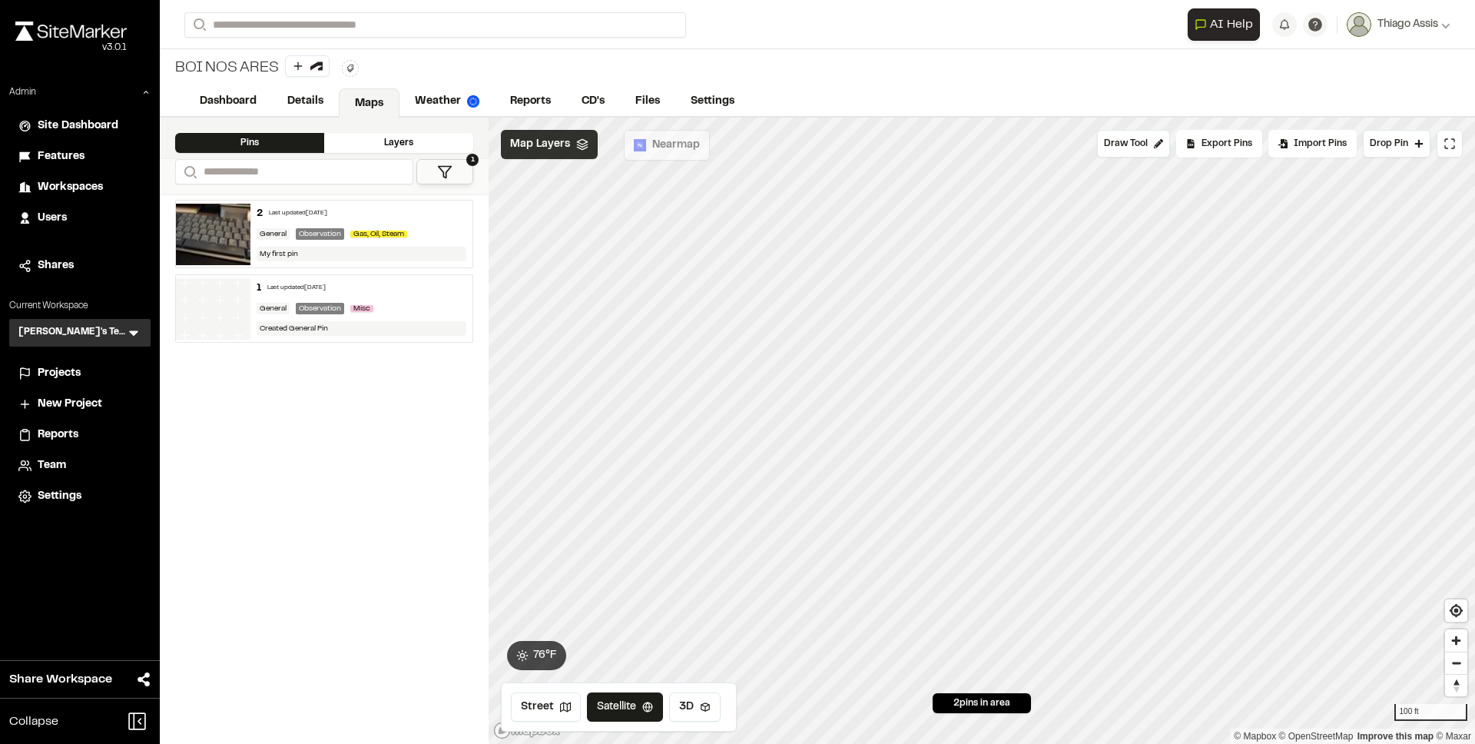
click at [560, 139] on span "Map Layers" at bounding box center [540, 144] width 60 height 17
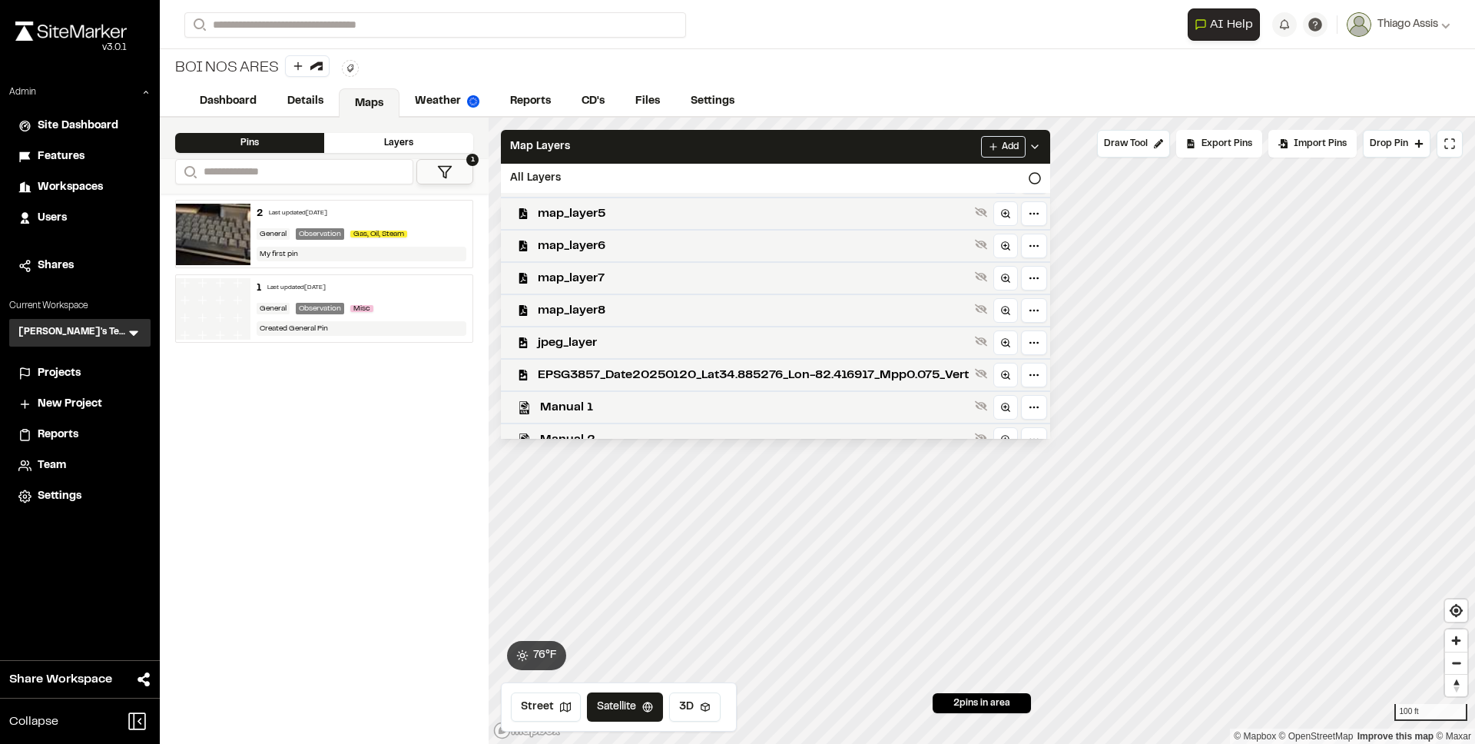
scroll to position [395, 0]
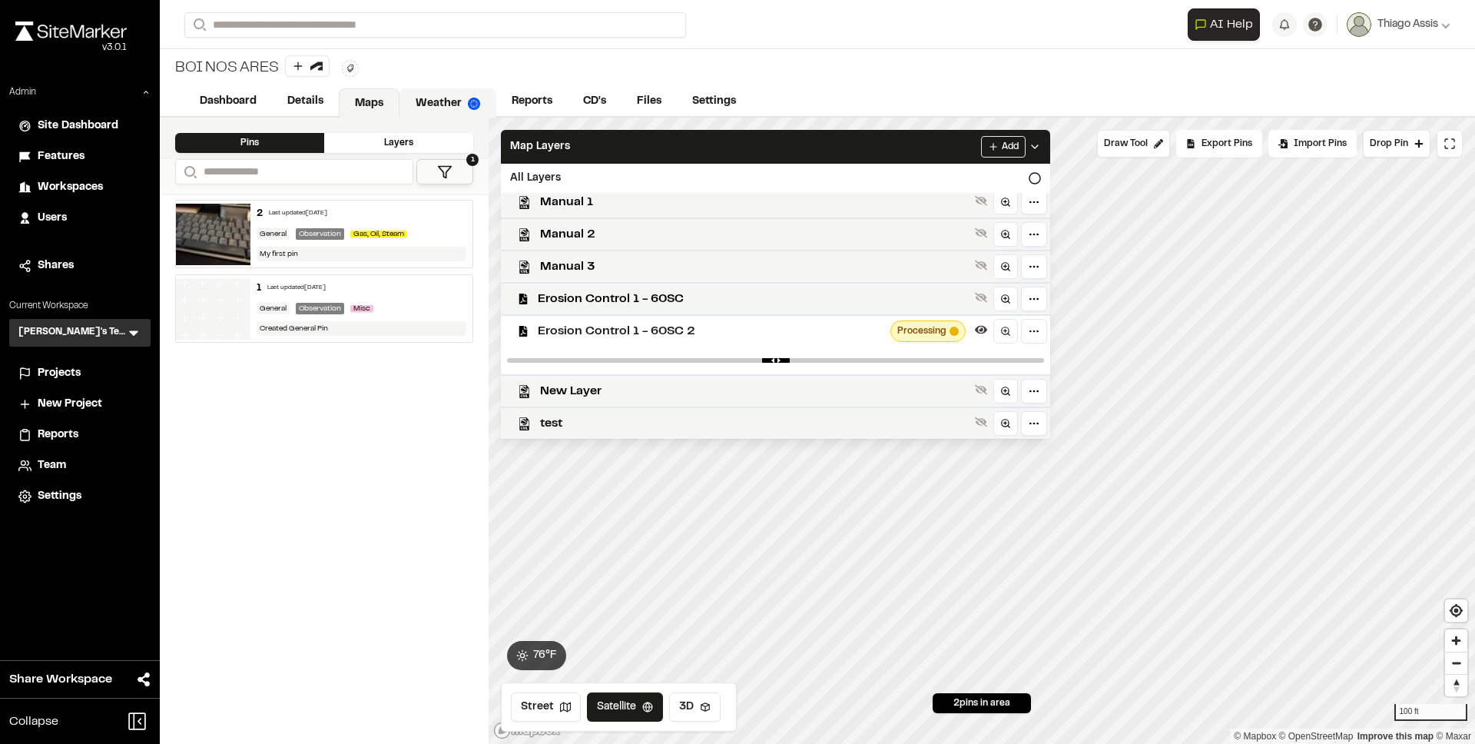
click at [417, 95] on link "Weather" at bounding box center [448, 102] width 97 height 29
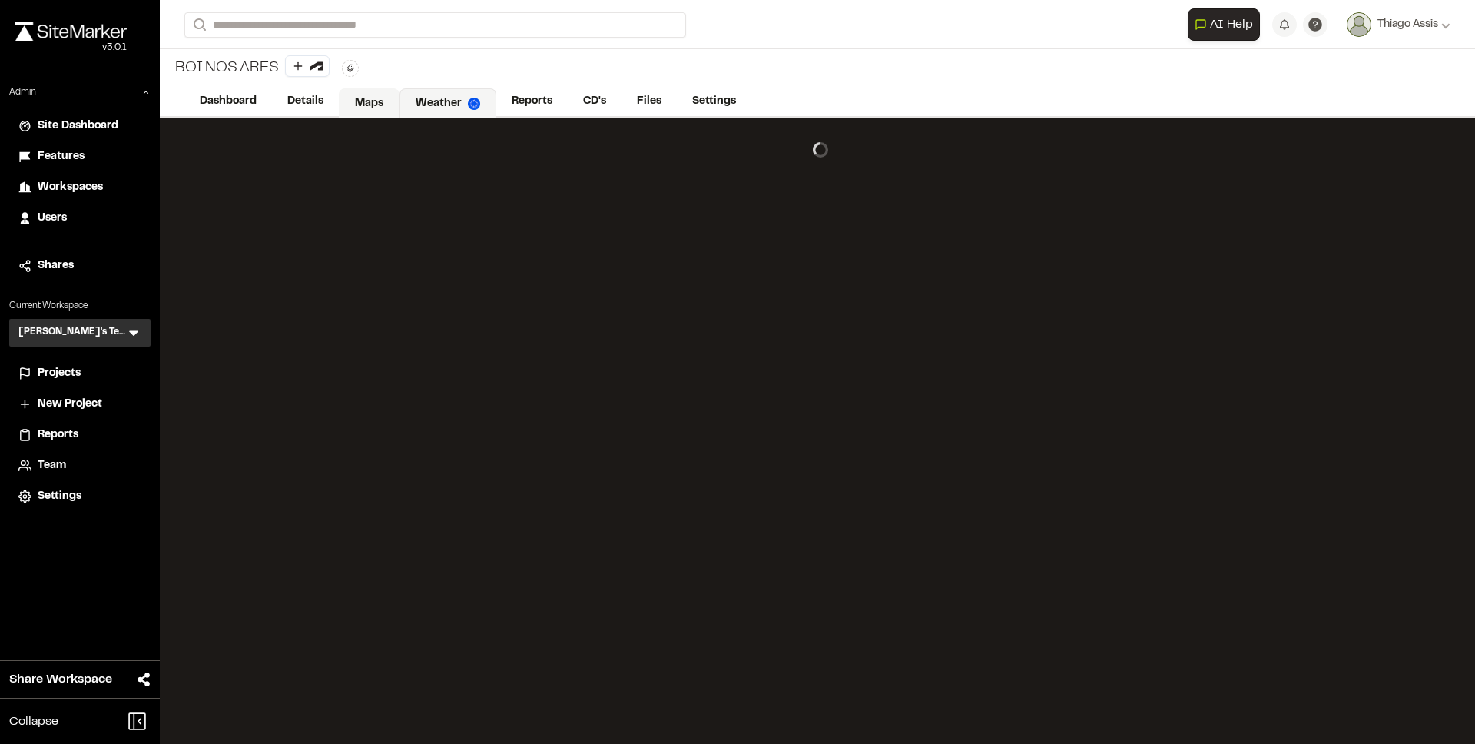
click at [376, 98] on link "Maps" at bounding box center [369, 102] width 61 height 29
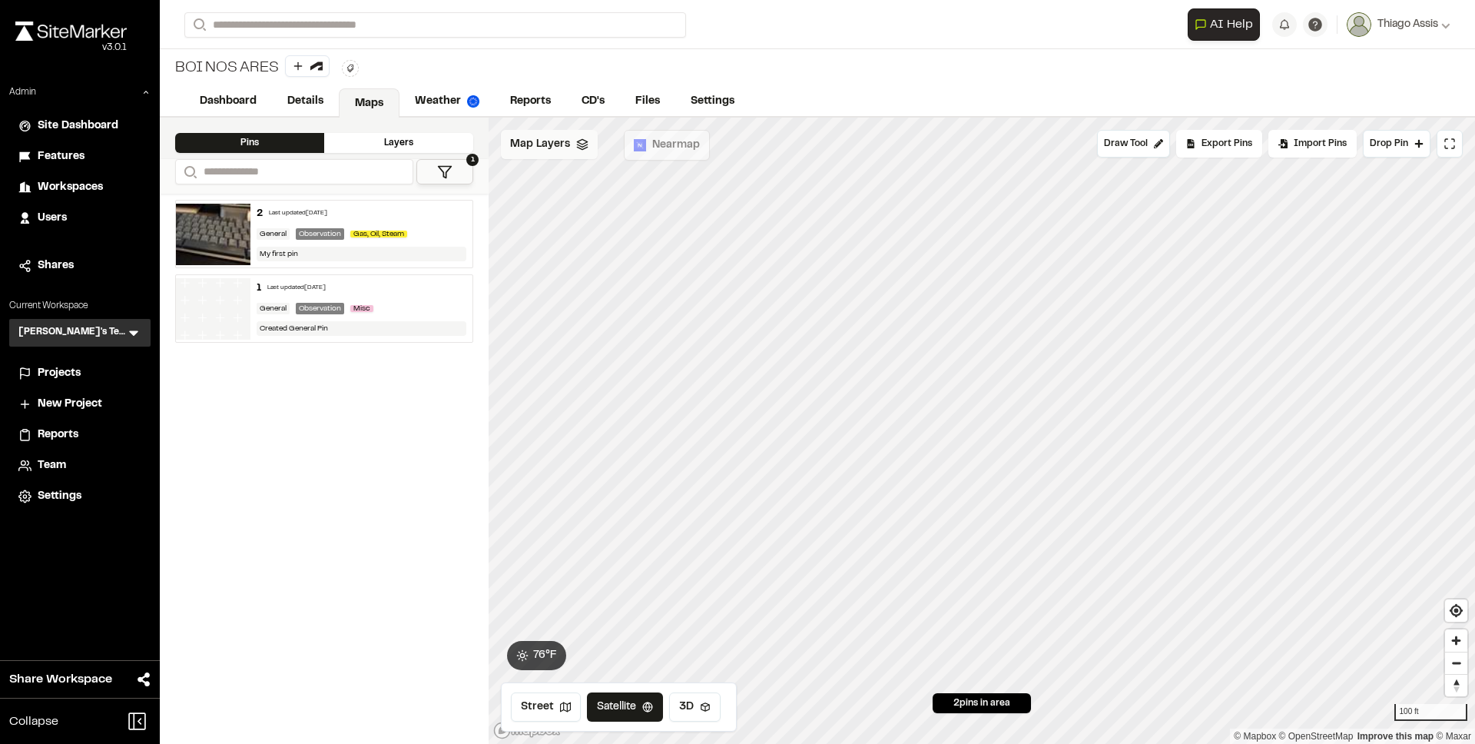
click at [586, 139] on div "Map Layers" at bounding box center [549, 144] width 97 height 29
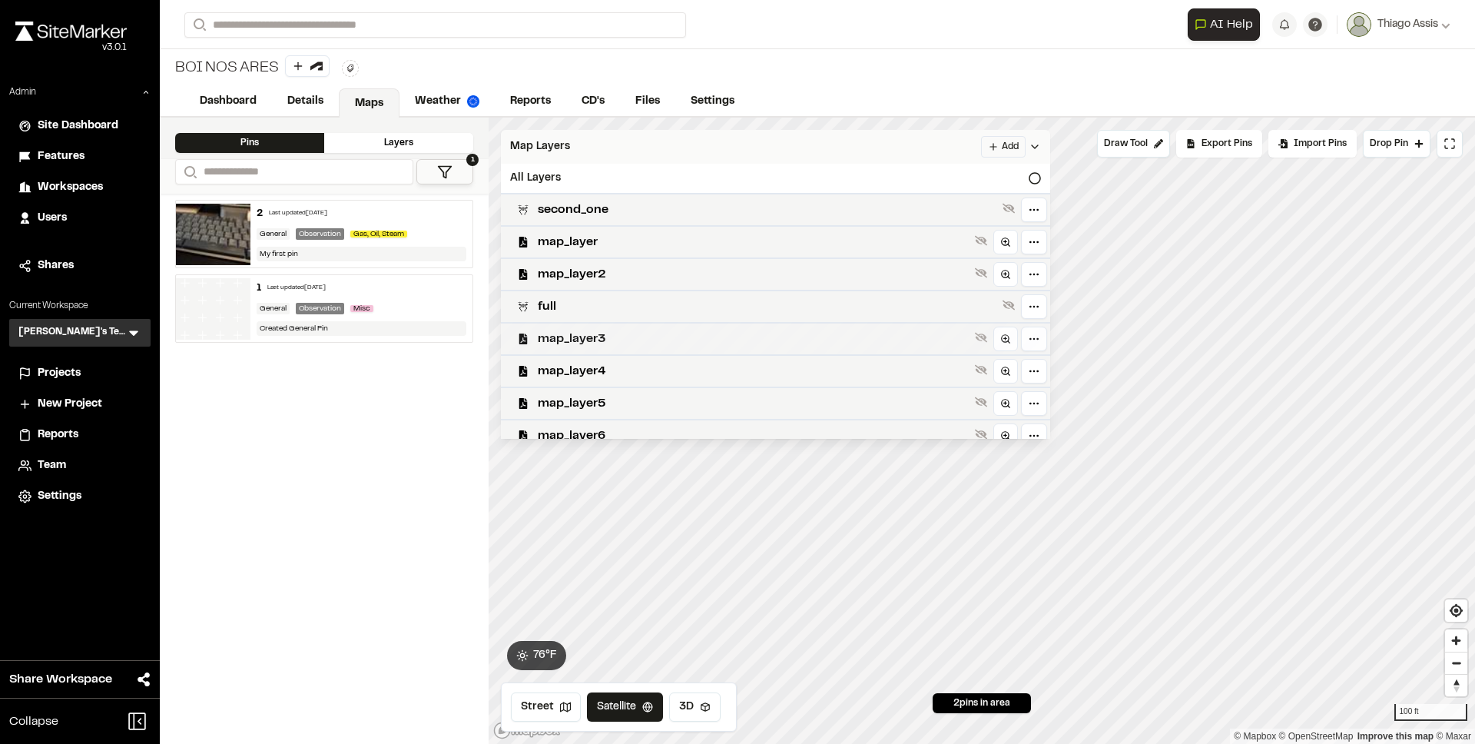
scroll to position [367, 0]
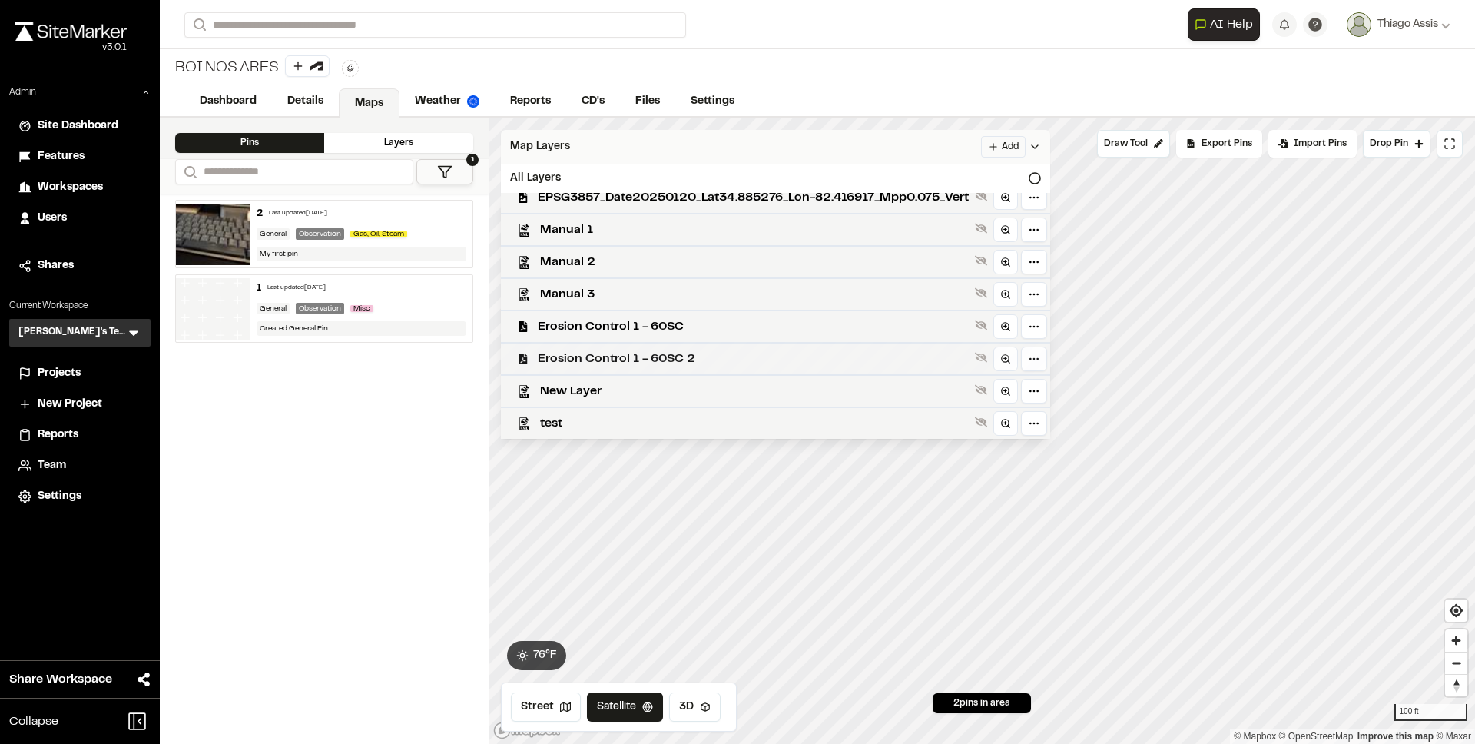
click at [750, 357] on span "Erosion Control 1 - 60SC 2" at bounding box center [753, 359] width 431 height 18
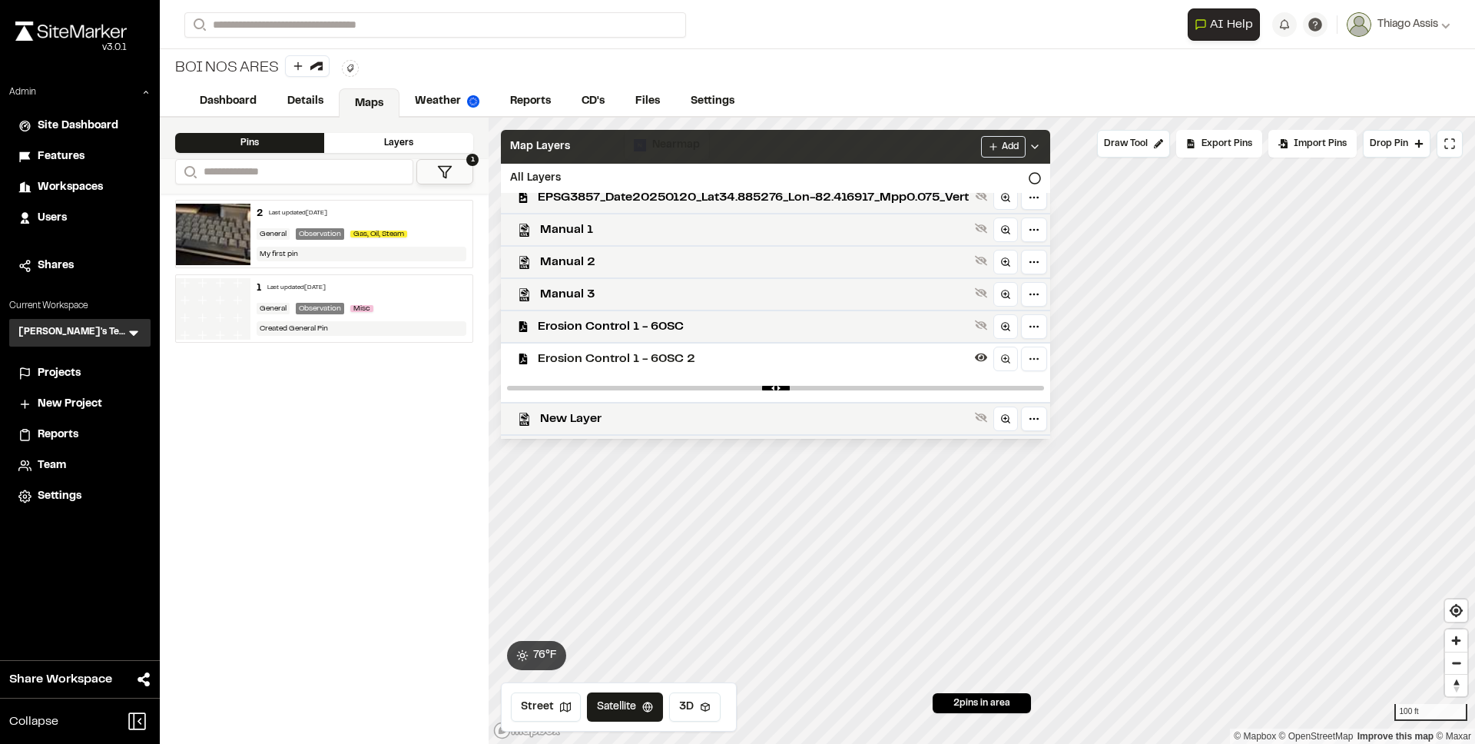
click at [750, 357] on span "Erosion Control 1 - 60SC 2" at bounding box center [753, 359] width 431 height 18
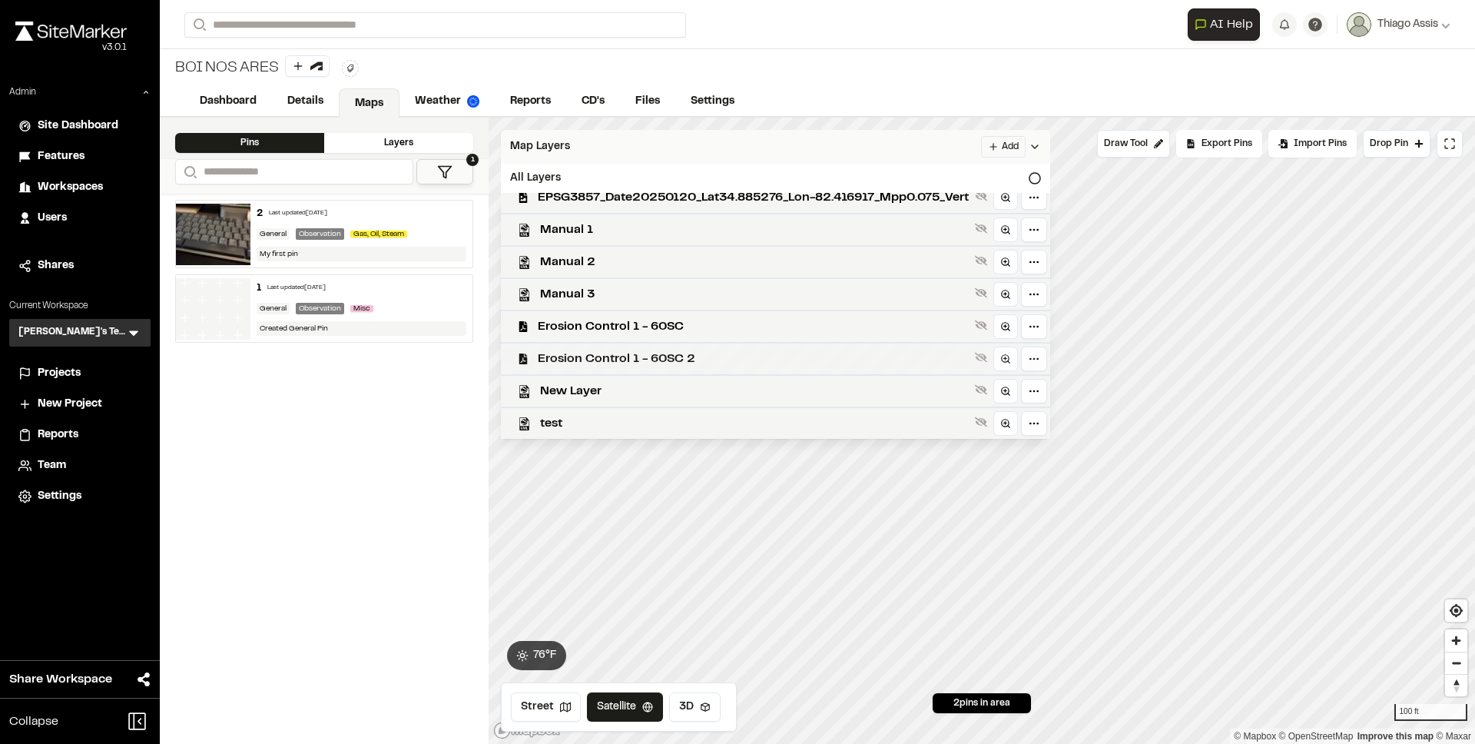
click at [575, 353] on span "Erosion Control 1 - 60SC 2" at bounding box center [753, 359] width 431 height 18
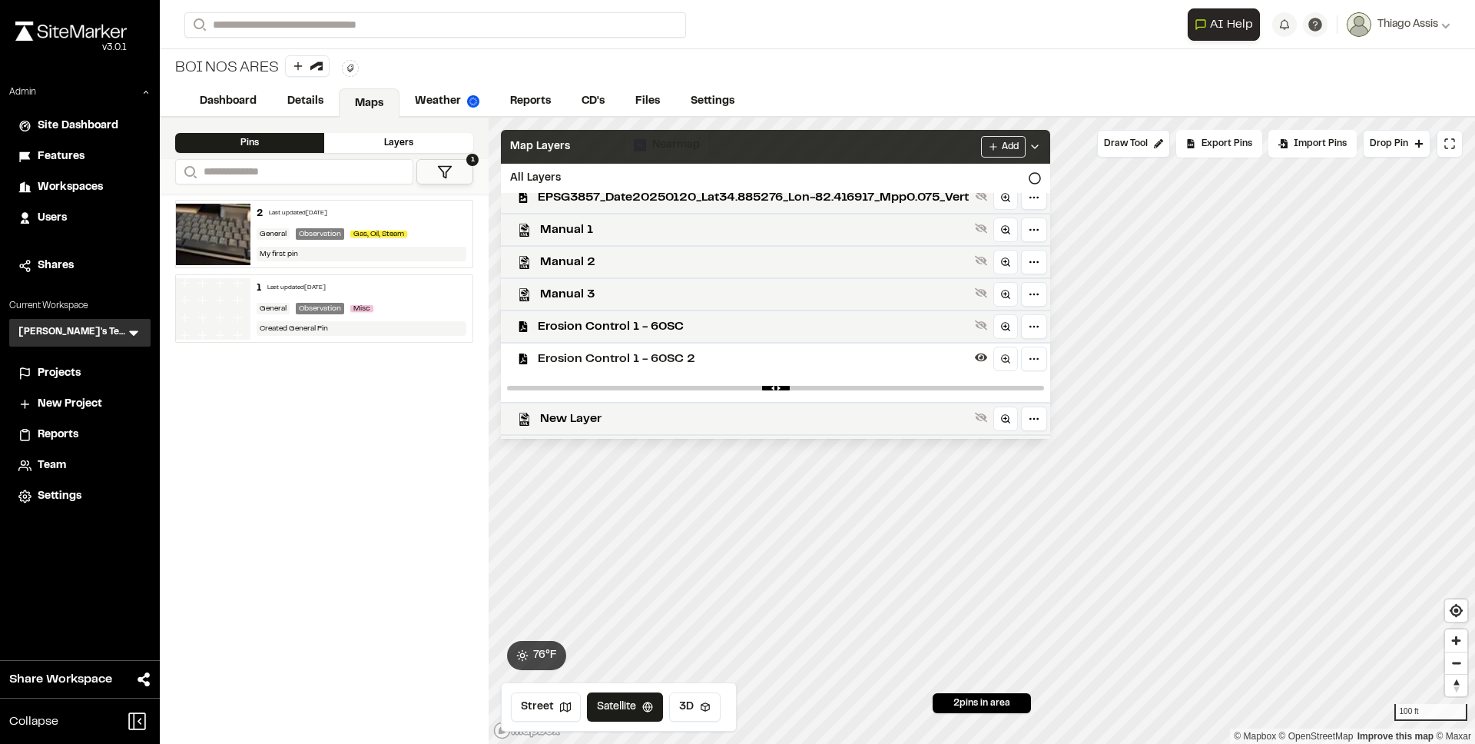
click at [575, 353] on span "Erosion Control 1 - 60SC 2" at bounding box center [753, 359] width 431 height 18
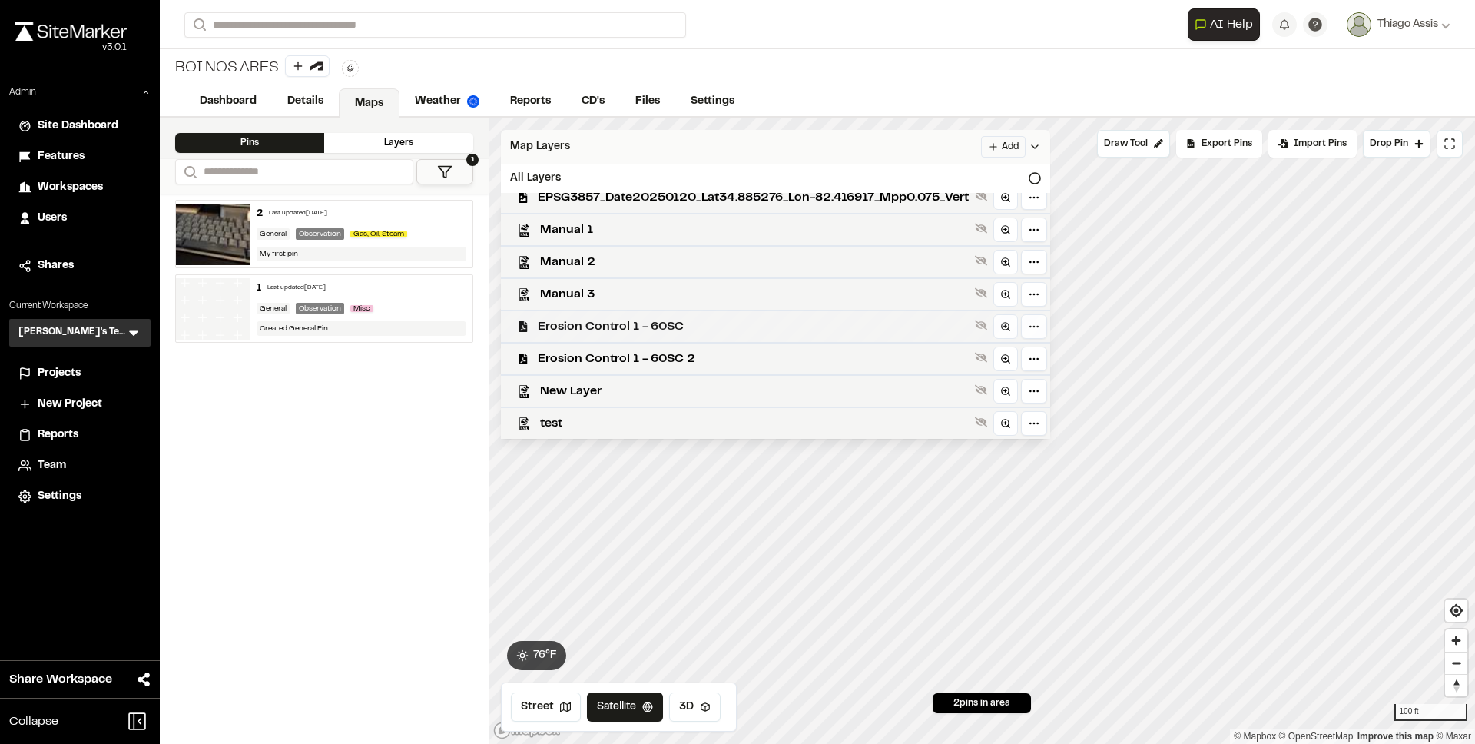
click at [591, 328] on span "Erosion Control 1 - 60SC" at bounding box center [753, 326] width 431 height 18
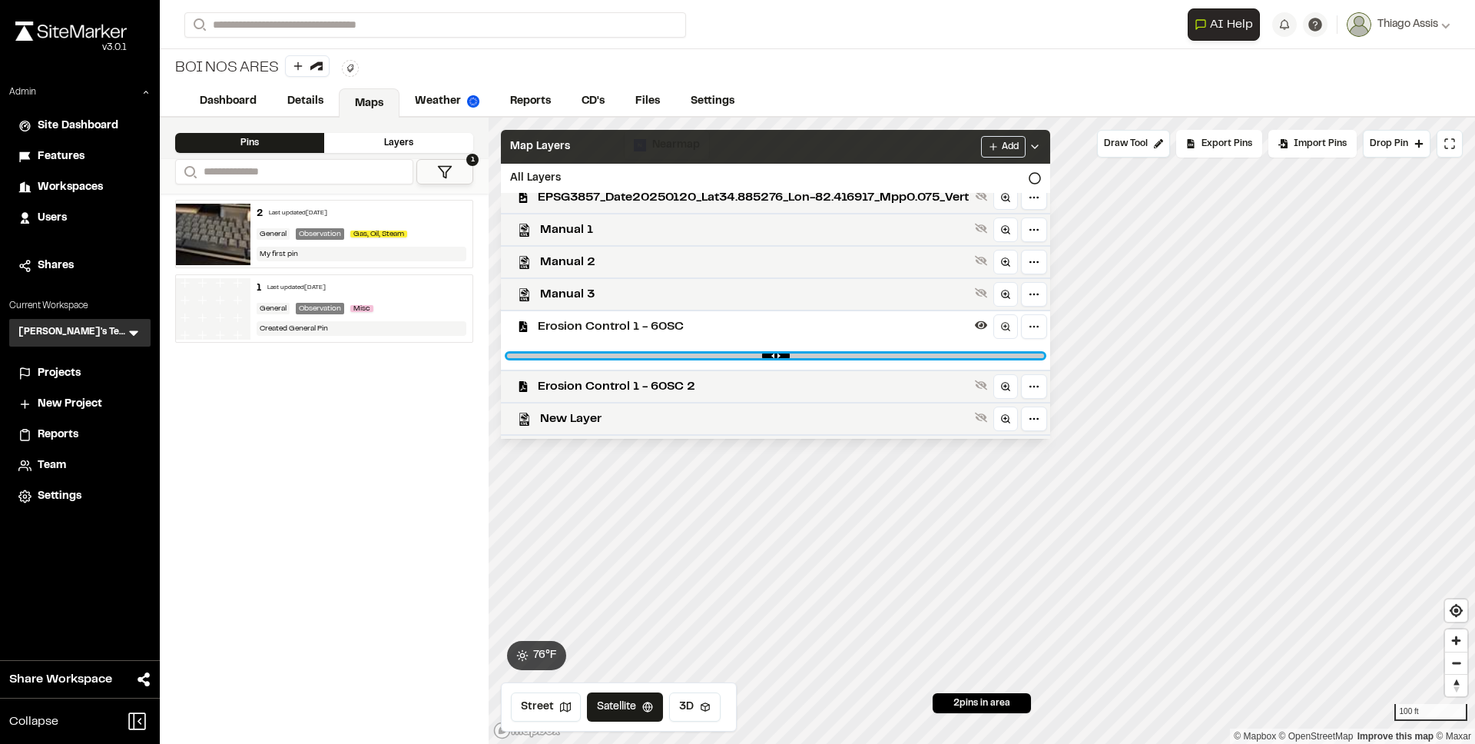
click at [606, 353] on input "range" at bounding box center [775, 355] width 537 height 5
drag, startPoint x: 609, startPoint y: 354, endPoint x: 487, endPoint y: 344, distance: 121.9
type input "*"
click at [507, 353] on input "range" at bounding box center [775, 355] width 537 height 5
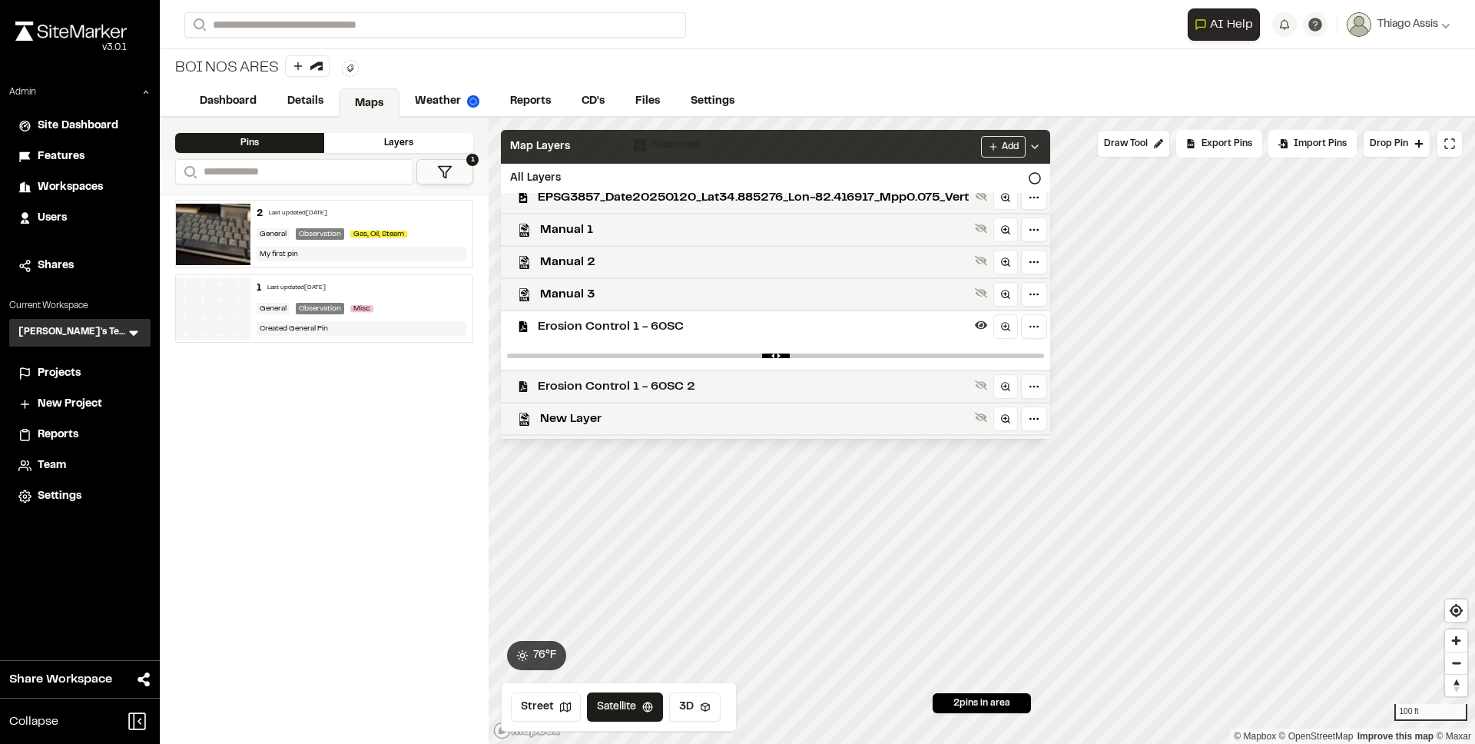
click at [628, 382] on span "Erosion Control 1 - 60SC 2" at bounding box center [753, 386] width 431 height 18
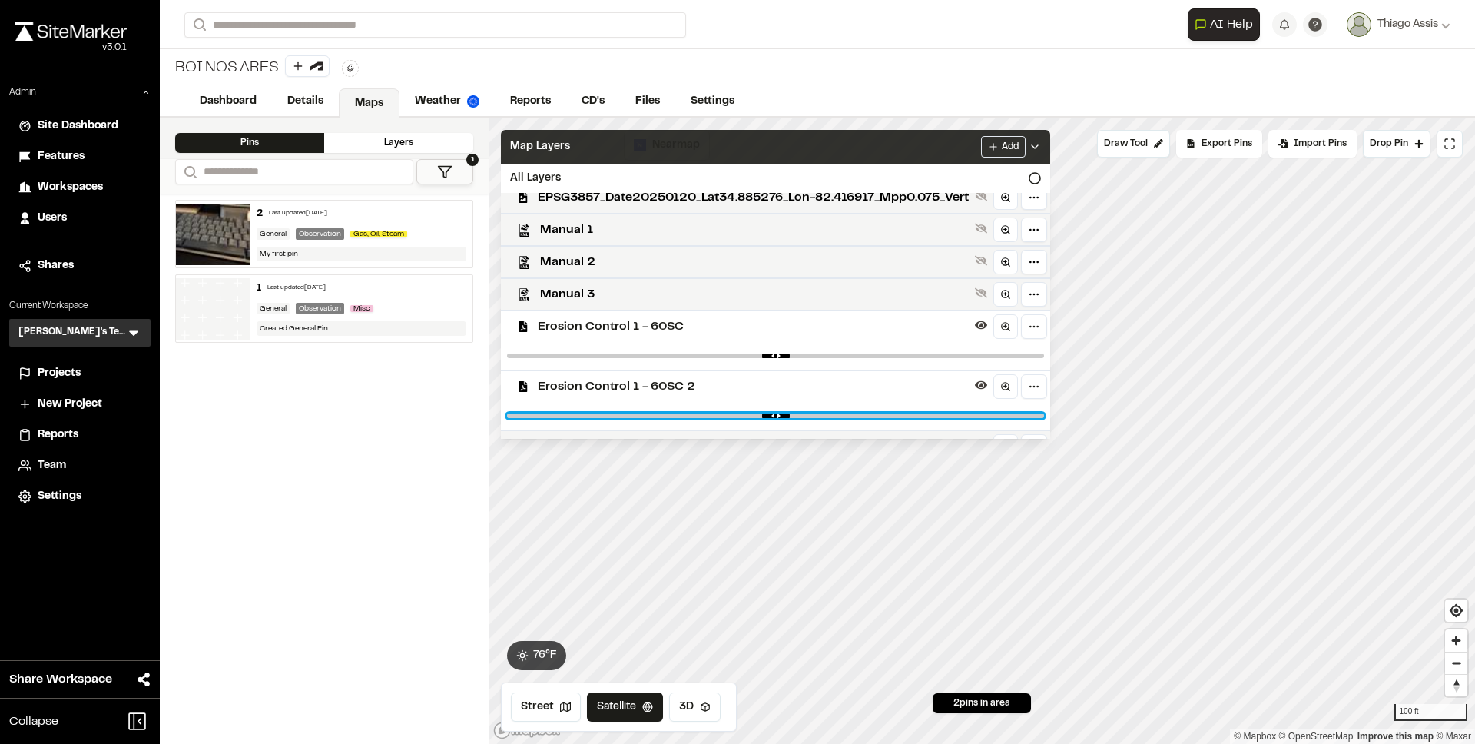
drag, startPoint x: 1041, startPoint y: 413, endPoint x: 1114, endPoint y: 410, distance: 73.8
click at [1044, 413] on input "range" at bounding box center [775, 415] width 537 height 5
type input "*"
drag, startPoint x: 1036, startPoint y: 412, endPoint x: 1165, endPoint y: 414, distance: 129.1
click at [1044, 414] on input "range" at bounding box center [775, 415] width 537 height 5
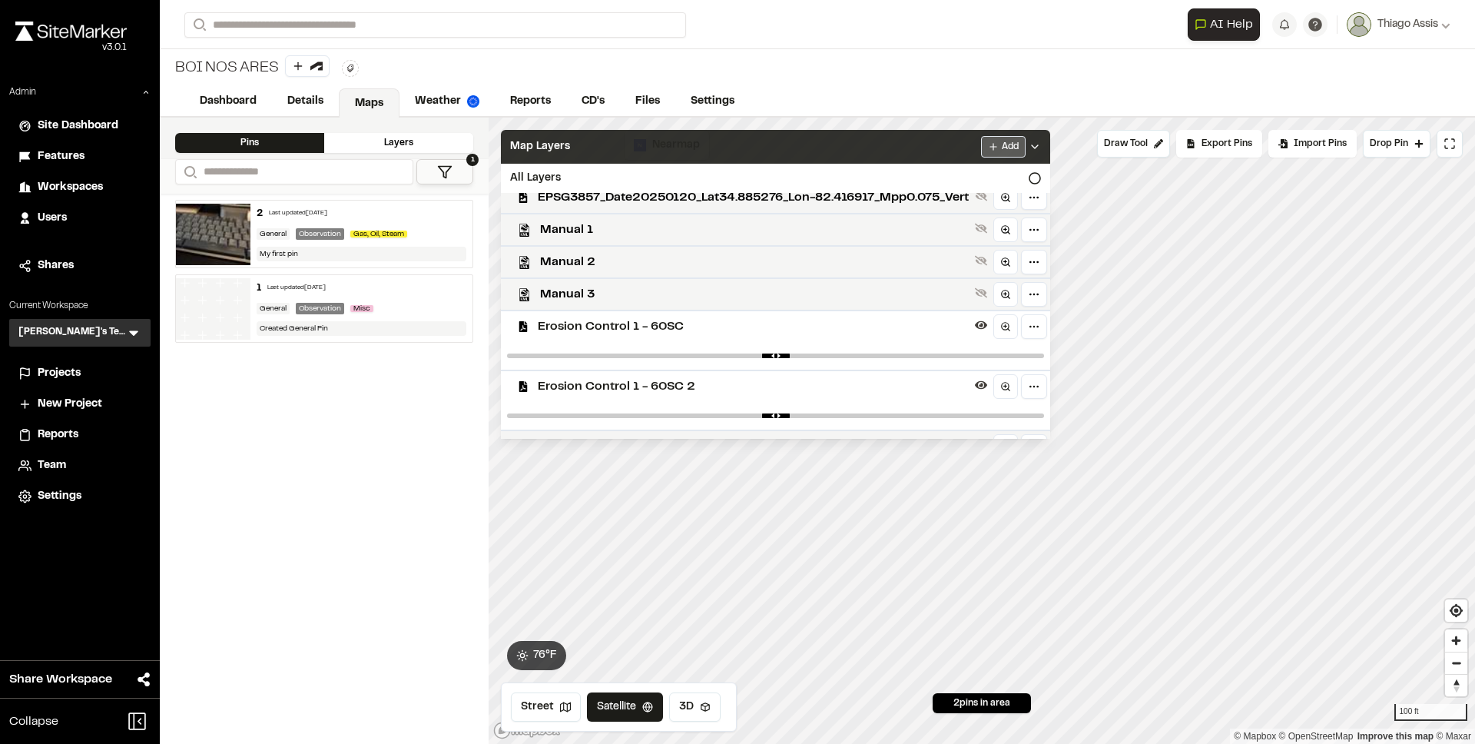
click at [1024, 144] on html "**********" at bounding box center [737, 372] width 1475 height 744
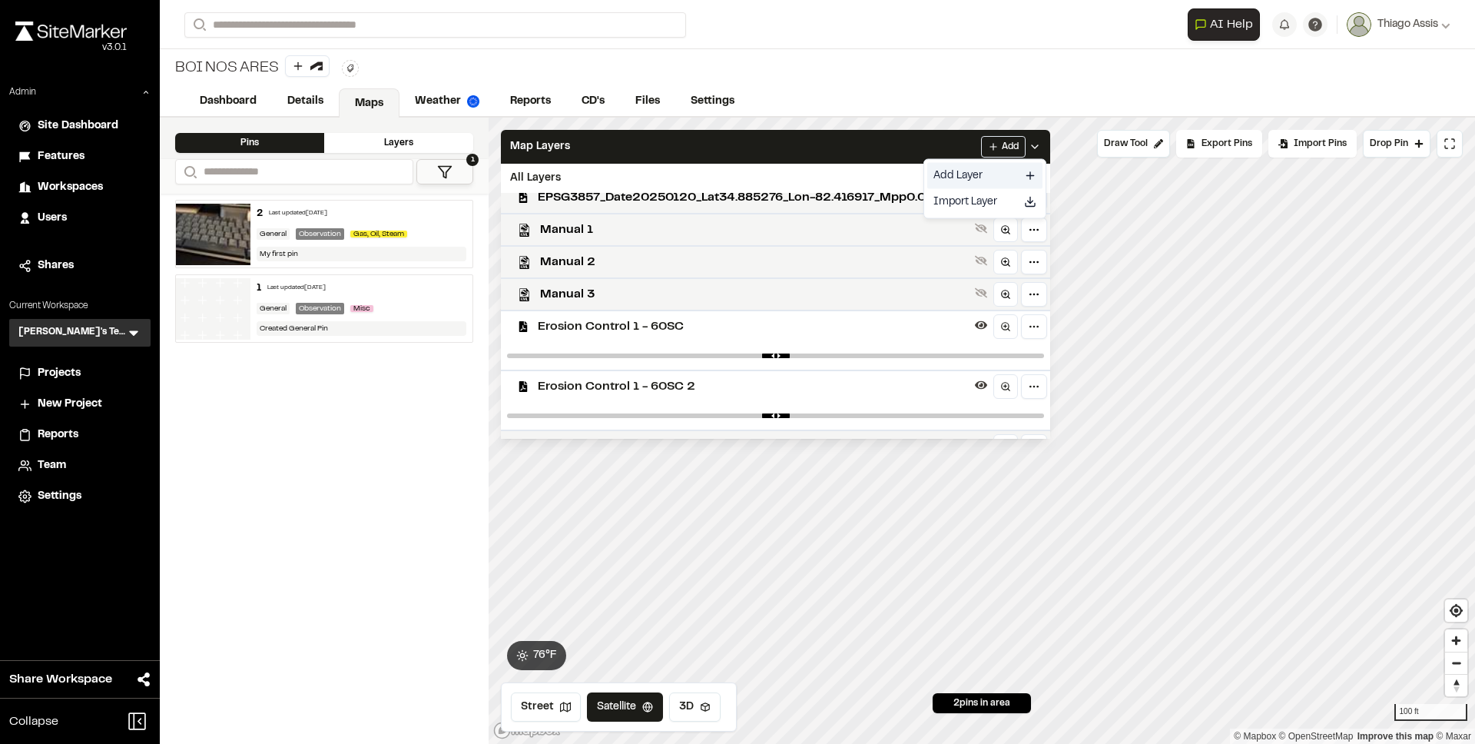
click at [964, 177] on link "Add Layer" at bounding box center [985, 176] width 115 height 26
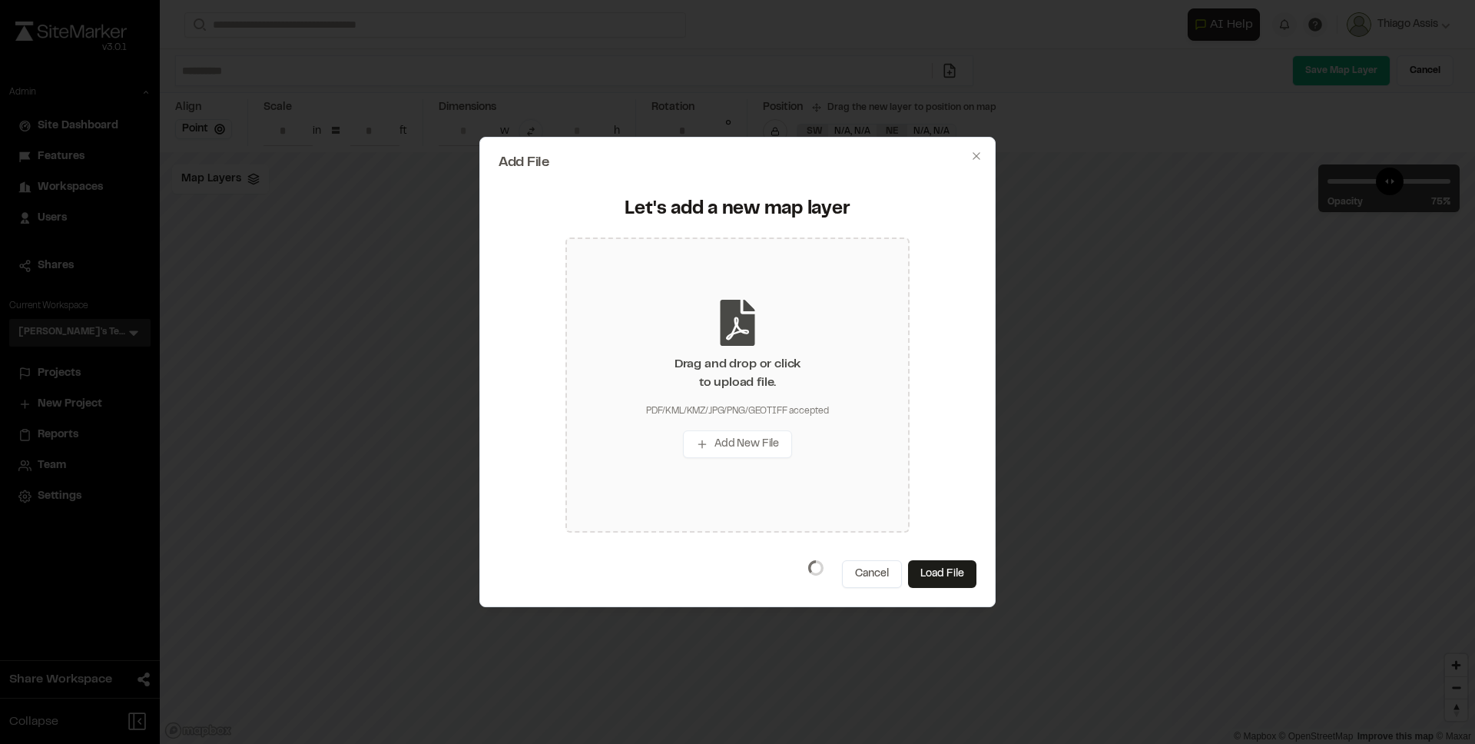
click at [777, 430] on button "Add New File" at bounding box center [737, 444] width 109 height 28
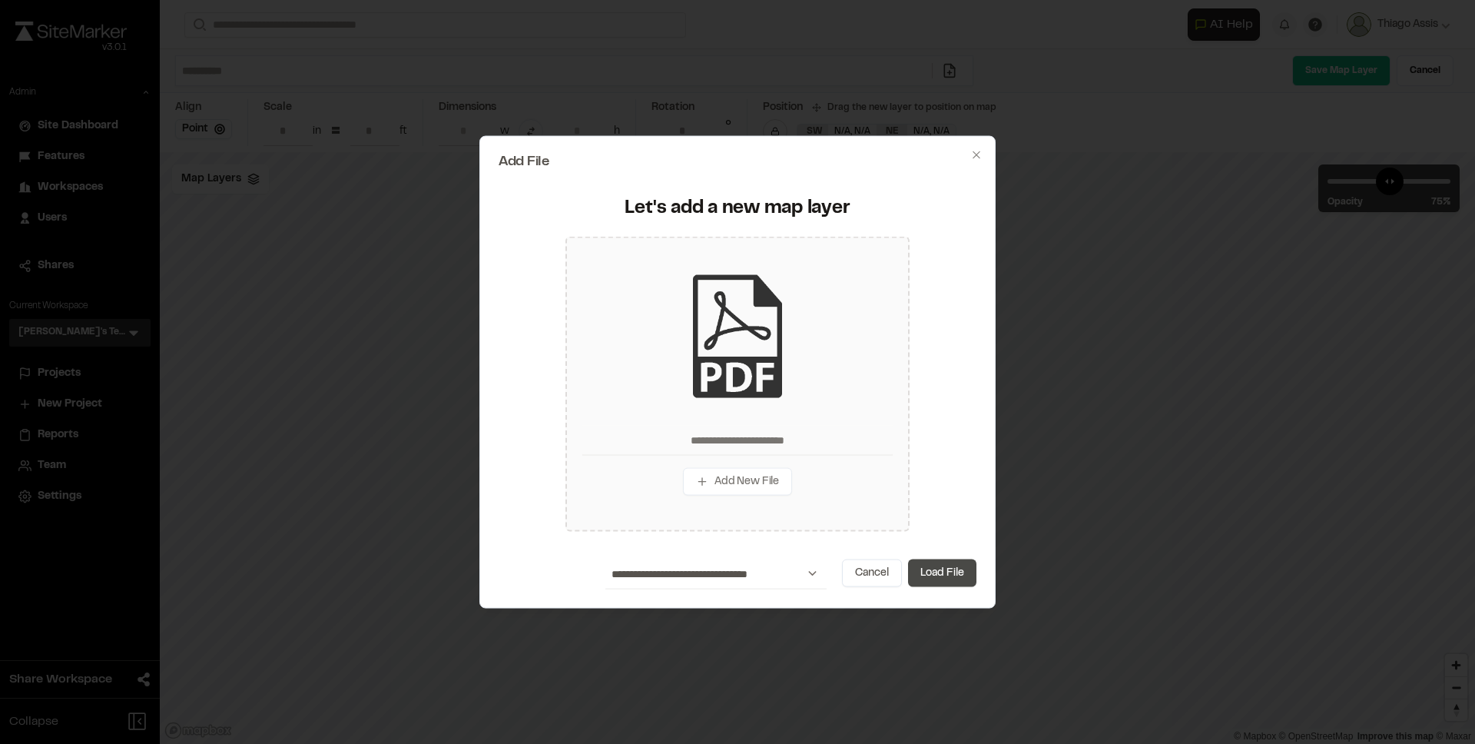
click at [955, 578] on button "Load File" at bounding box center [942, 573] width 68 height 28
type input "**********"
type input "****"
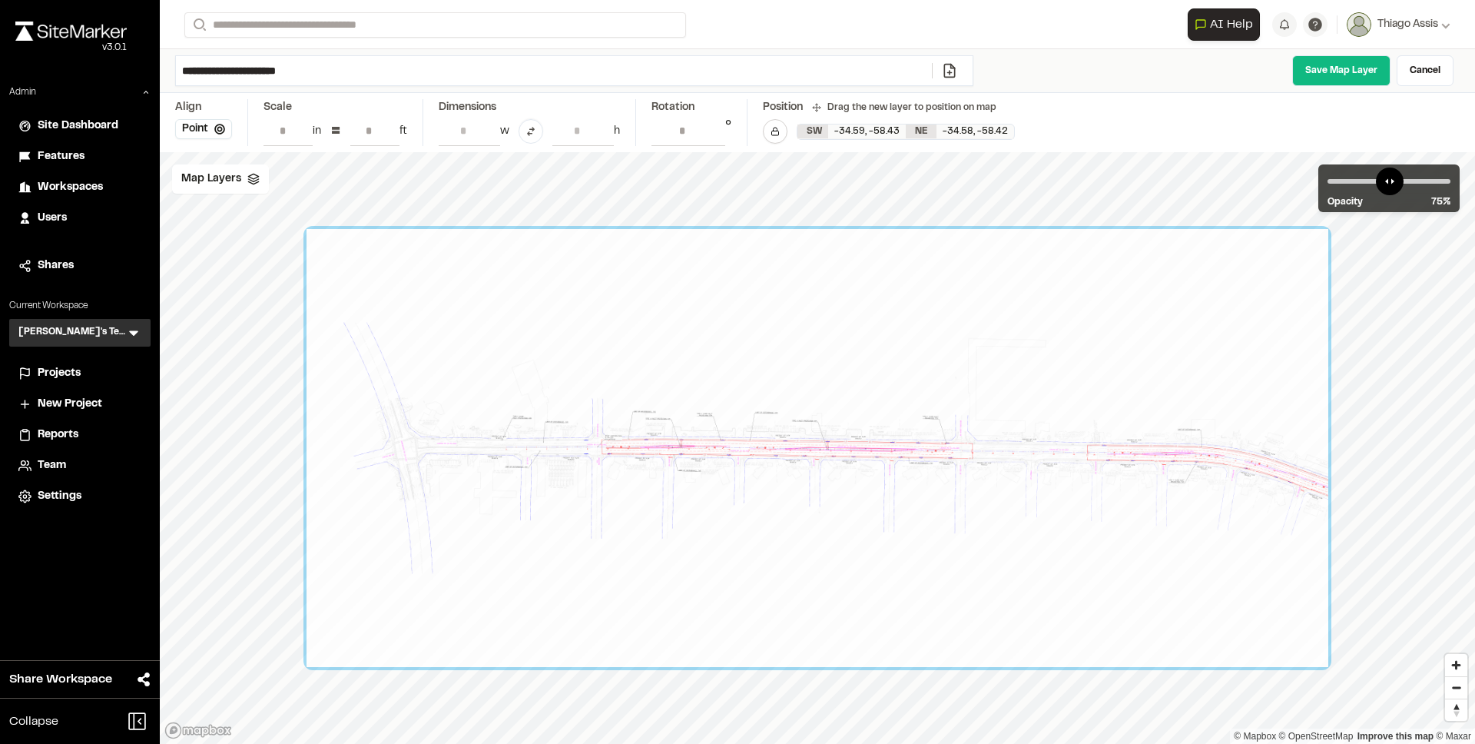
drag, startPoint x: 683, startPoint y: 130, endPoint x: 637, endPoint y: 126, distance: 46.3
click at [637, 126] on div "**********" at bounding box center [818, 122] width 1316 height 59
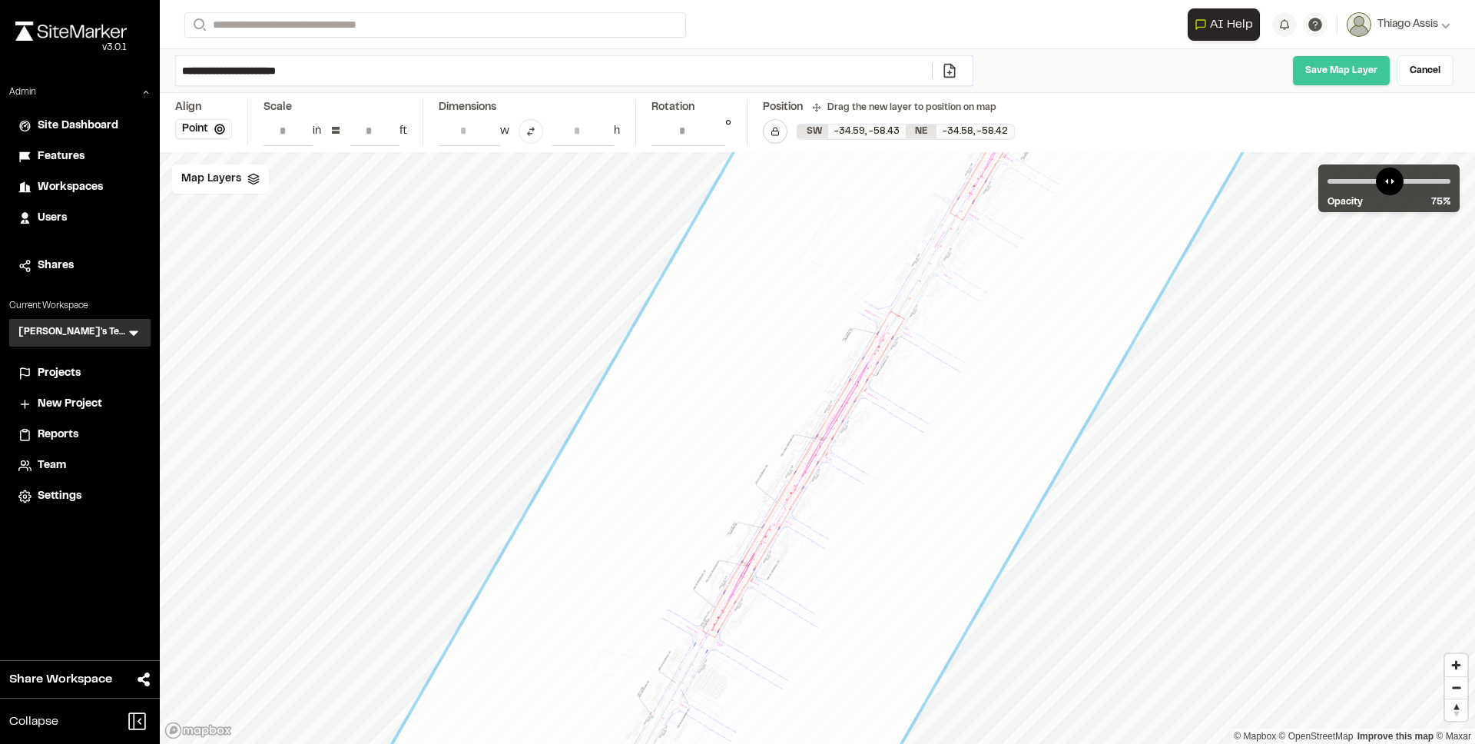
type input "***"
click at [1369, 64] on link "Save Map Layer" at bounding box center [1342, 70] width 98 height 31
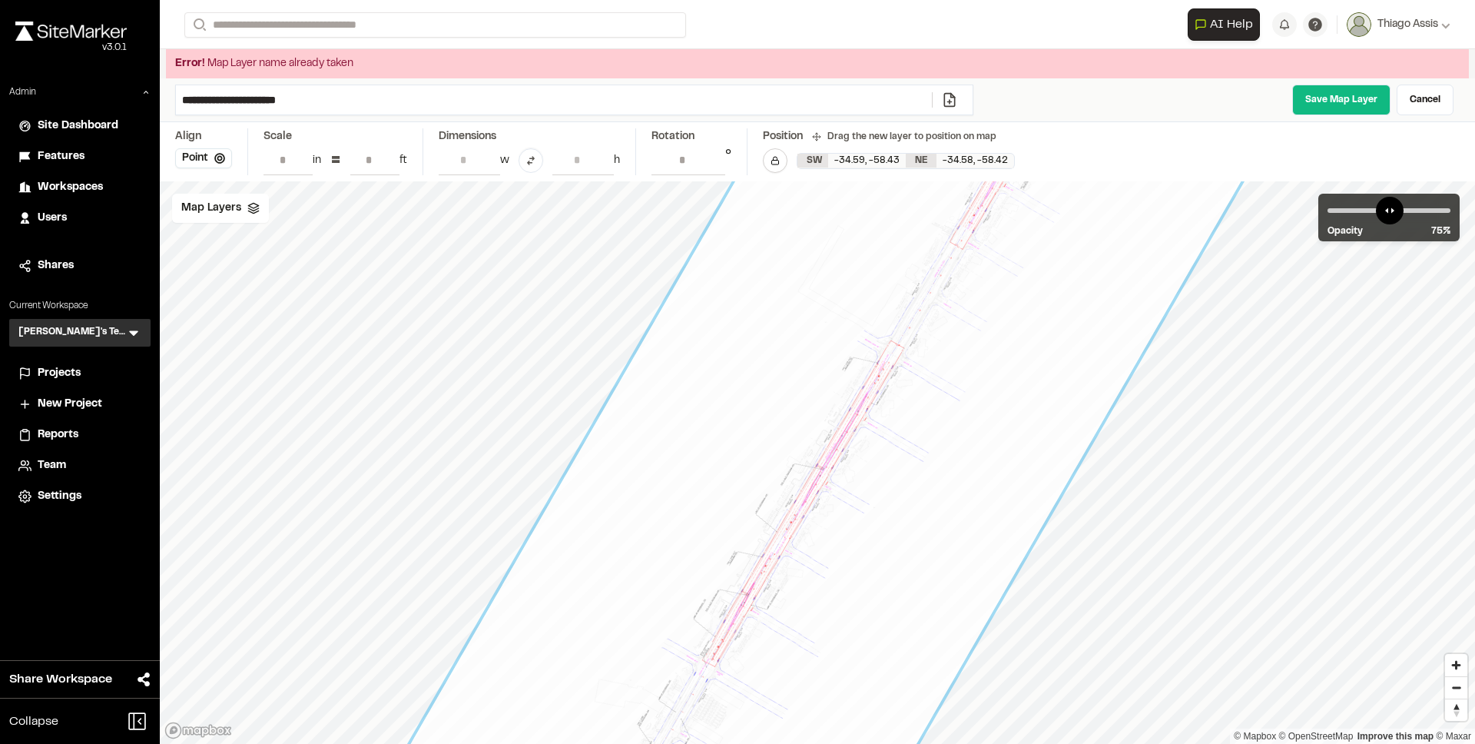
click at [343, 101] on input "**********" at bounding box center [554, 99] width 756 height 29
type input "**********"
click at [1303, 99] on link "Save Map Layer" at bounding box center [1342, 100] width 98 height 31
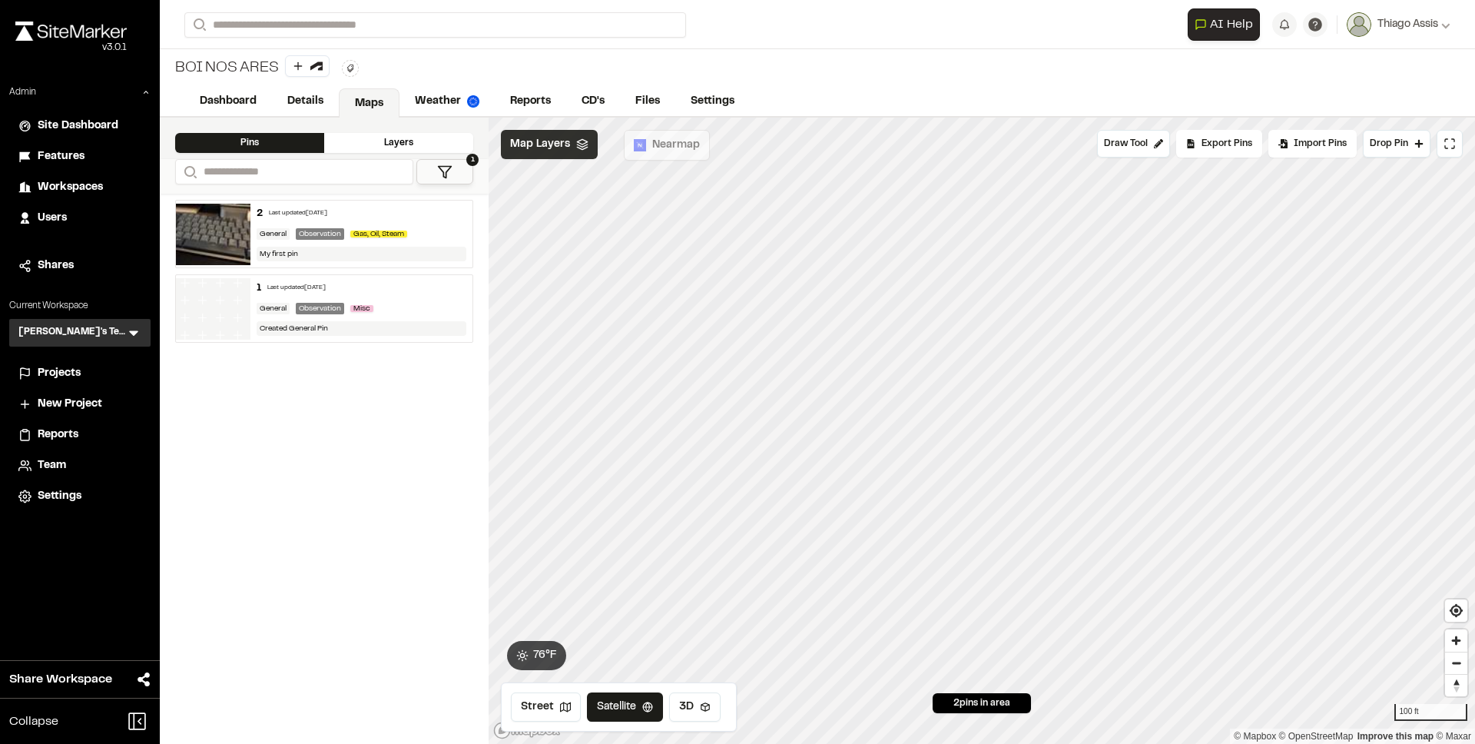
click at [533, 150] on span "Map Layers" at bounding box center [540, 144] width 60 height 17
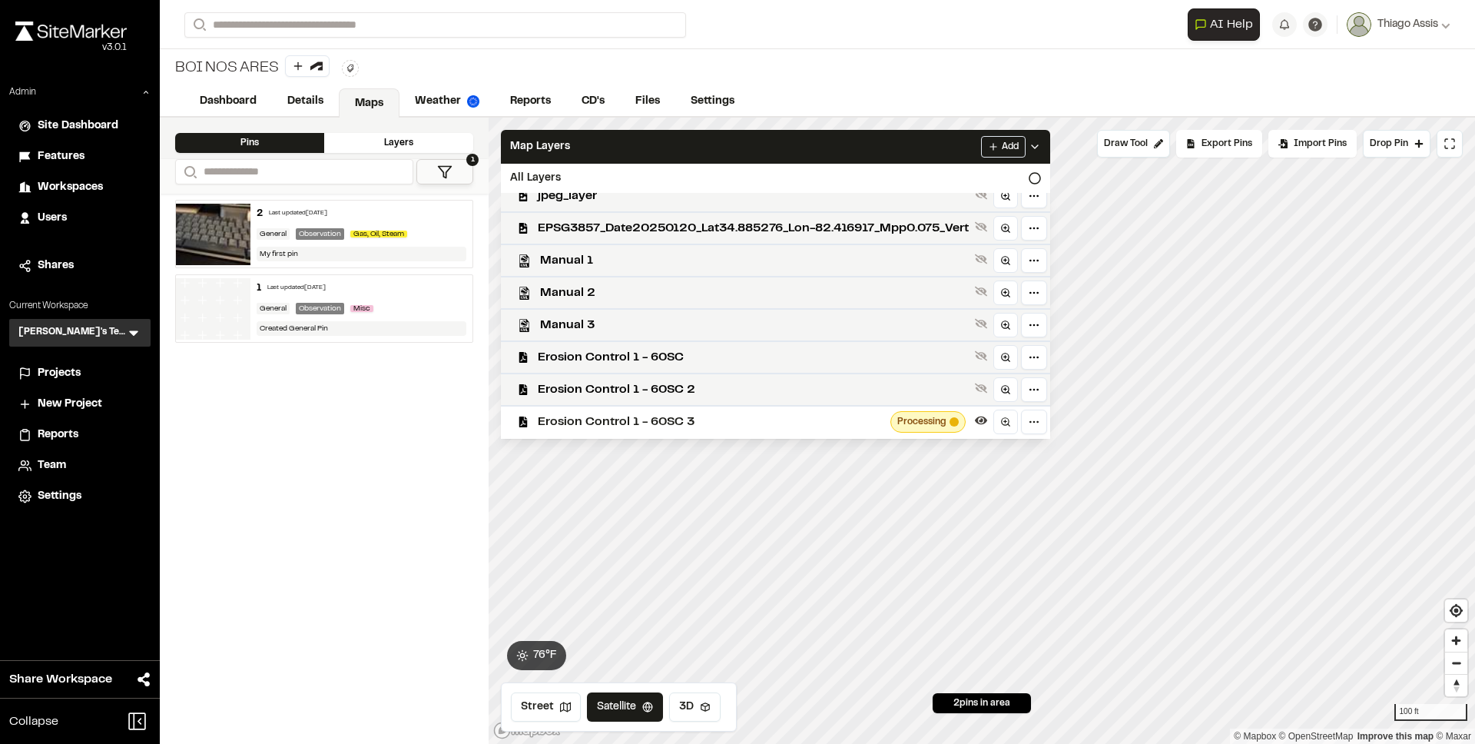
scroll to position [427, 0]
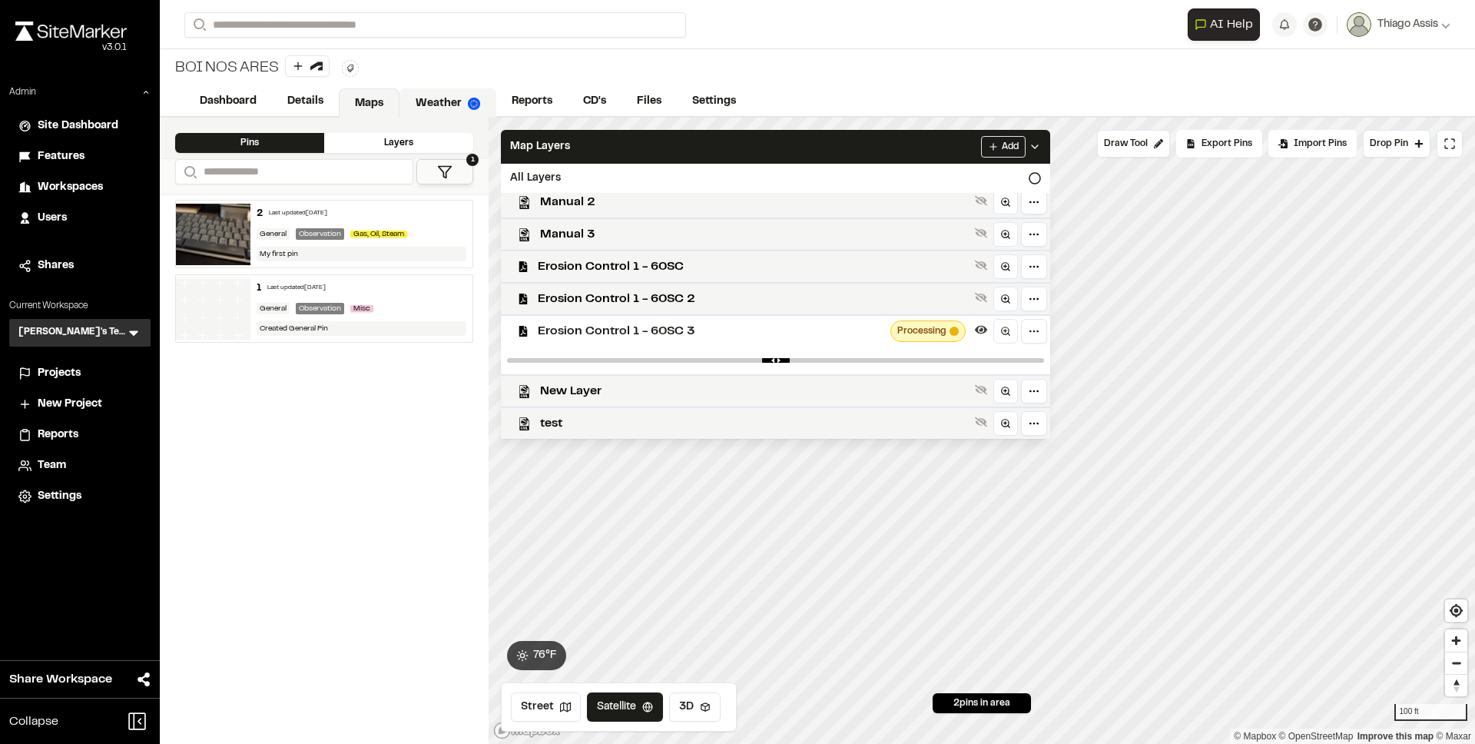
click at [429, 103] on link "Weather" at bounding box center [448, 102] width 97 height 29
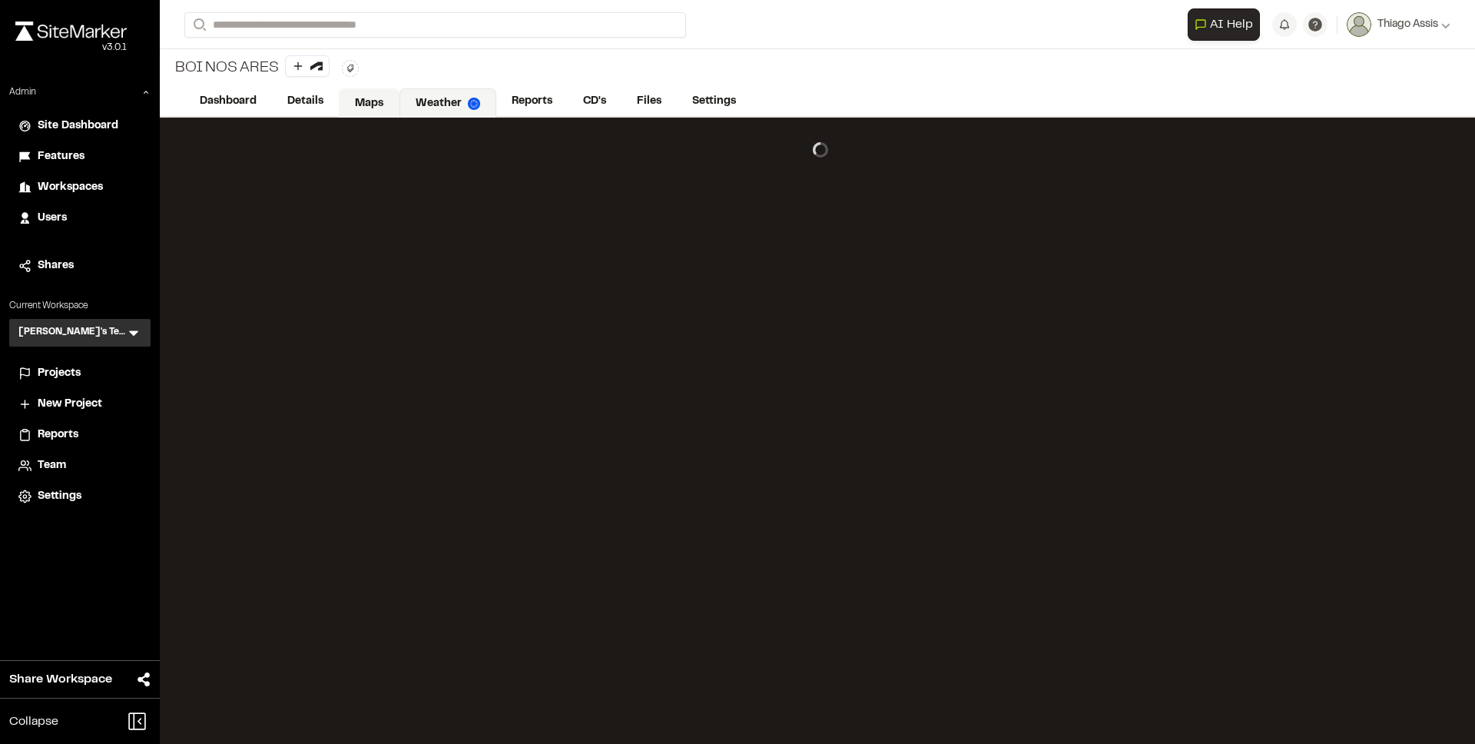
click at [365, 95] on link "Maps" at bounding box center [369, 102] width 61 height 29
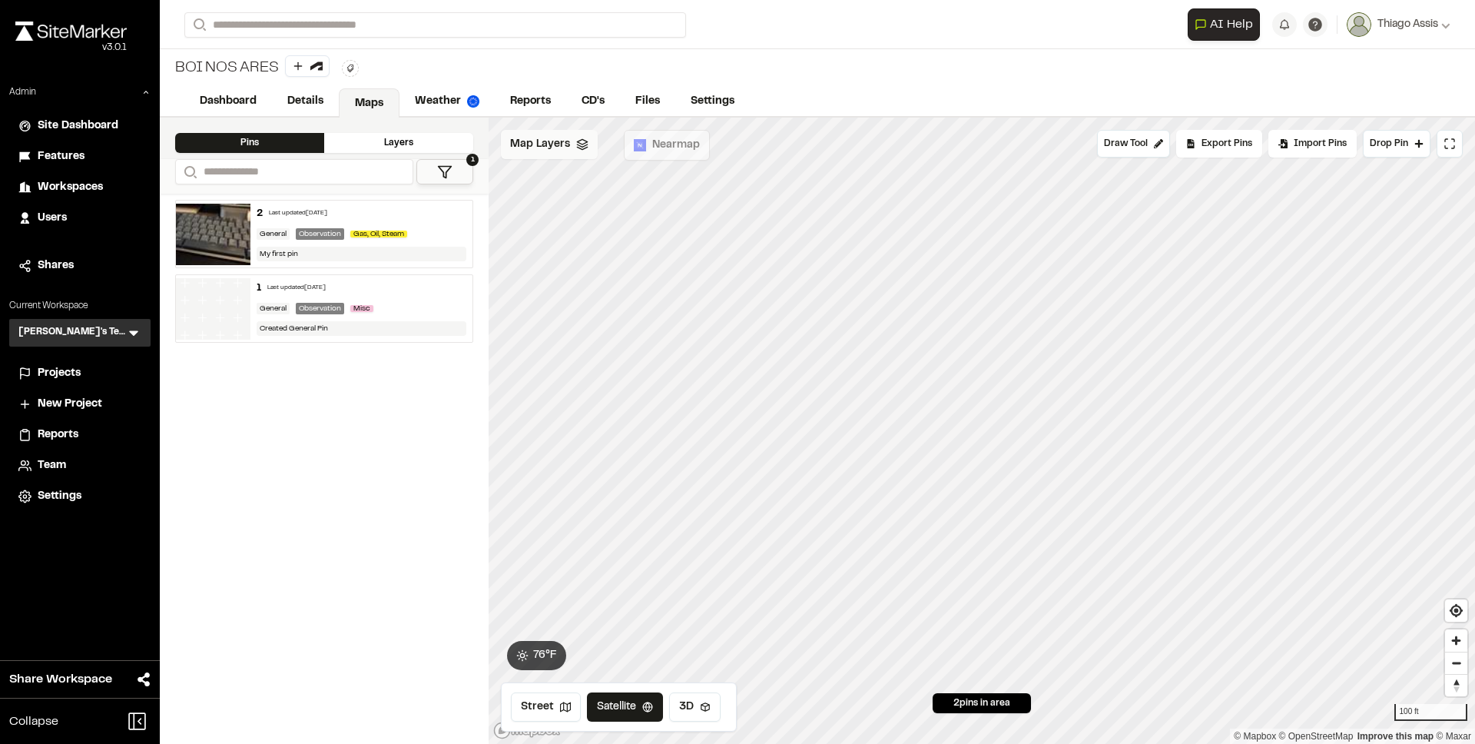
click at [549, 147] on span "Map Layers" at bounding box center [540, 144] width 60 height 17
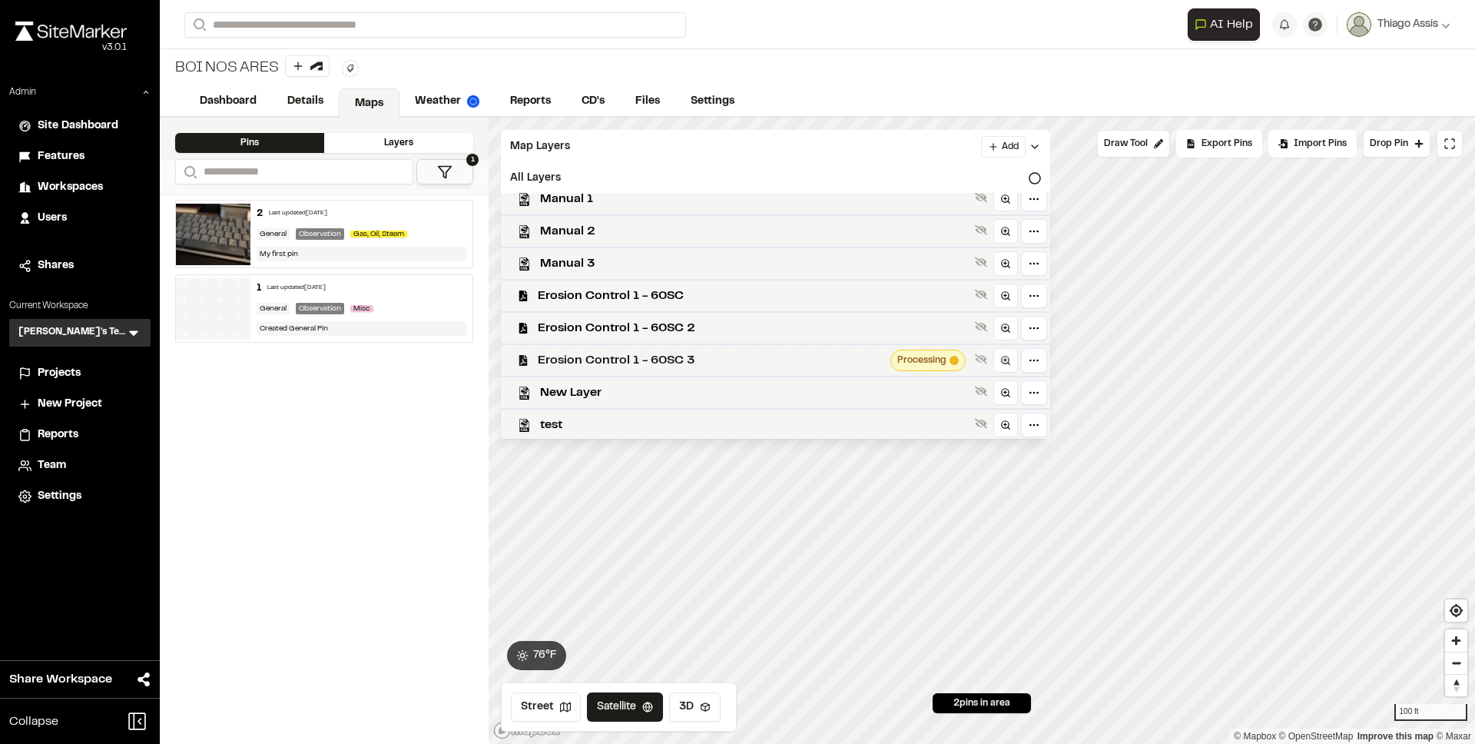
scroll to position [400, 0]
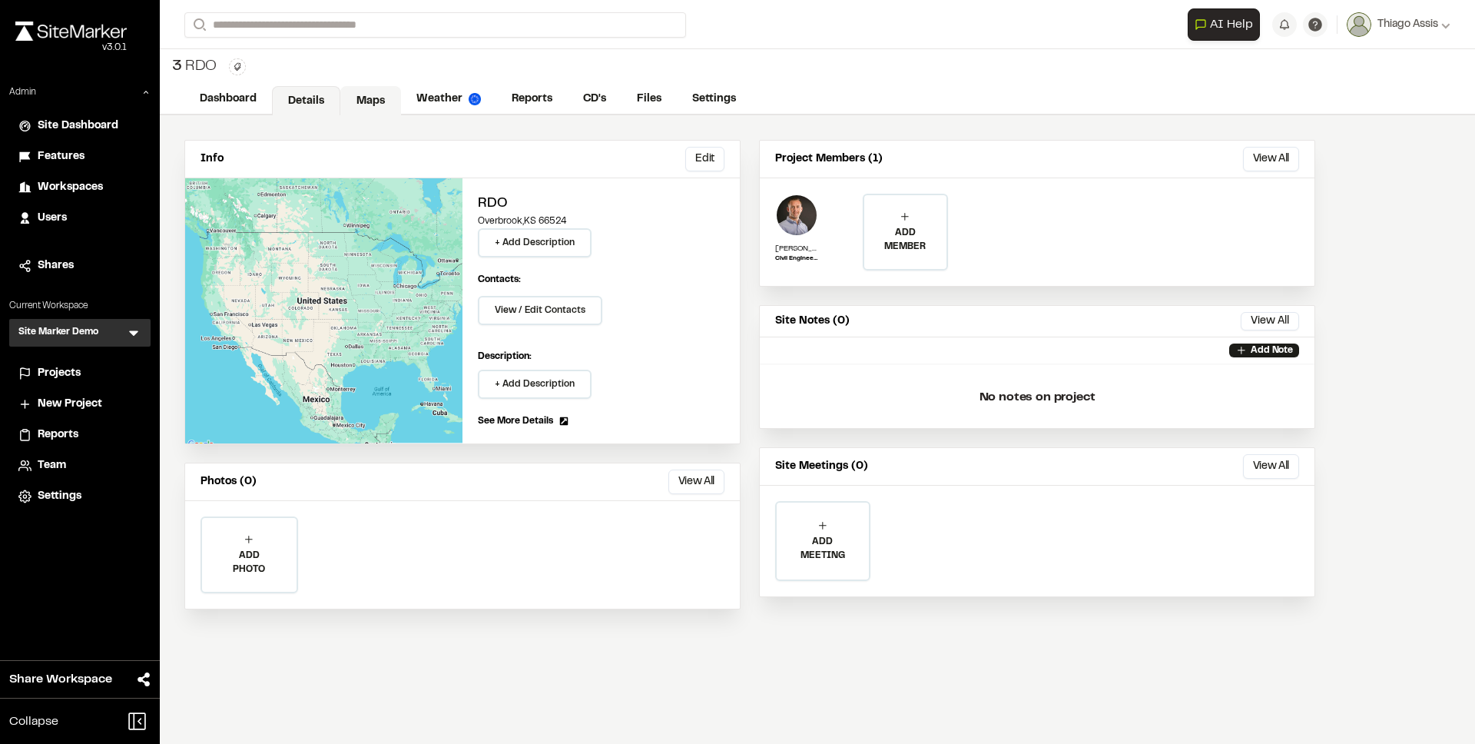
click at [385, 97] on link "Maps" at bounding box center [370, 100] width 61 height 29
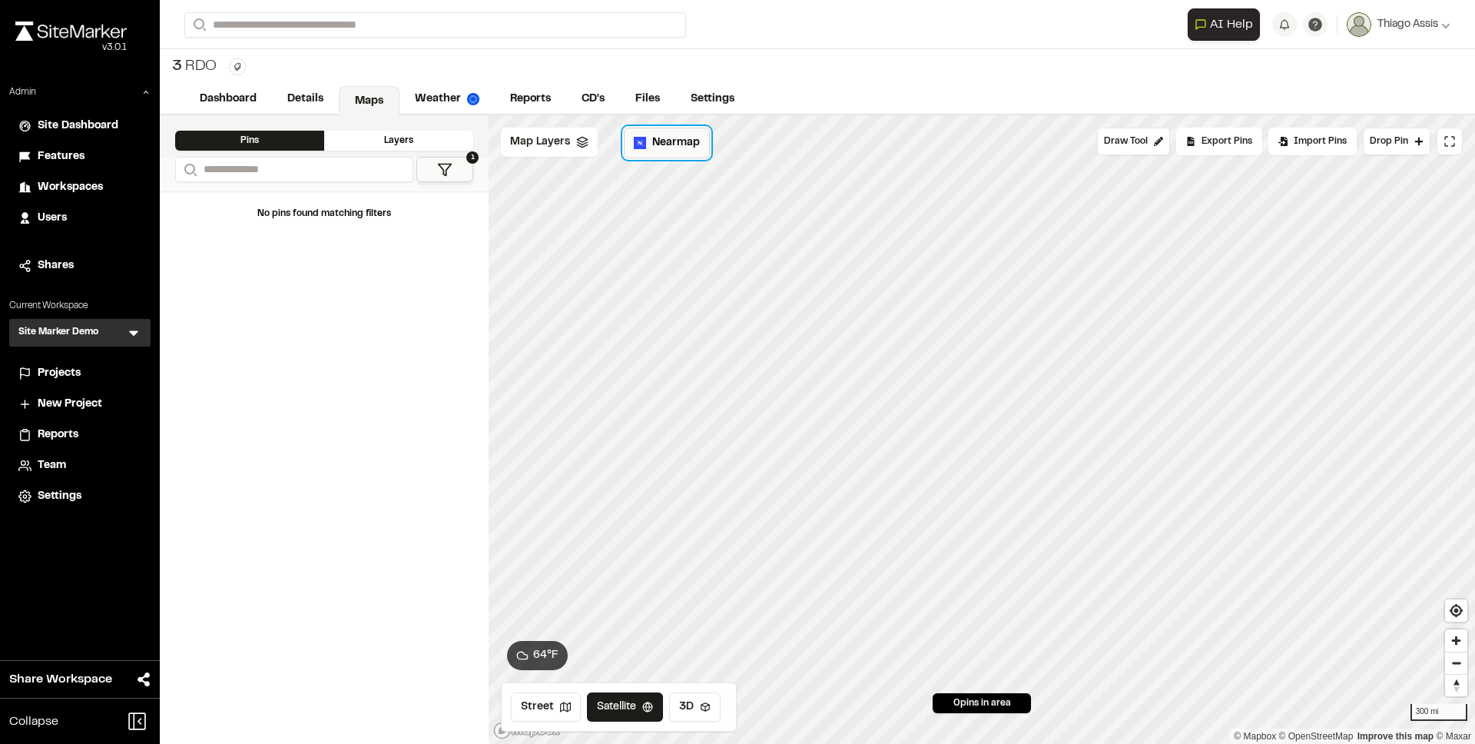
click at [655, 156] on button "Nearmap" at bounding box center [667, 143] width 86 height 31
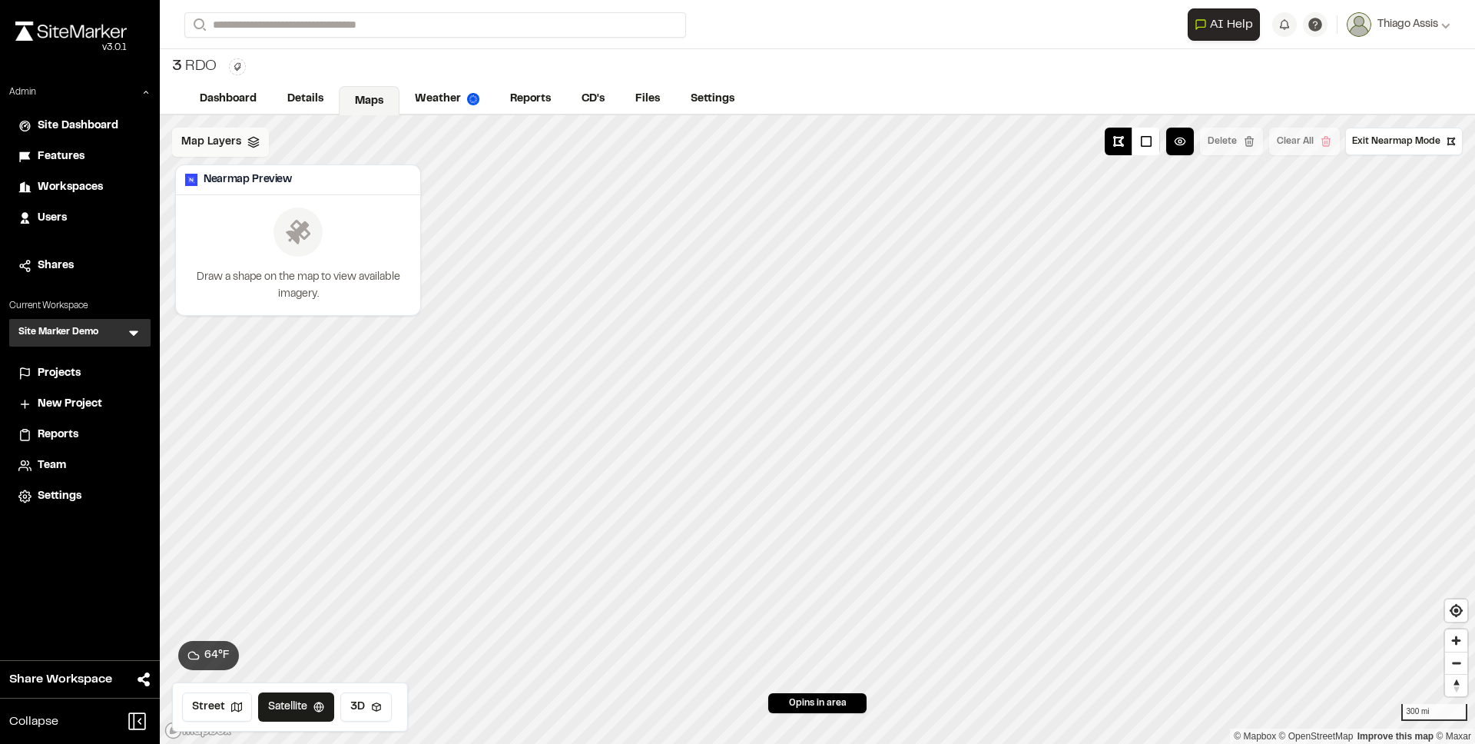
click at [226, 144] on span "Map Layers" at bounding box center [211, 142] width 60 height 17
click at [227, 145] on span "Map Layers" at bounding box center [211, 142] width 60 height 17
click at [318, 97] on link "Details" at bounding box center [306, 100] width 68 height 29
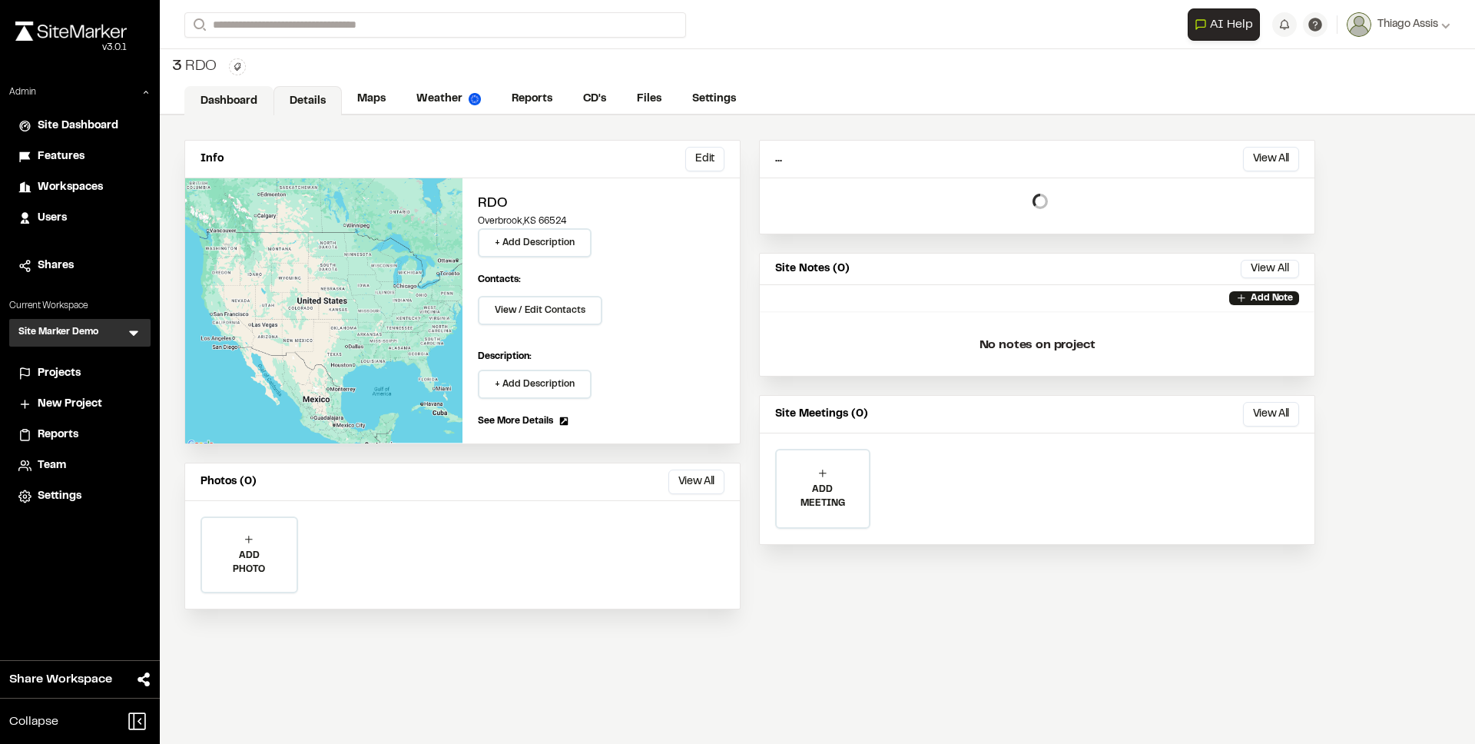
click at [203, 93] on link "Dashboard" at bounding box center [228, 100] width 89 height 29
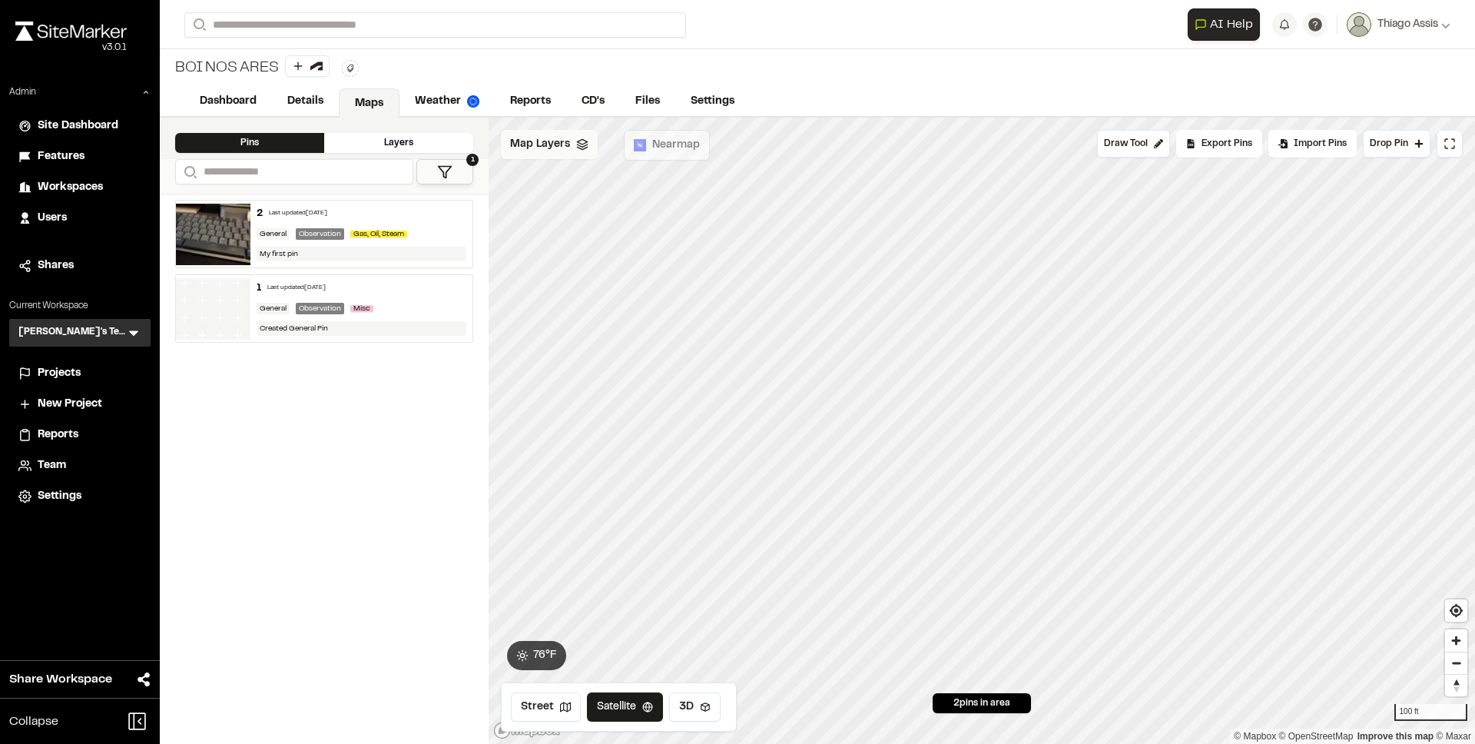
click at [573, 142] on div "Map Layers" at bounding box center [549, 144] width 97 height 29
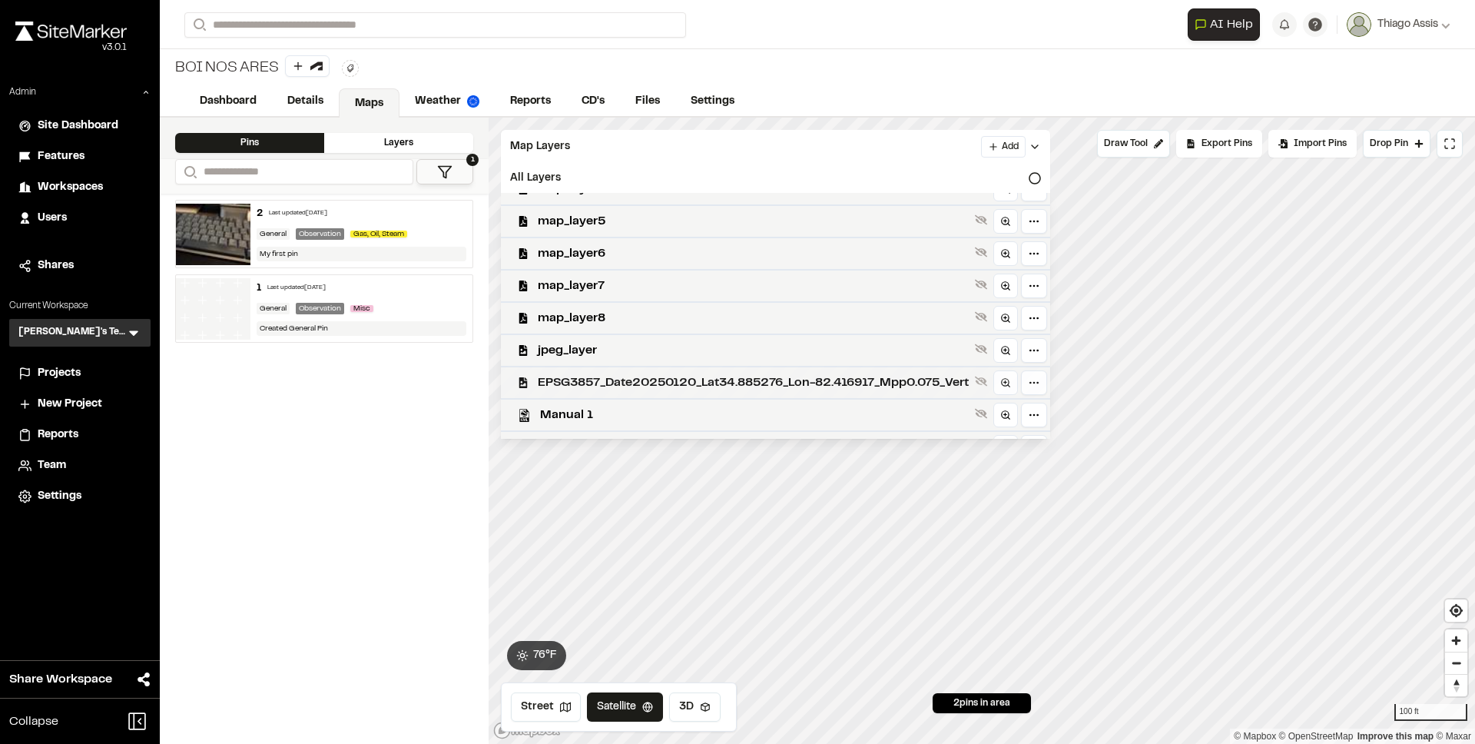
scroll to position [400, 0]
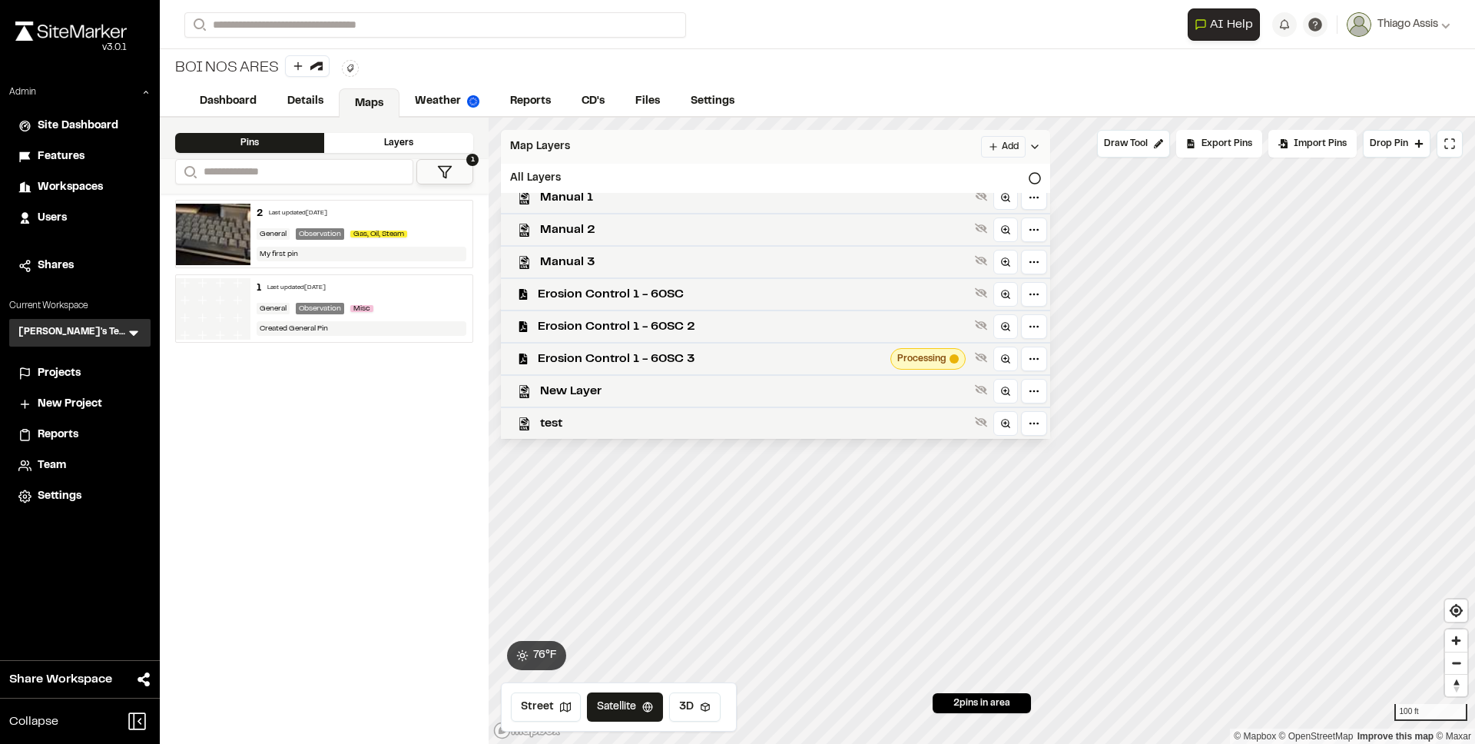
click at [1023, 149] on html "**********" at bounding box center [737, 372] width 1475 height 744
click at [967, 174] on link "Add Layer" at bounding box center [985, 176] width 115 height 26
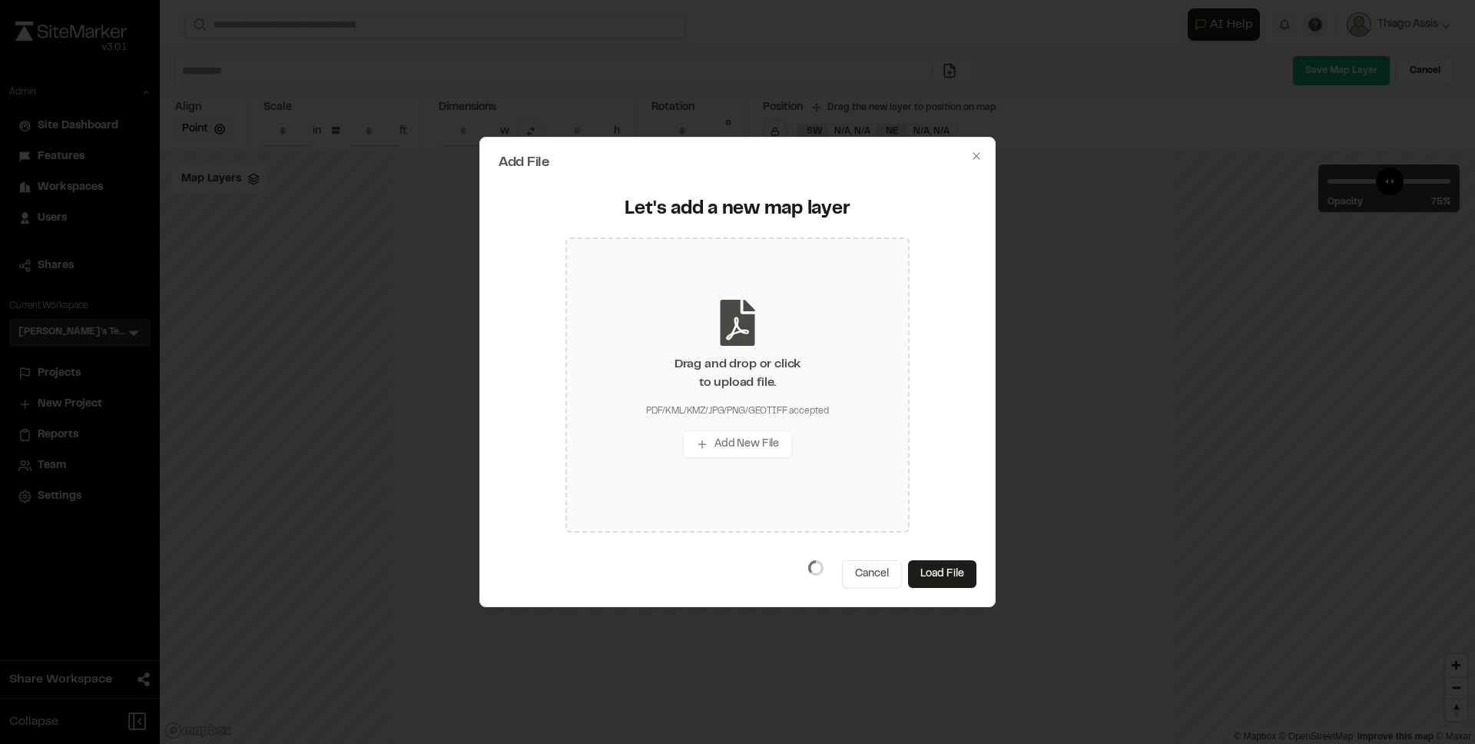
click at [705, 304] on div "Drag and drop or click to upload file. PDF/KML/KMZ/JPG/PNG/GEOTIFF accepted Add…" at bounding box center [738, 384] width 344 height 295
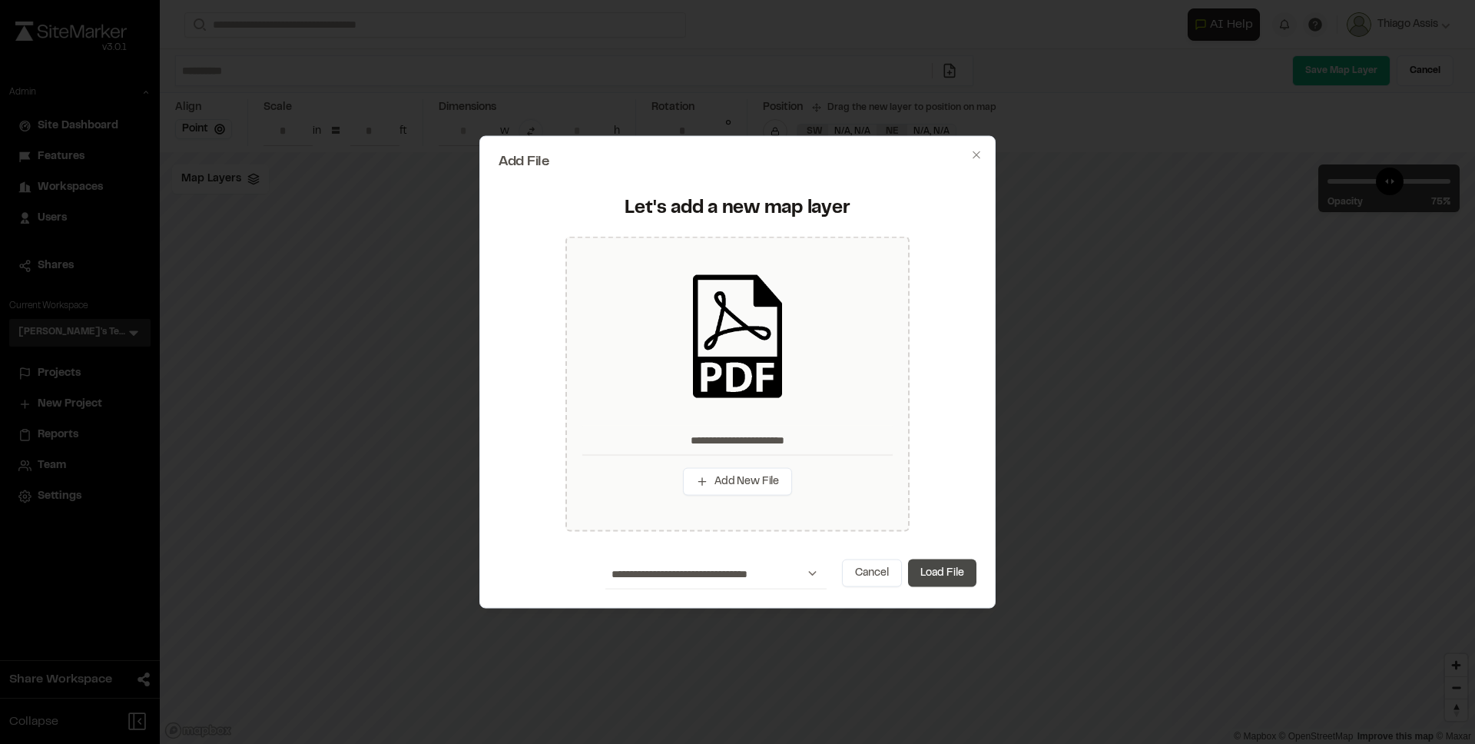
click at [944, 567] on button "Load File" at bounding box center [942, 573] width 68 height 28
type input "**********"
type input "****"
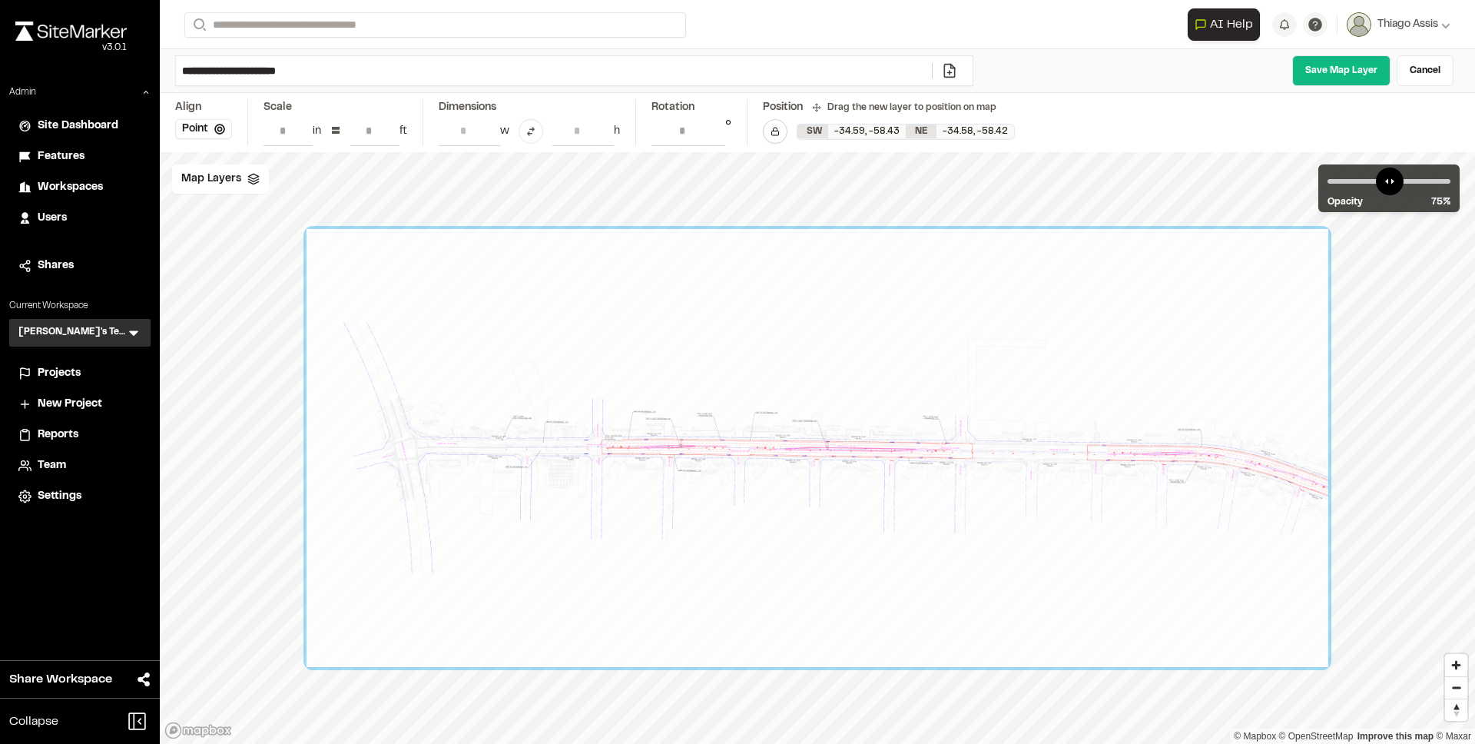
click at [337, 76] on input "**********" at bounding box center [554, 70] width 756 height 29
type input "**********"
click at [1336, 68] on link "Save Map Layer" at bounding box center [1342, 70] width 98 height 31
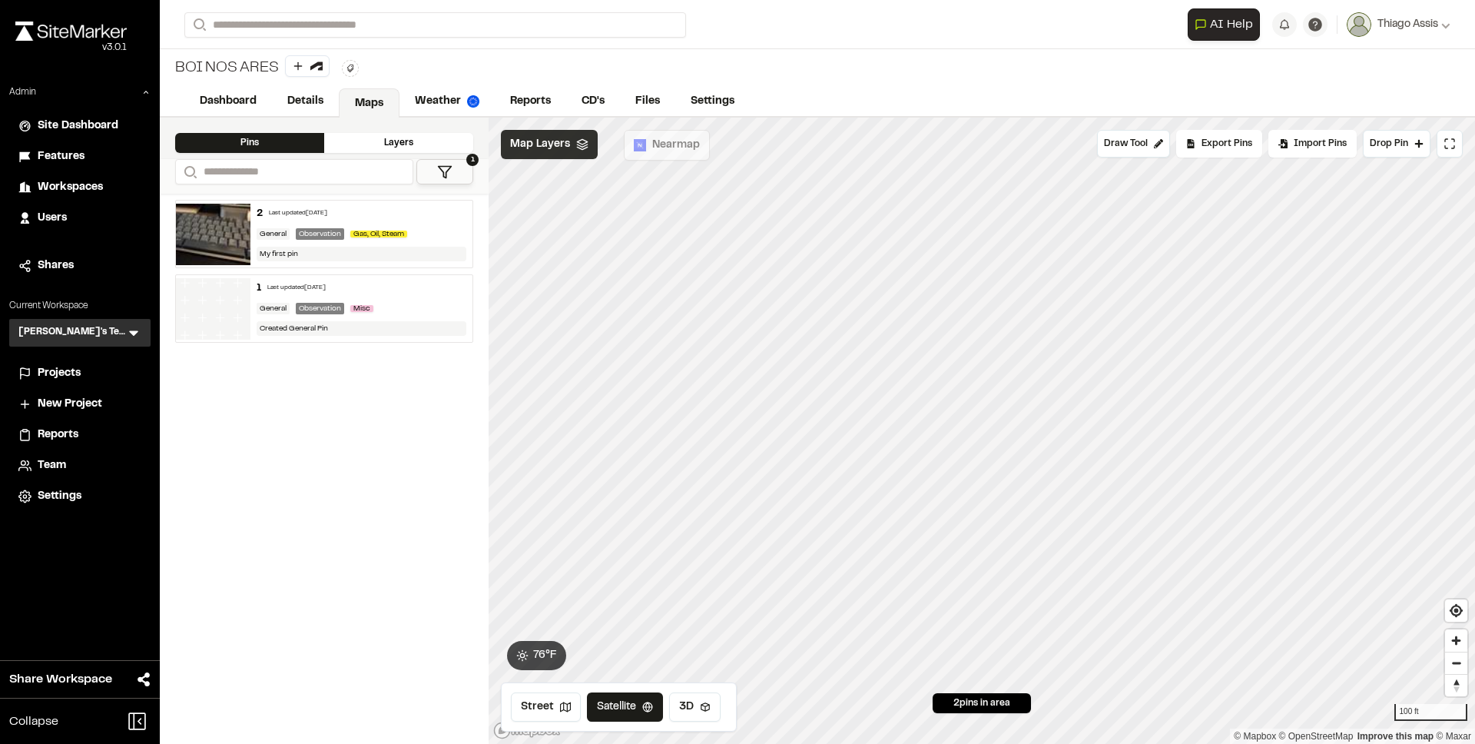
click at [529, 146] on span "Map Layers" at bounding box center [540, 144] width 60 height 17
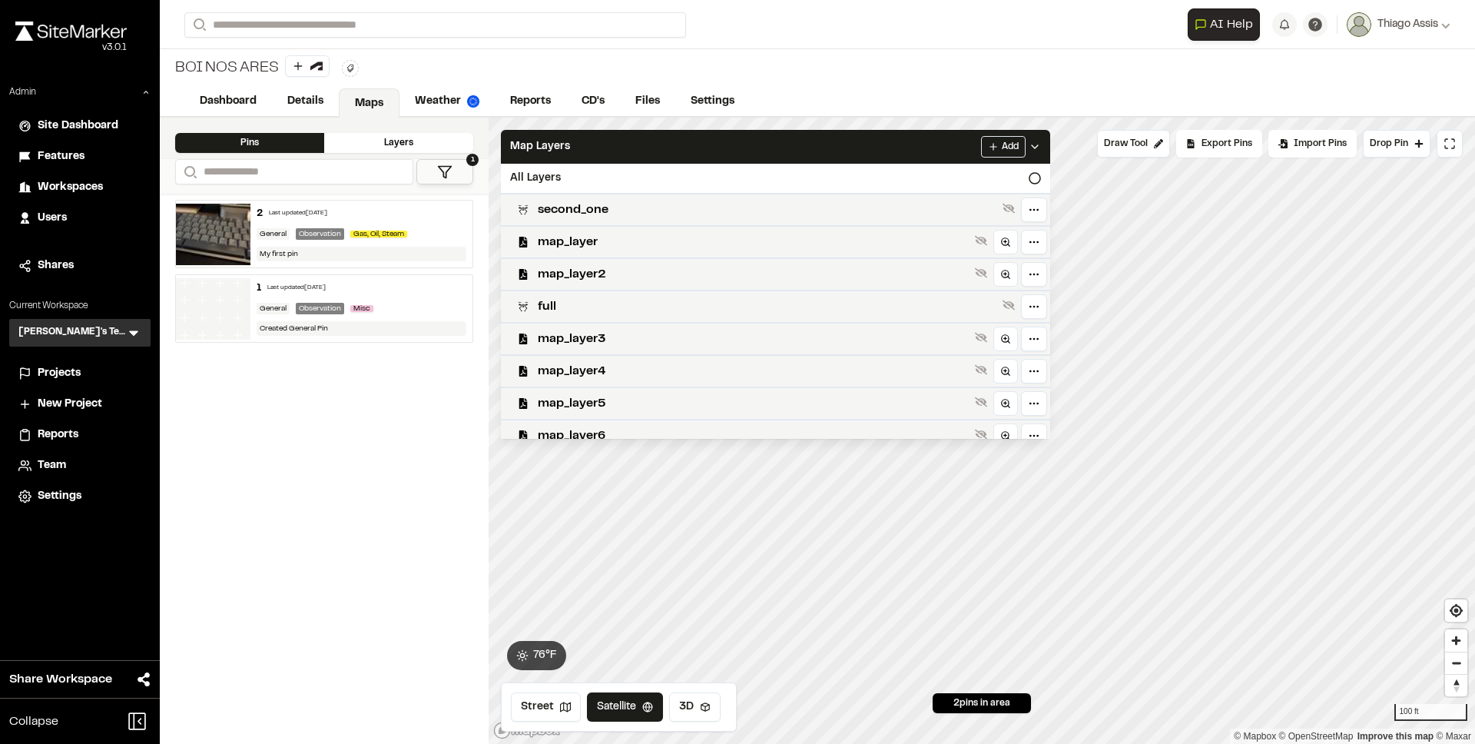
scroll to position [460, 0]
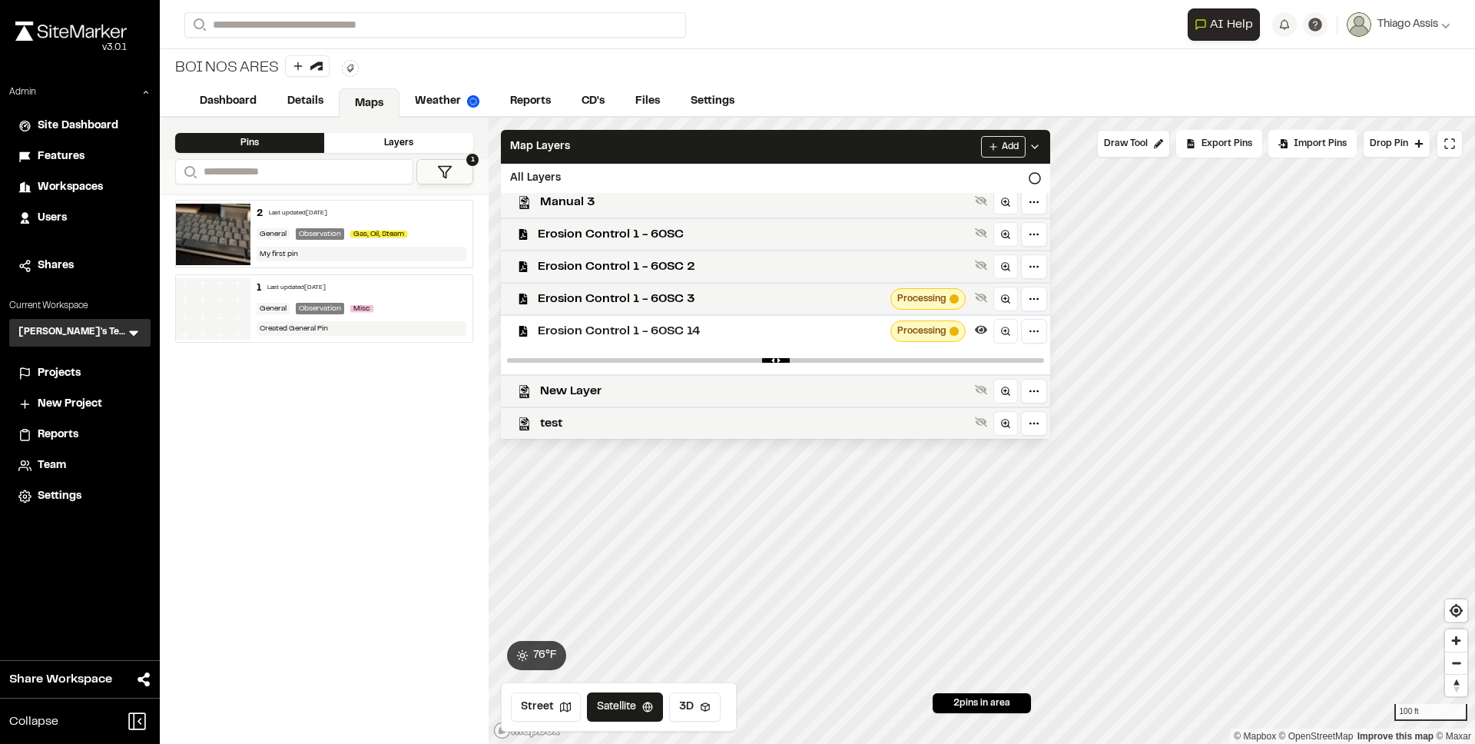
click at [885, 88] on div "Dashboard Details Maps Weather Reports CD's Files Settings" at bounding box center [818, 102] width 1316 height 31
click at [1044, 336] on html "**********" at bounding box center [737, 372] width 1475 height 744
click at [931, 121] on html "**********" at bounding box center [737, 372] width 1475 height 744
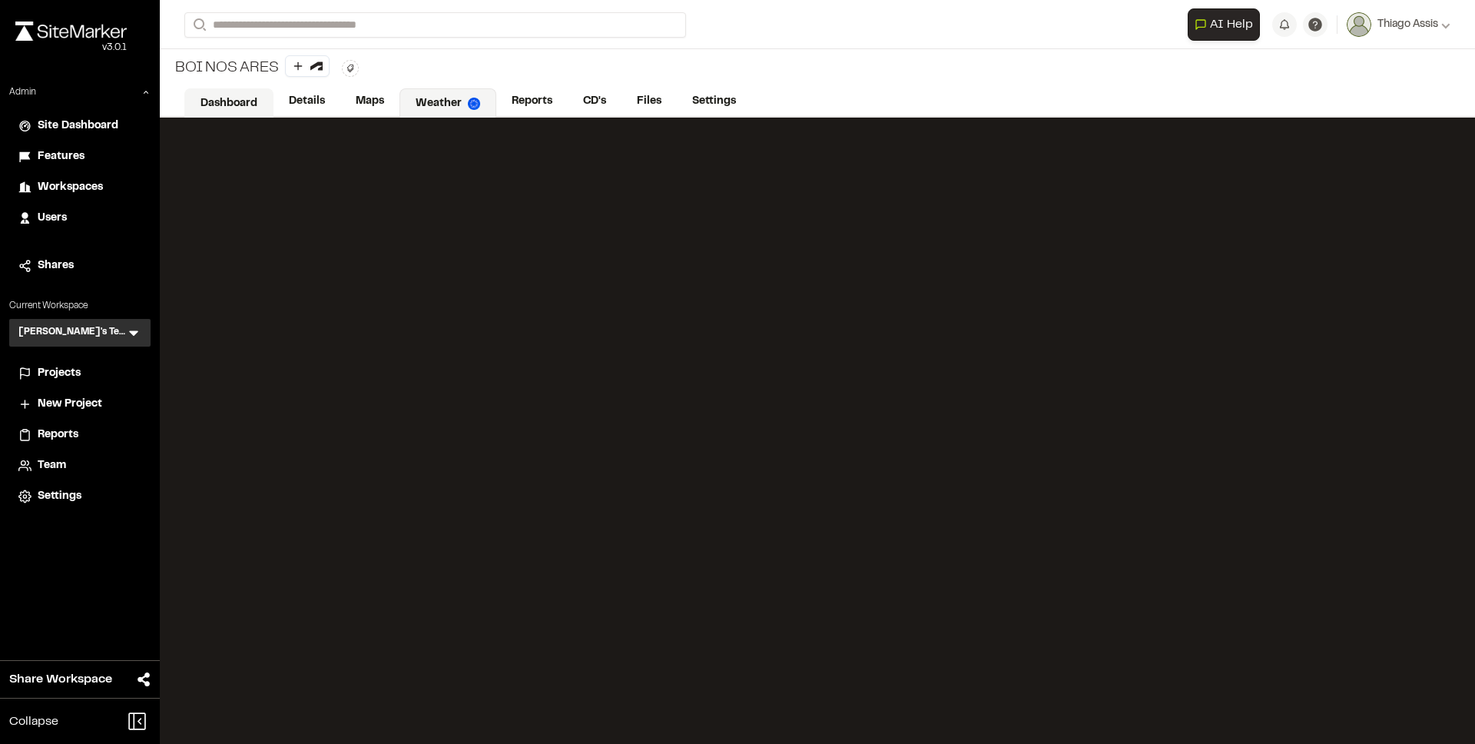
click at [229, 103] on link "Dashboard" at bounding box center [228, 102] width 89 height 29
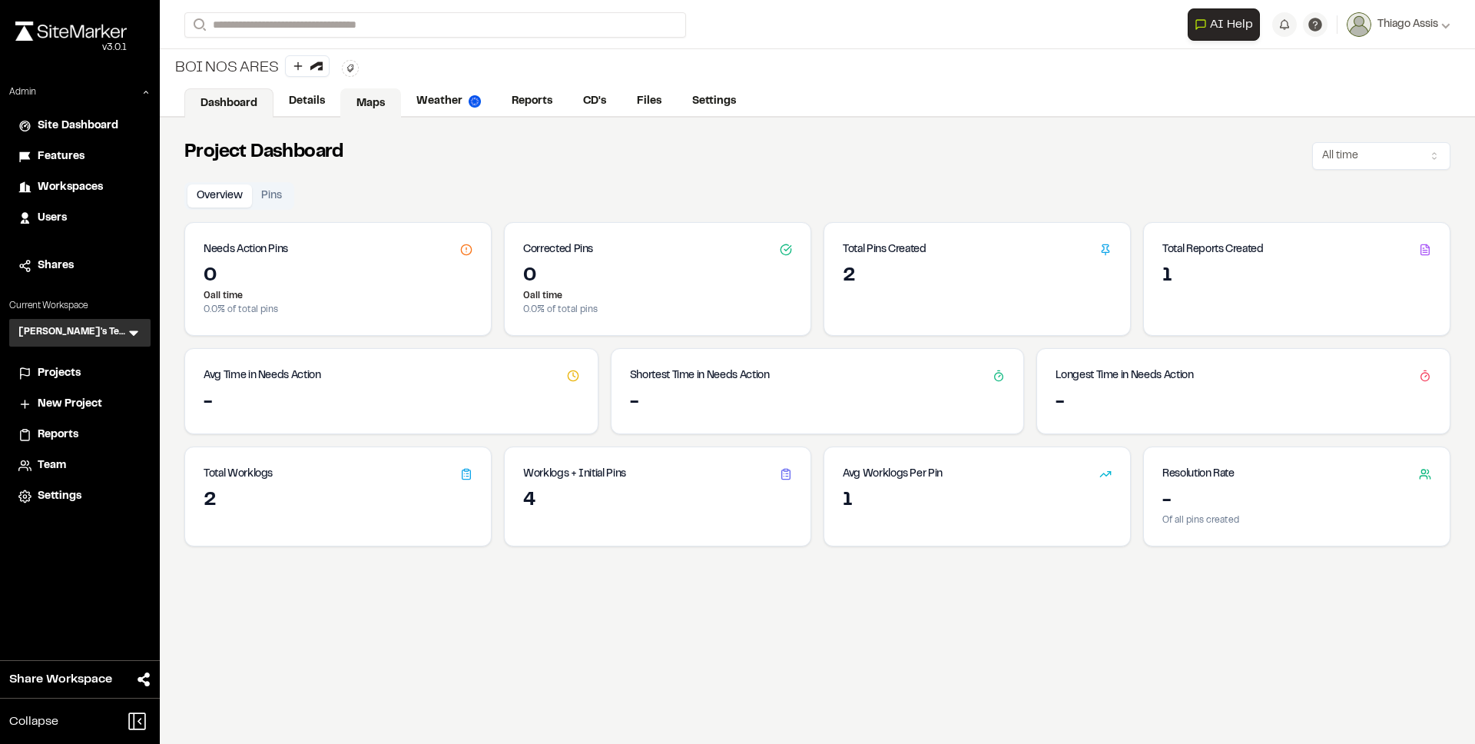
click at [354, 96] on link "Maps" at bounding box center [370, 102] width 61 height 29
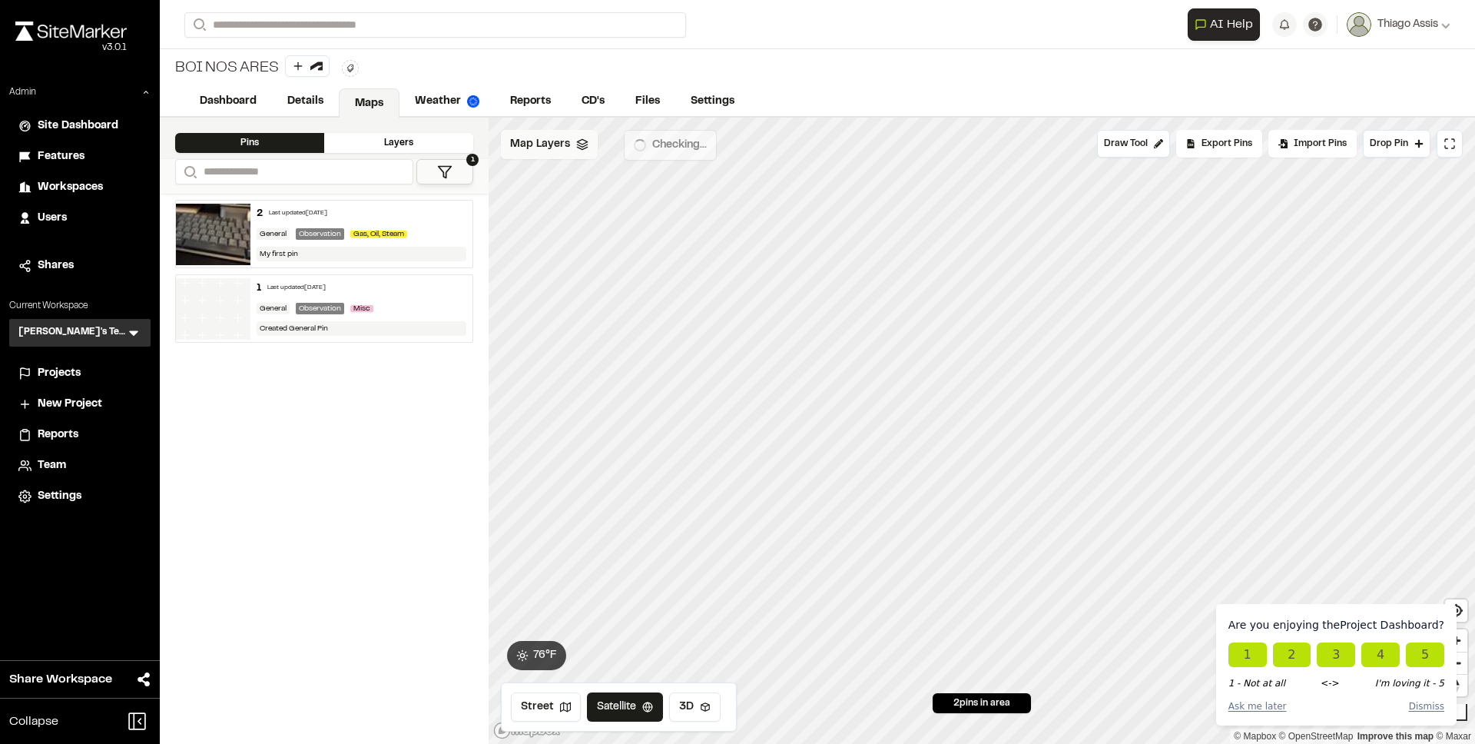
click at [581, 131] on div "Map Layers" at bounding box center [549, 144] width 97 height 29
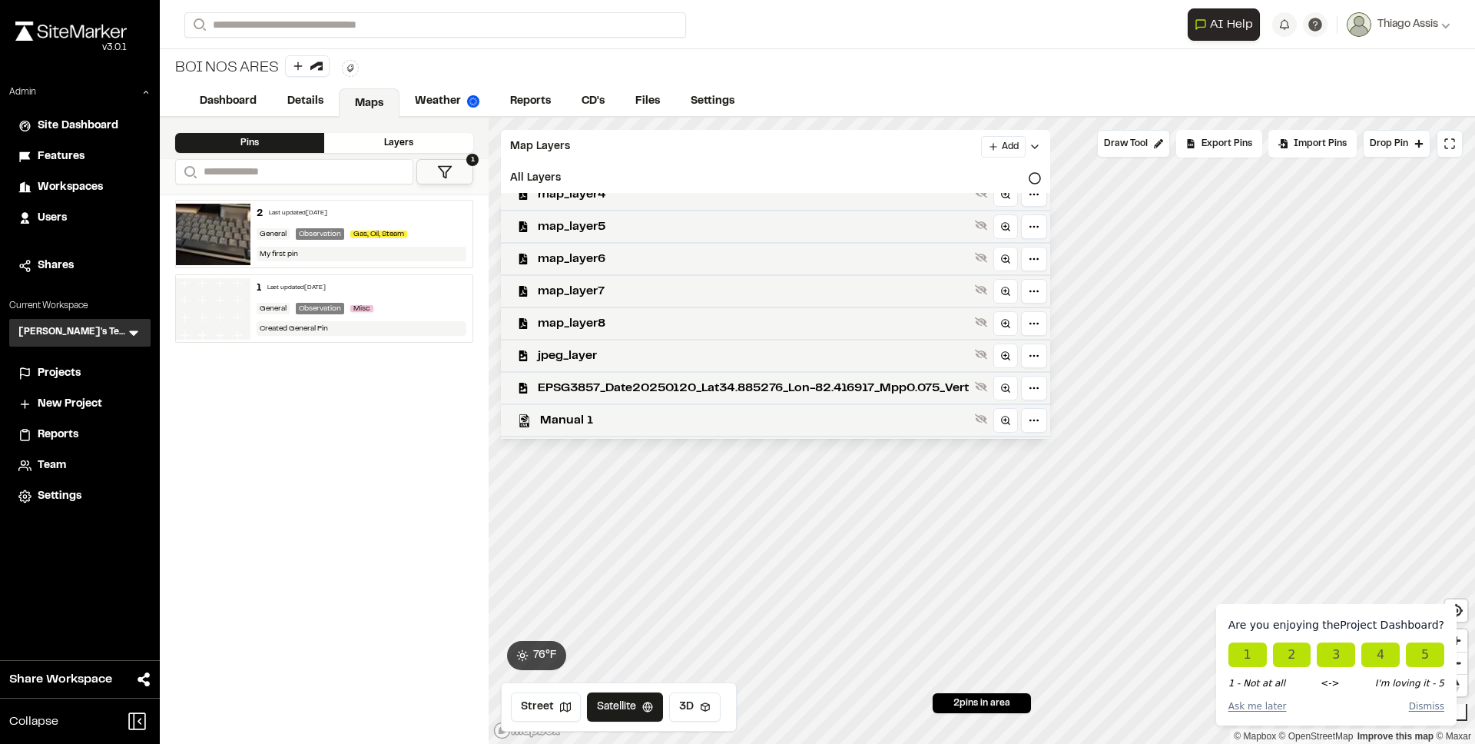
scroll to position [432, 0]
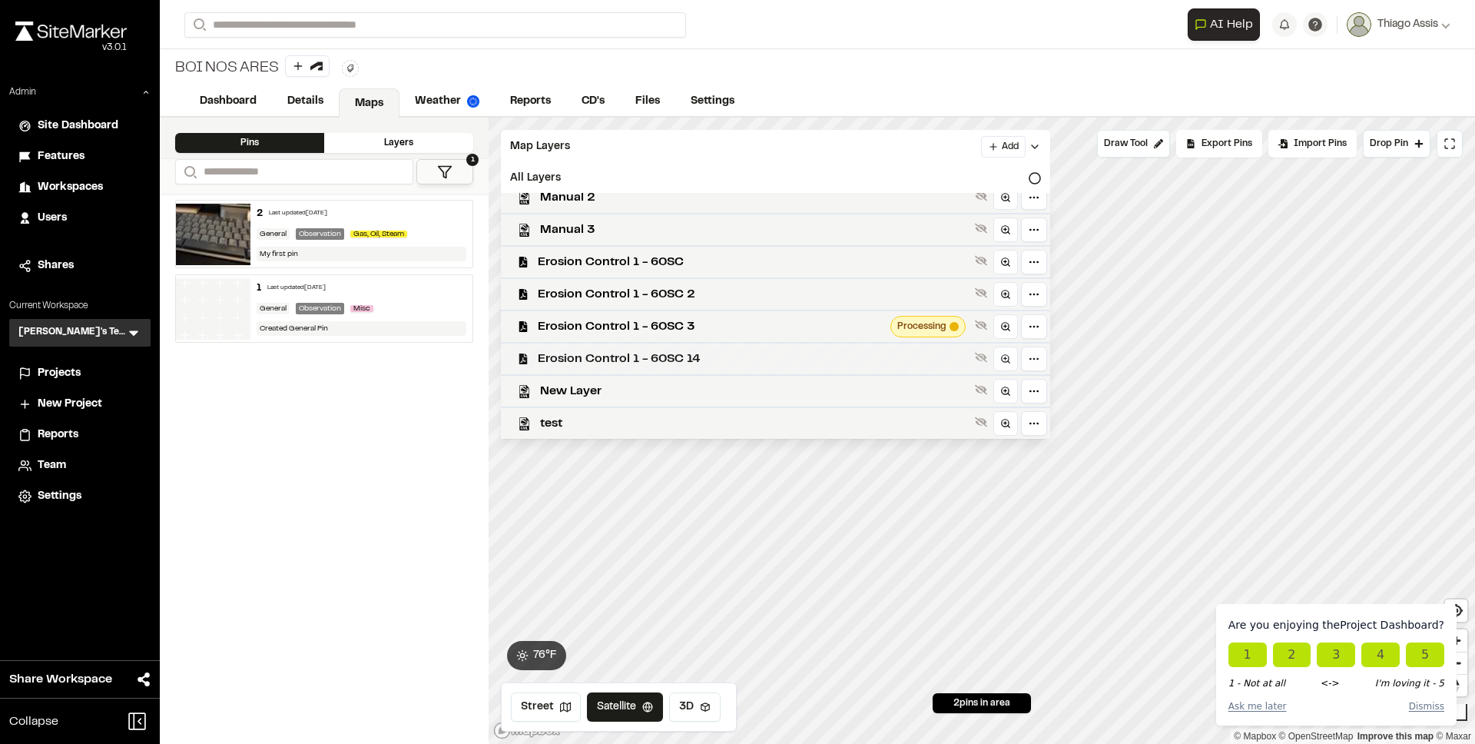
click at [716, 363] on span "Erosion Control 1 - 60SC 14" at bounding box center [753, 359] width 431 height 18
